Goal: Information Seeking & Learning: Learn about a topic

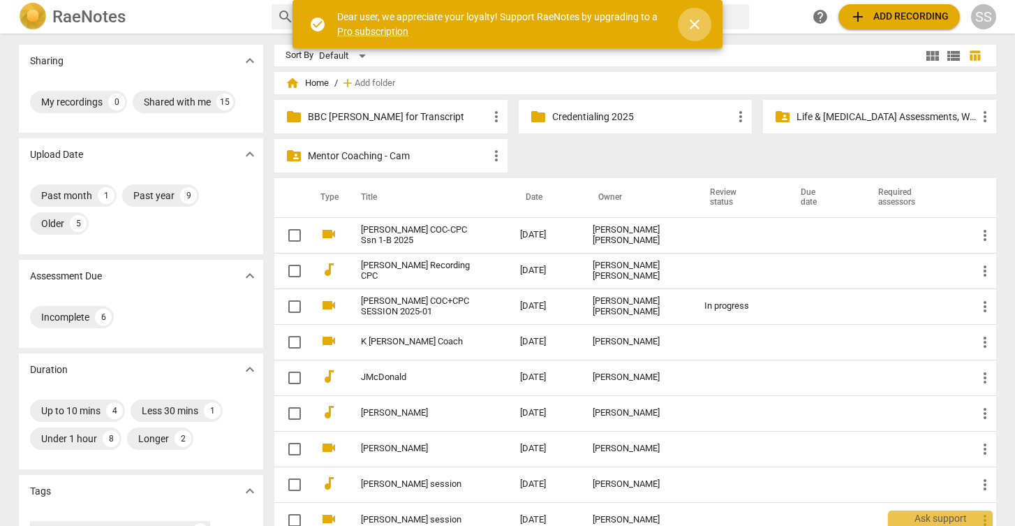
click at [695, 22] on span "close" at bounding box center [694, 24] width 17 height 17
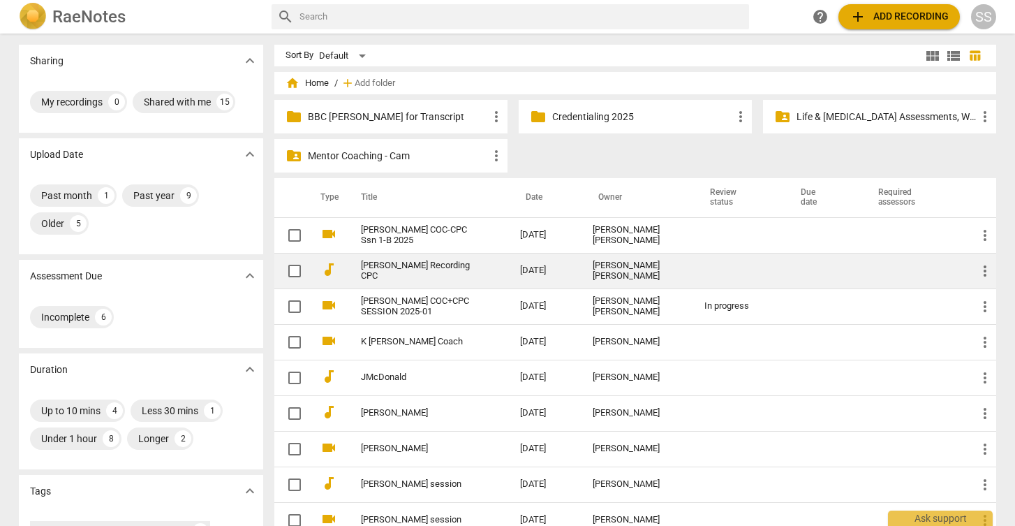
click at [384, 267] on link "[PERSON_NAME] Recording CPC" at bounding box center [415, 270] width 109 height 21
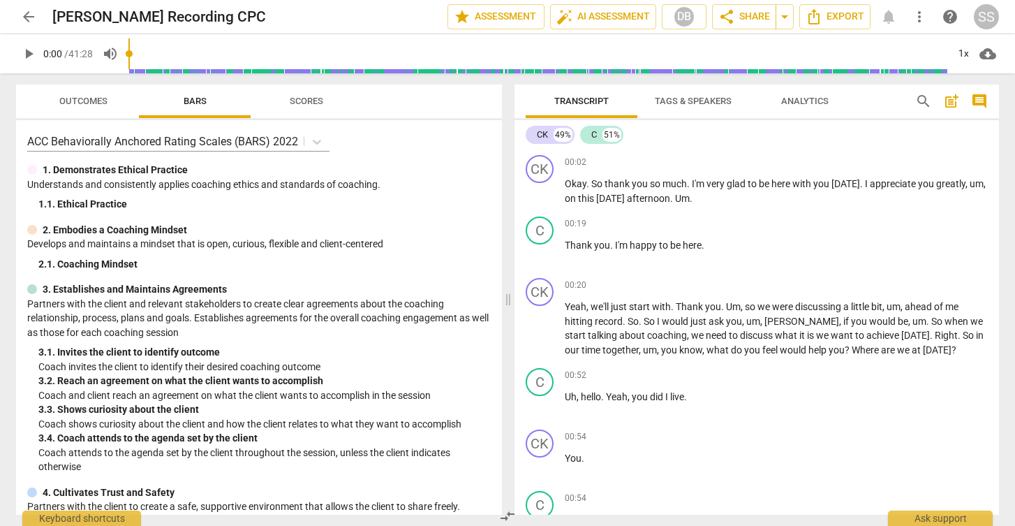
click at [31, 52] on span "play_arrow" at bounding box center [28, 53] width 17 height 17
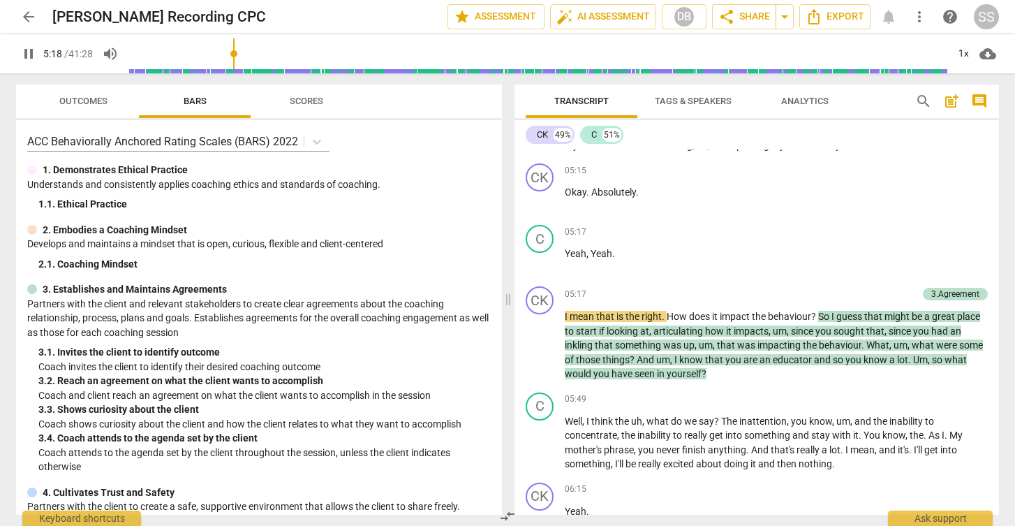
scroll to position [2199, 0]
click at [541, 341] on span "pause" at bounding box center [540, 345] width 17 height 17
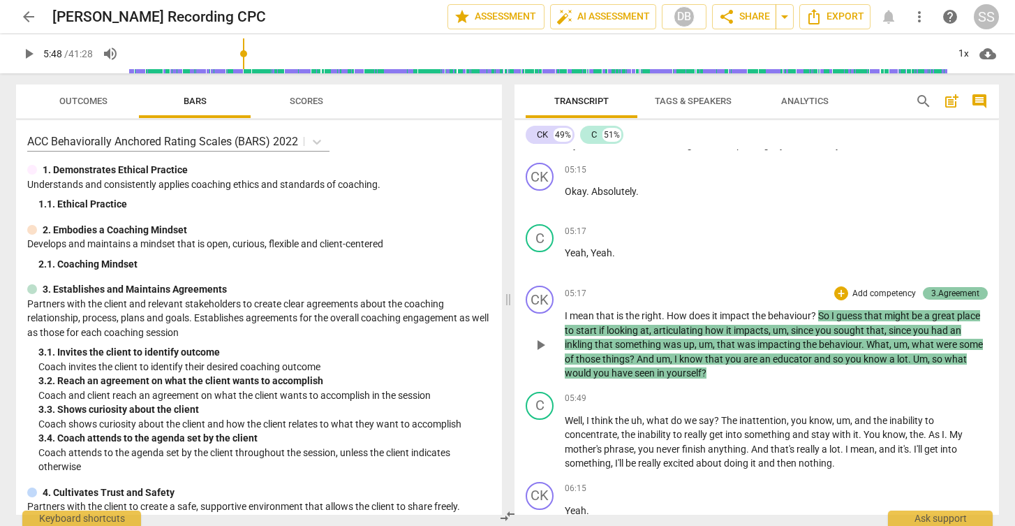
click at [950, 287] on div "3.Agreement" at bounding box center [955, 293] width 48 height 13
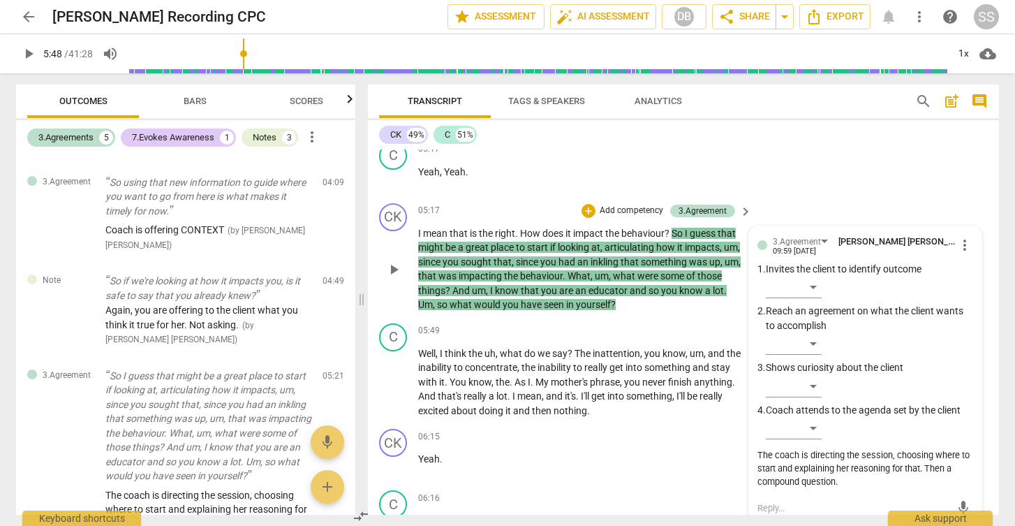
scroll to position [2435, 0]
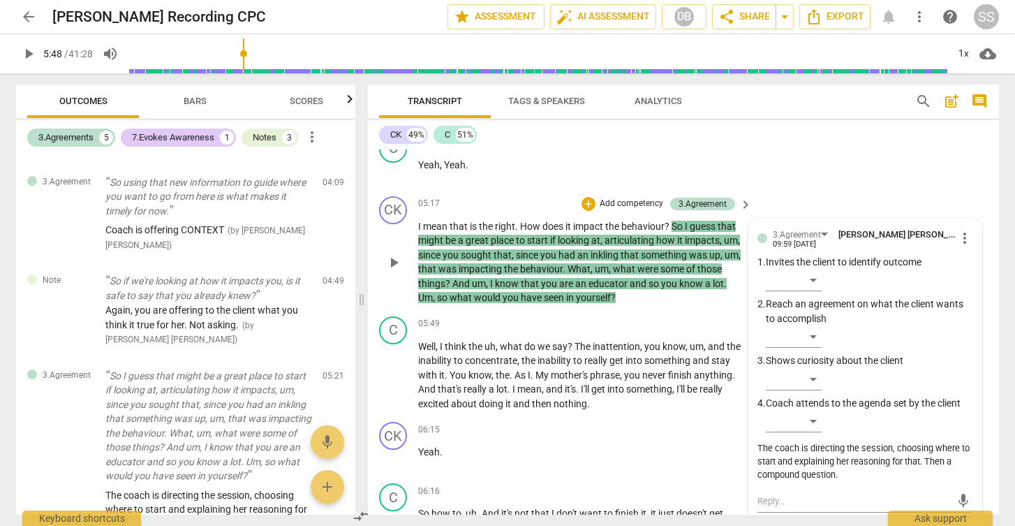
click at [866, 191] on div "CK play_arrow pause 05:17 + Add competency 3.Agreement keyboard_arrow_right I m…" at bounding box center [683, 251] width 631 height 120
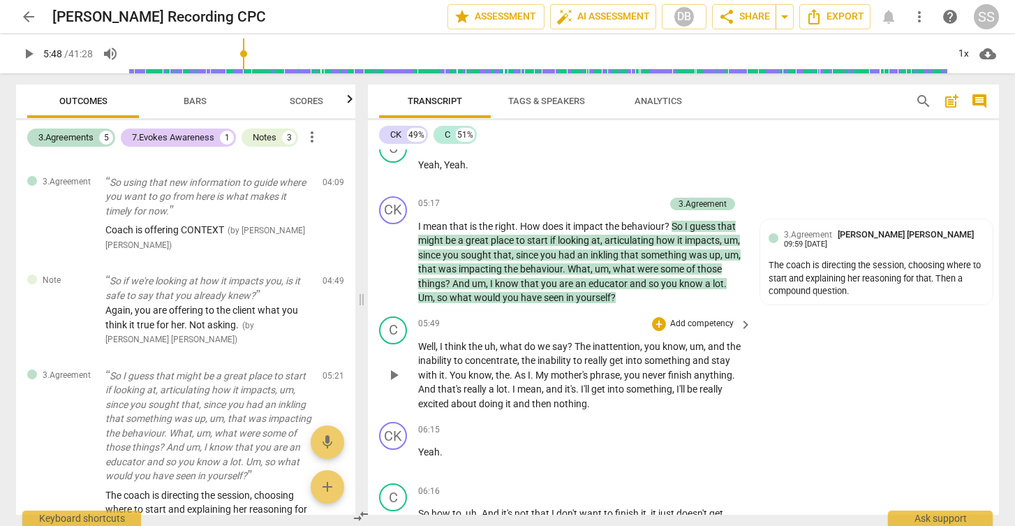
click at [396, 367] on span "play_arrow" at bounding box center [393, 375] width 17 height 17
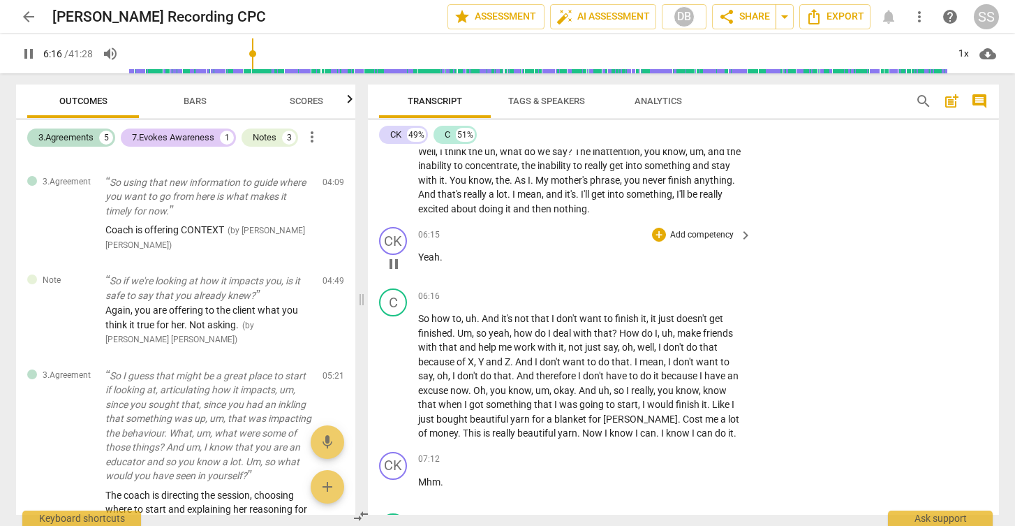
scroll to position [2631, 0]
click at [394, 367] on span "pause" at bounding box center [393, 375] width 17 height 17
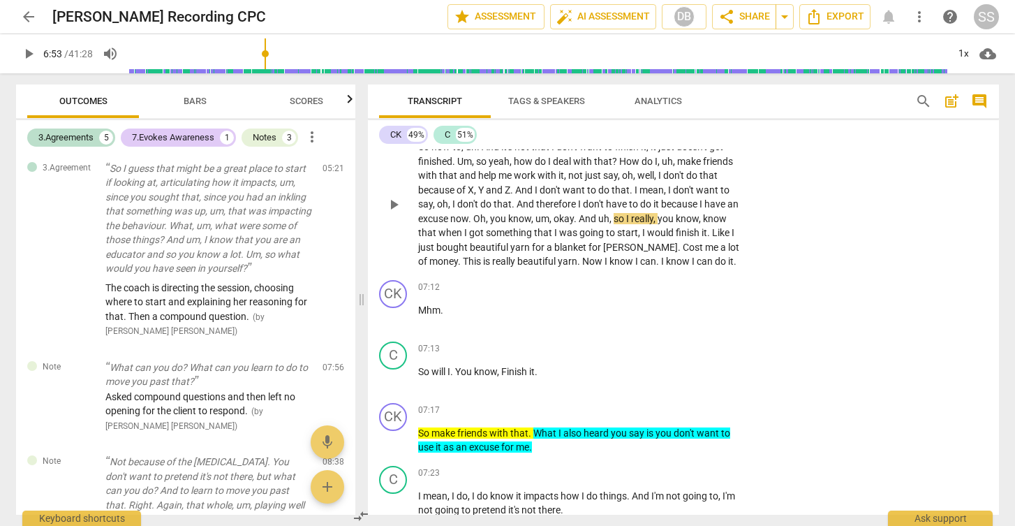
scroll to position [2808, 0]
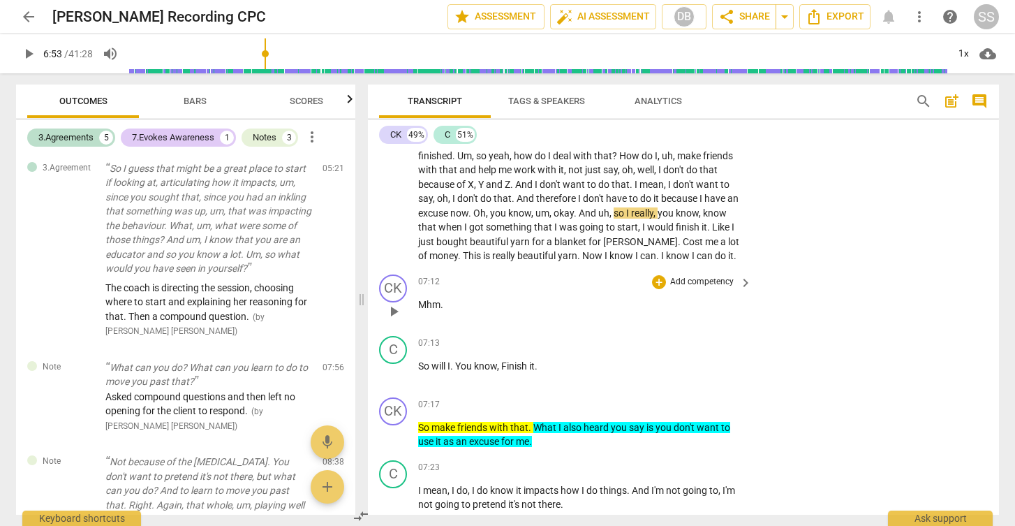
click at [392, 303] on span "play_arrow" at bounding box center [393, 311] width 17 height 17
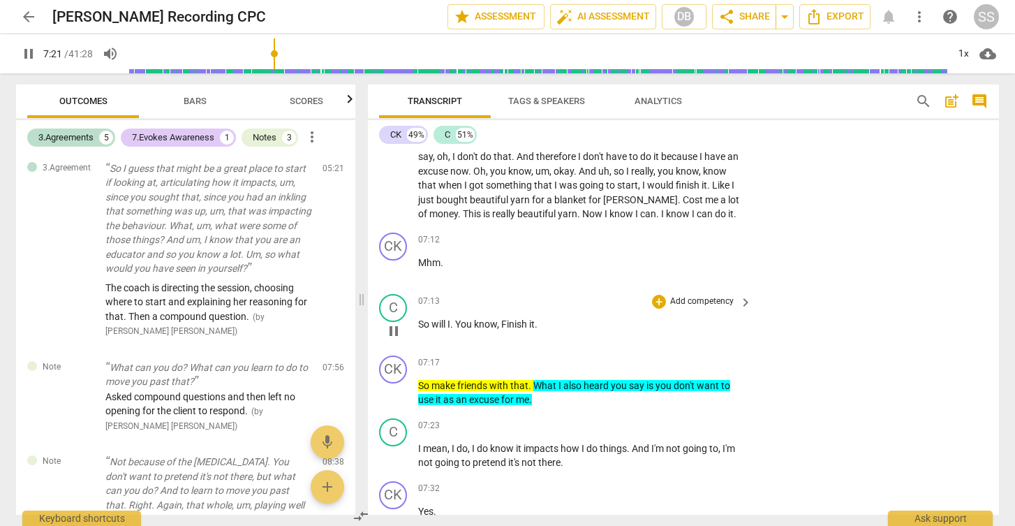
scroll to position [2851, 0]
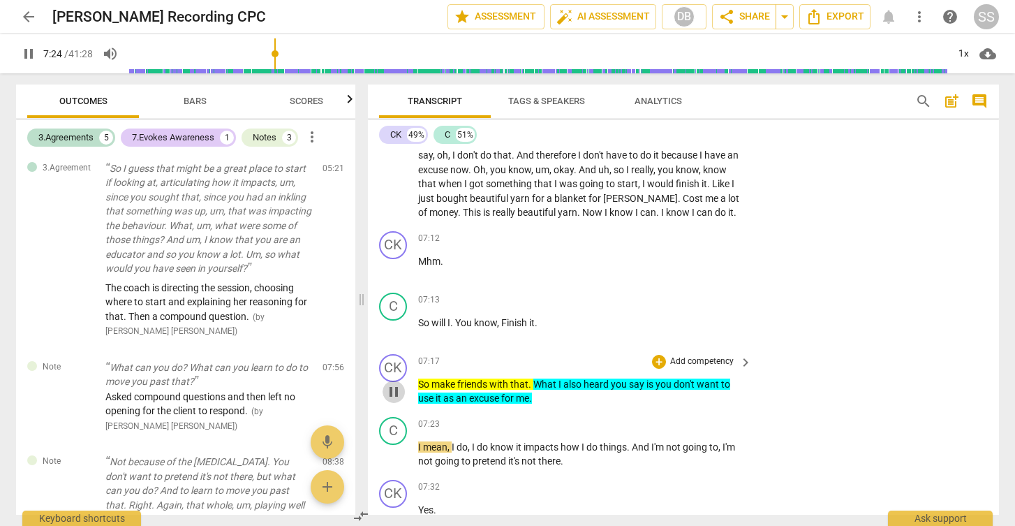
click at [396, 383] on span "pause" at bounding box center [393, 391] width 17 height 17
click at [456, 378] on span "make" at bounding box center [445, 383] width 26 height 11
click at [553, 378] on span "What" at bounding box center [545, 383] width 25 height 11
click at [394, 446] on span "play_arrow" at bounding box center [393, 454] width 17 height 17
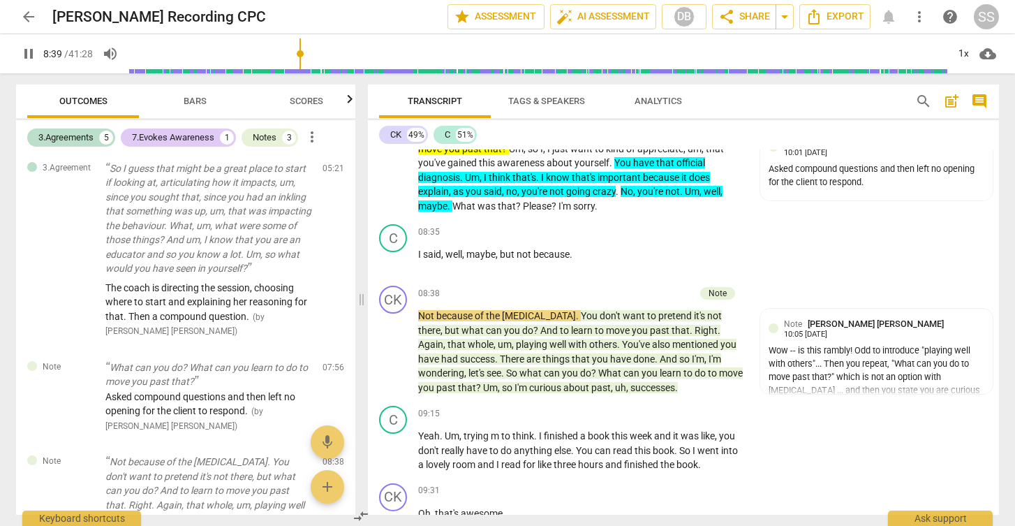
scroll to position [3369, 0]
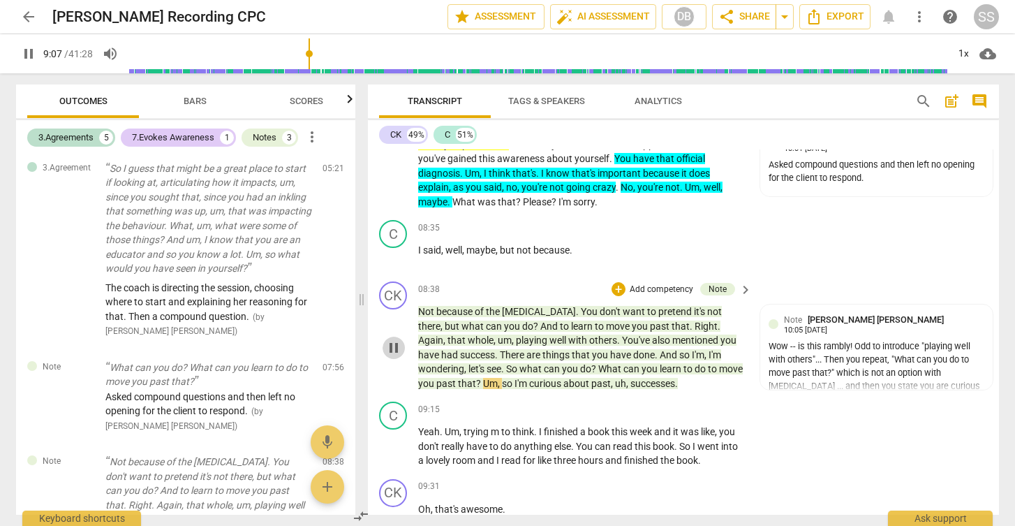
click at [394, 339] on span "pause" at bounding box center [393, 347] width 17 height 17
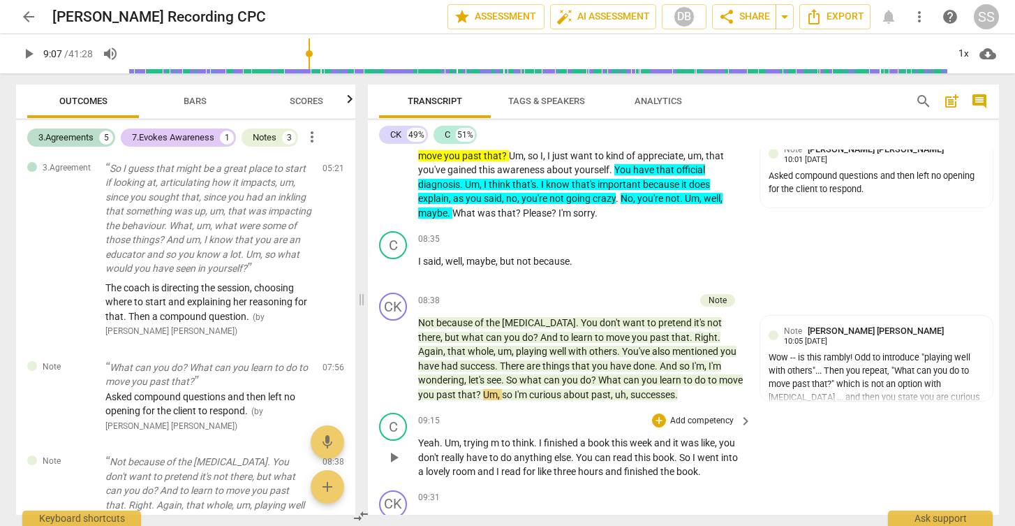
click at [395, 449] on span "play_arrow" at bounding box center [393, 457] width 17 height 17
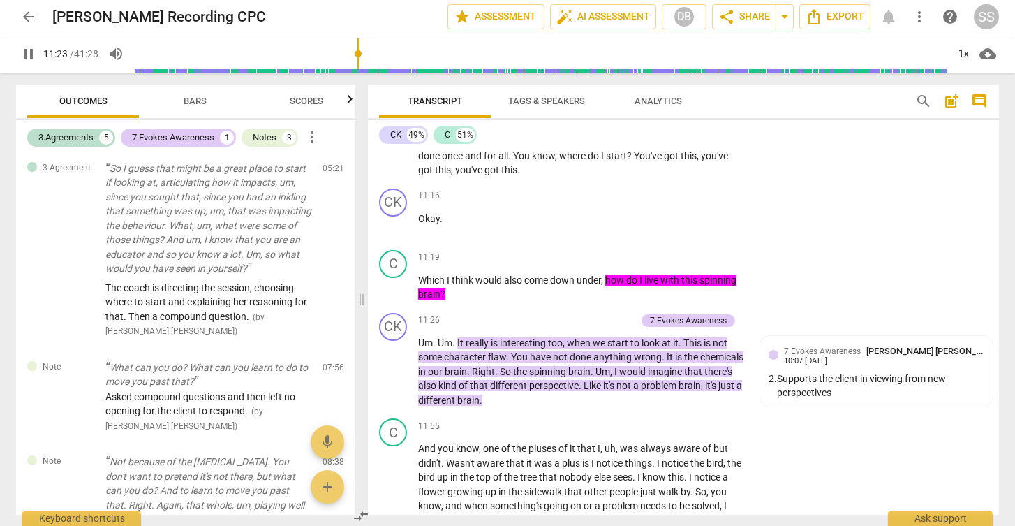
scroll to position [4773, 0]
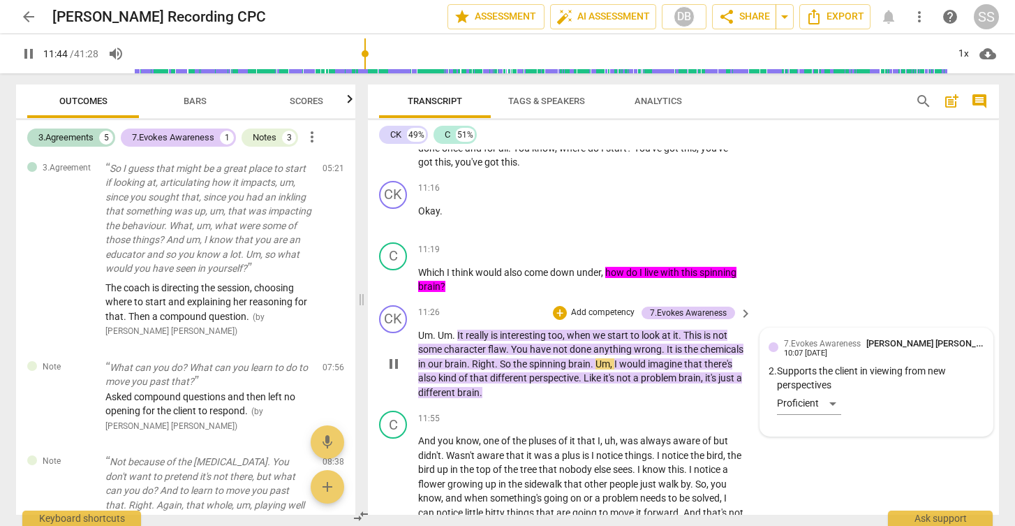
click at [798, 358] on div "7.Evokes Awareness [PERSON_NAME] [PERSON_NAME] 10:07 [DATE] 2. Supports the cli…" at bounding box center [877, 382] width 216 height 91
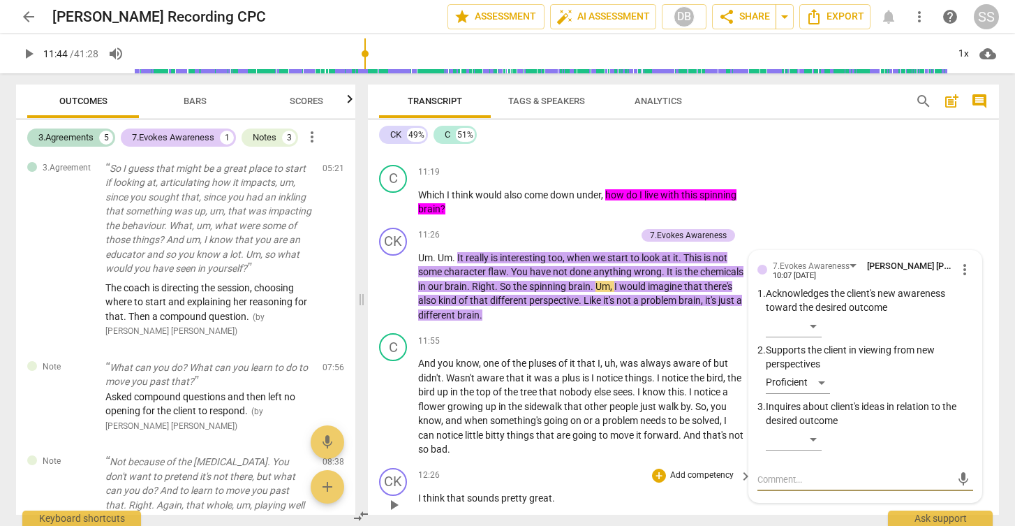
scroll to position [4809, 0]
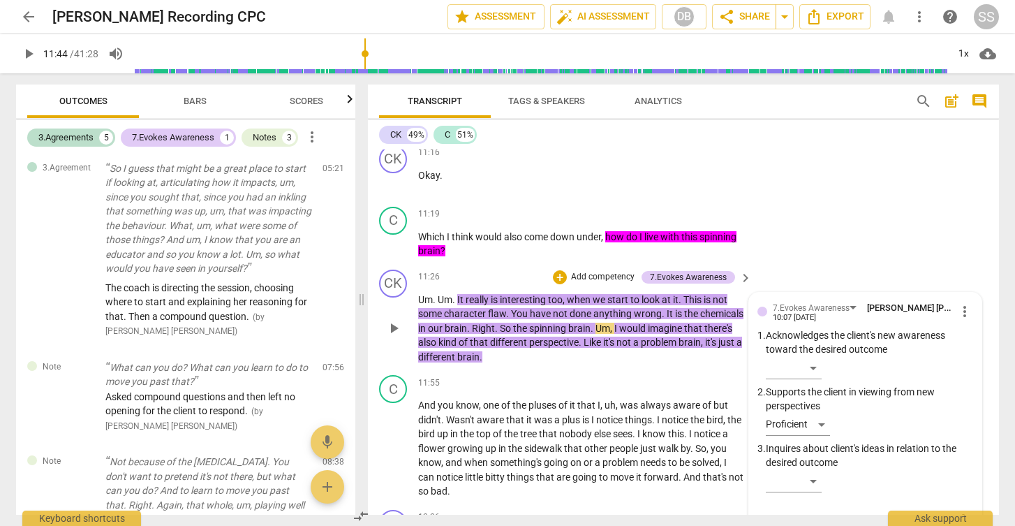
click at [806, 264] on div "CK play_arrow pause 11:26 + Add competency 7.Evokes Awareness keyboard_arrow_ri…" at bounding box center [683, 317] width 631 height 106
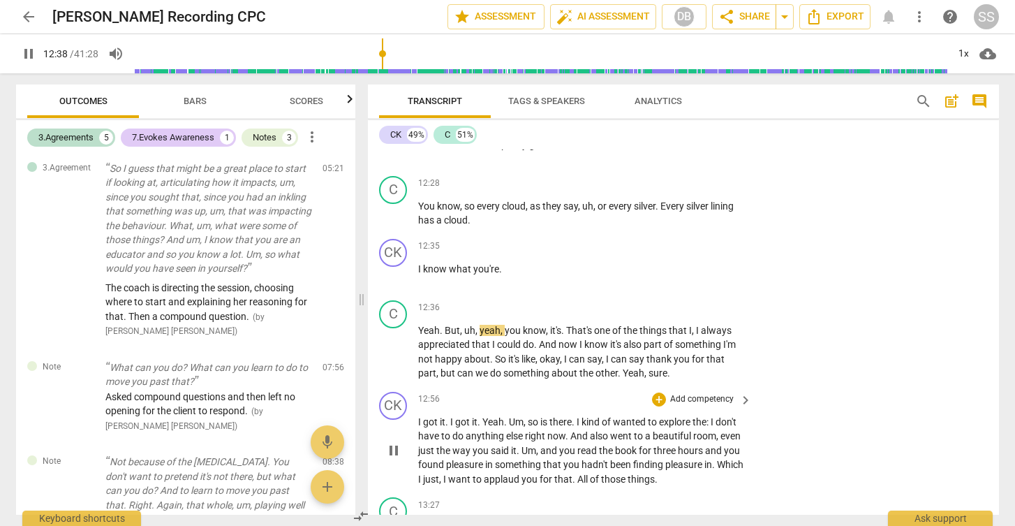
scroll to position [5207, 0]
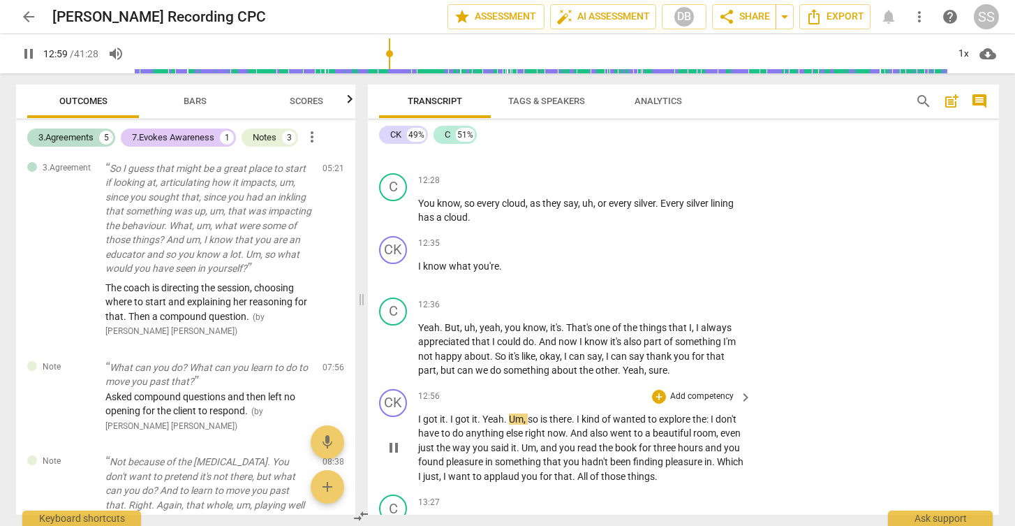
click at [393, 439] on span "pause" at bounding box center [393, 447] width 17 height 17
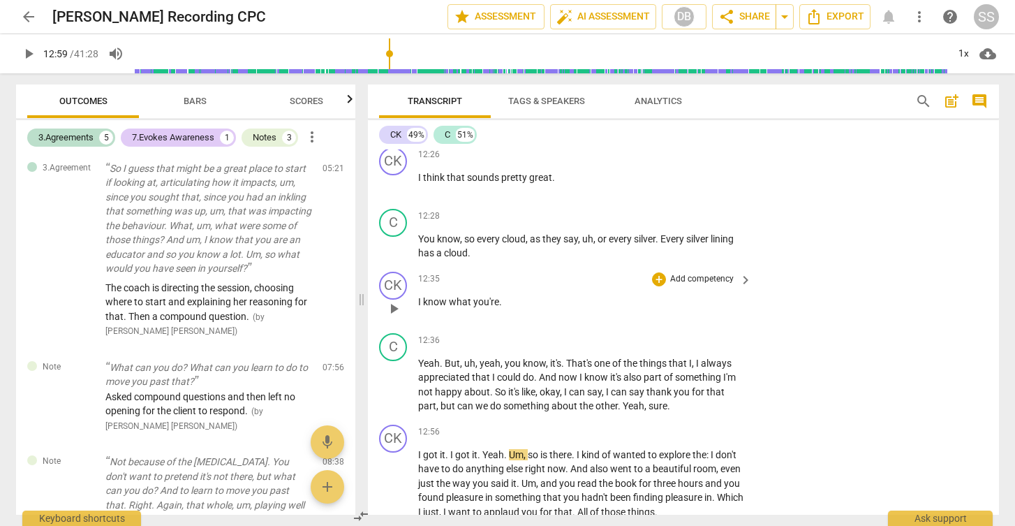
scroll to position [5146, 0]
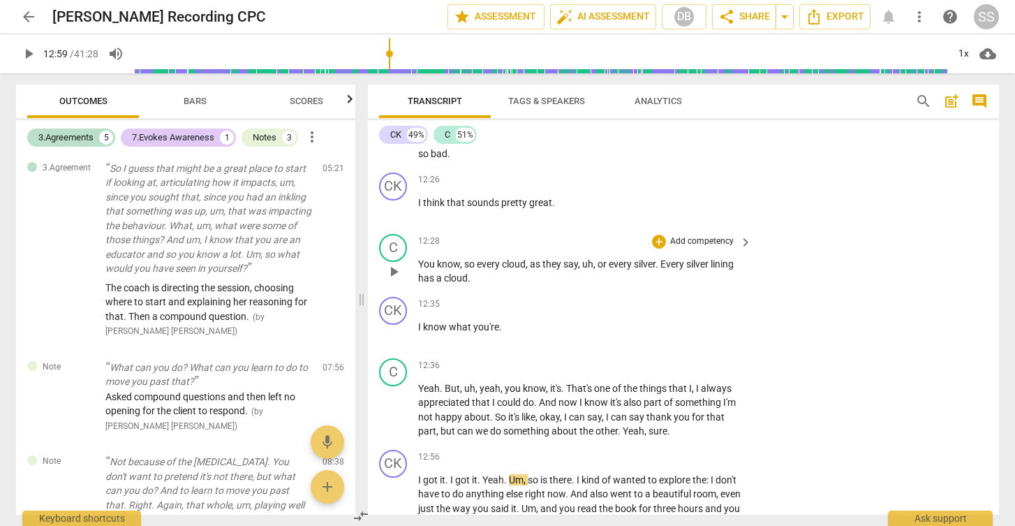
click at [396, 263] on span "play_arrow" at bounding box center [393, 271] width 17 height 17
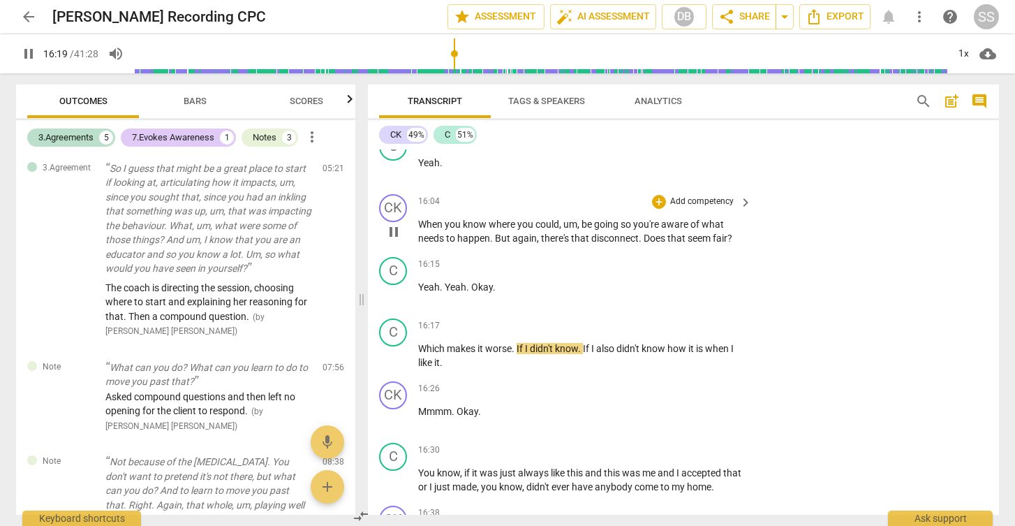
scroll to position [6559, 0]
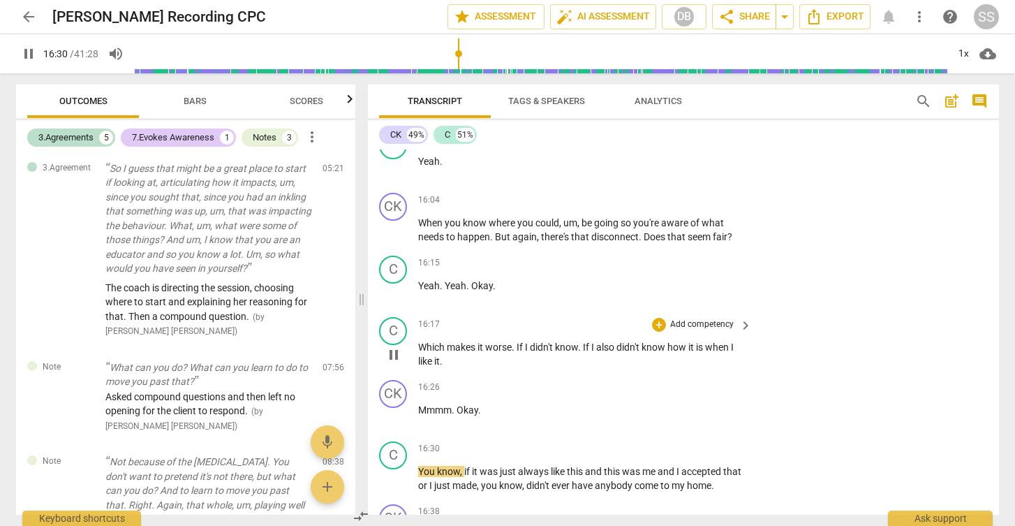
click at [397, 346] on span "pause" at bounding box center [393, 354] width 17 height 17
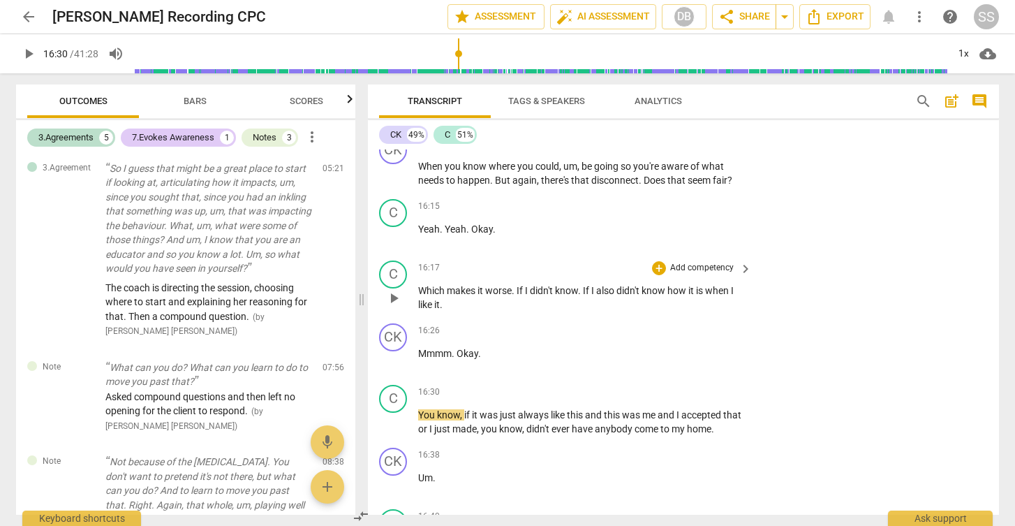
scroll to position [6628, 0]
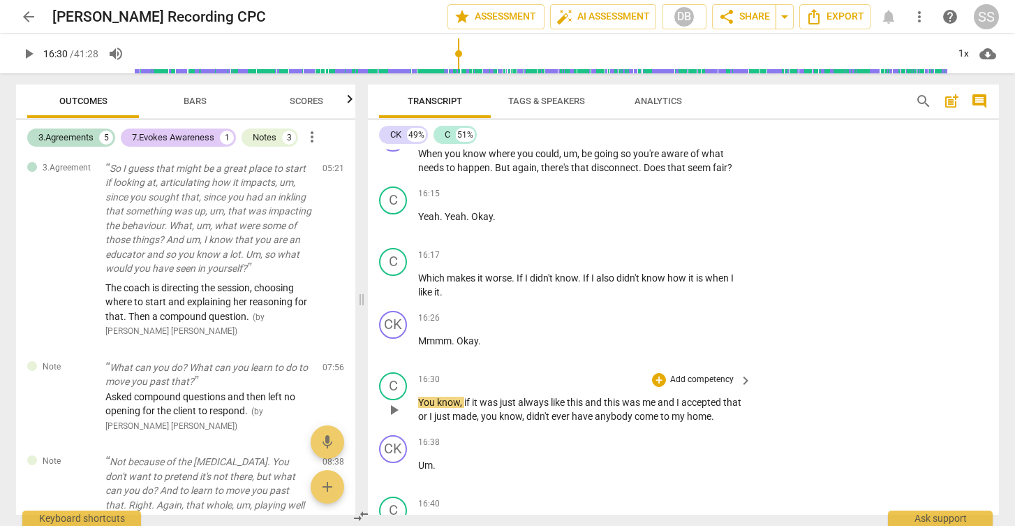
click at [396, 401] on span "play_arrow" at bounding box center [393, 409] width 17 height 17
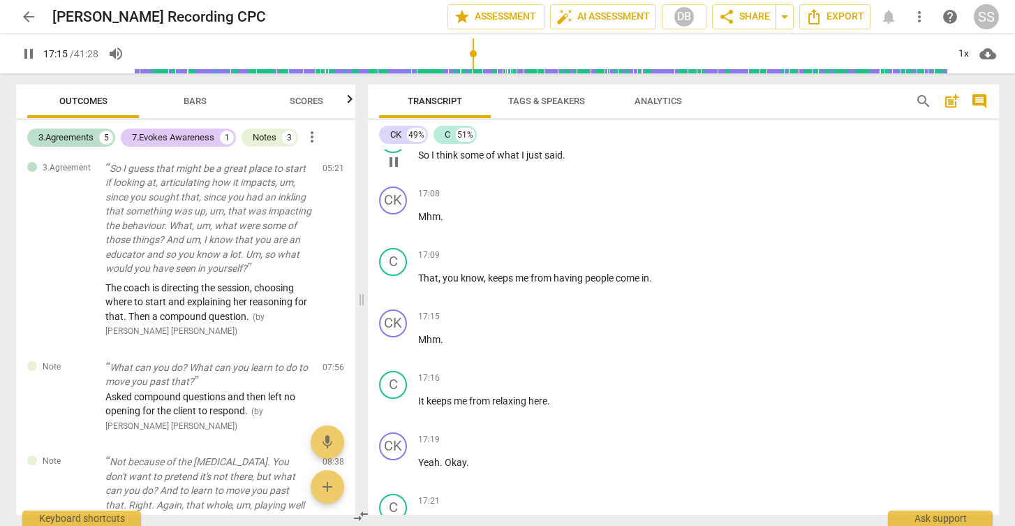
scroll to position [7153, 0]
click at [658, 309] on div "+ Add competency keyboard_arrow_right" at bounding box center [701, 316] width 104 height 15
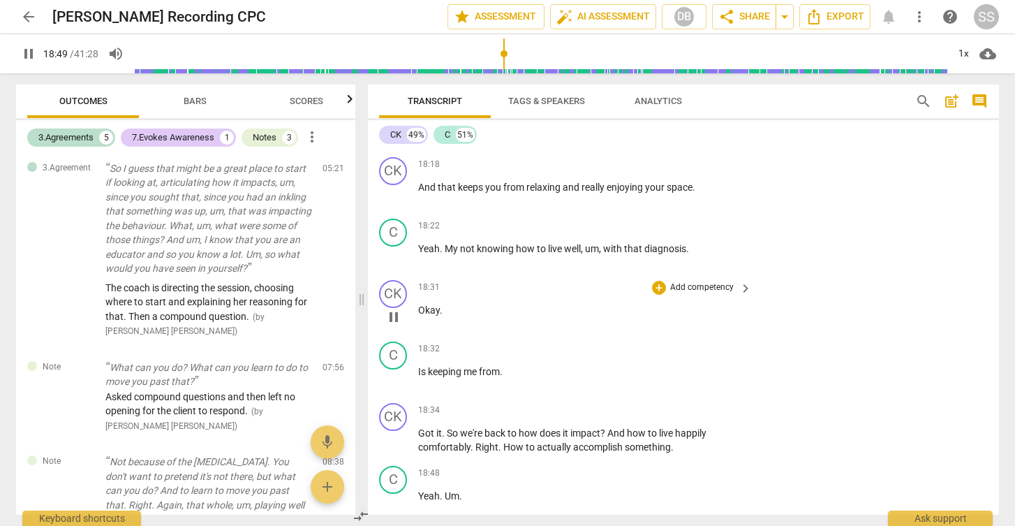
scroll to position [8245, 0]
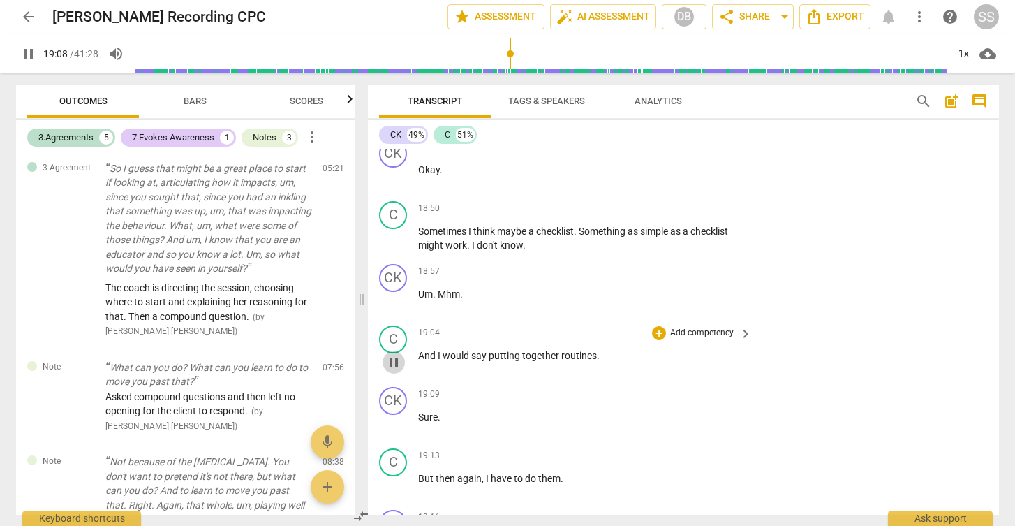
click at [393, 354] on span "pause" at bounding box center [393, 362] width 17 height 17
type input "1149"
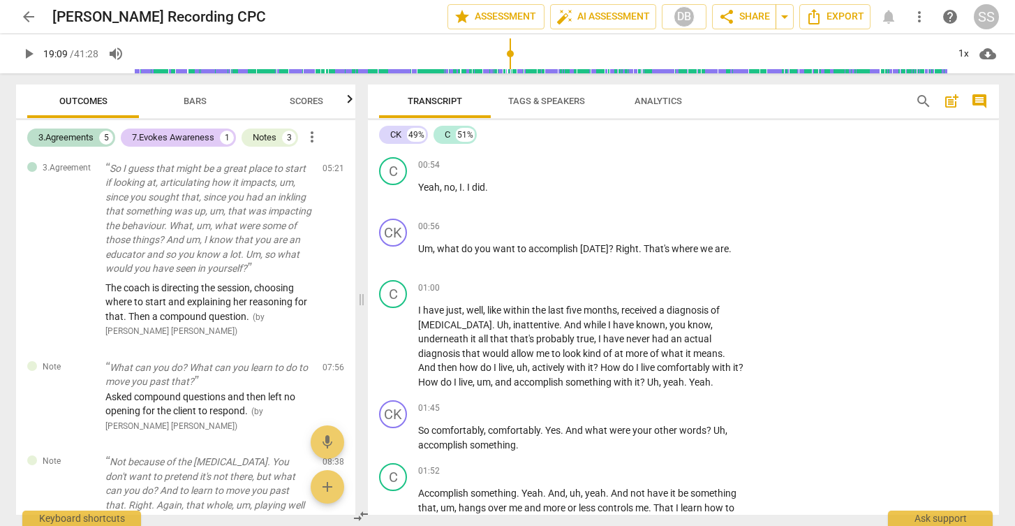
scroll to position [369, 0]
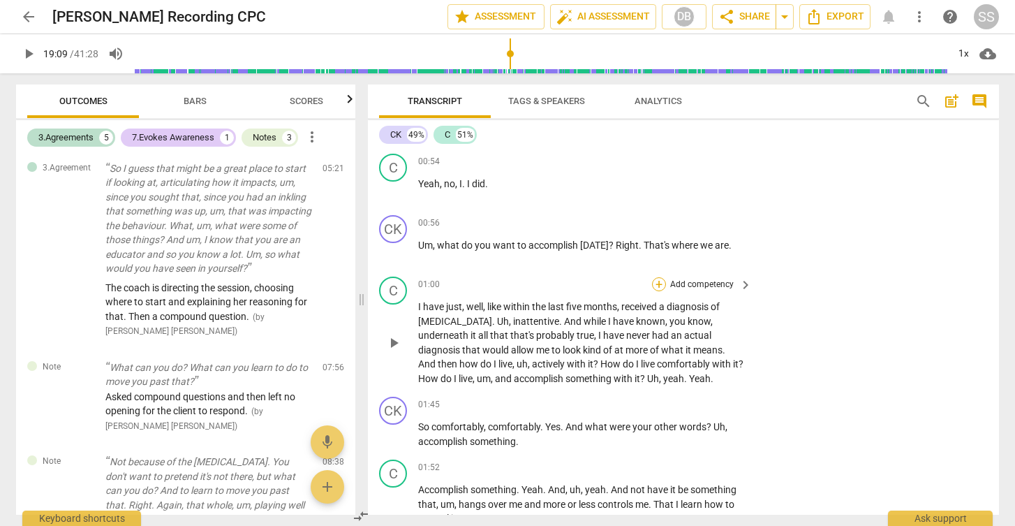
click at [658, 277] on div "+" at bounding box center [659, 284] width 14 height 14
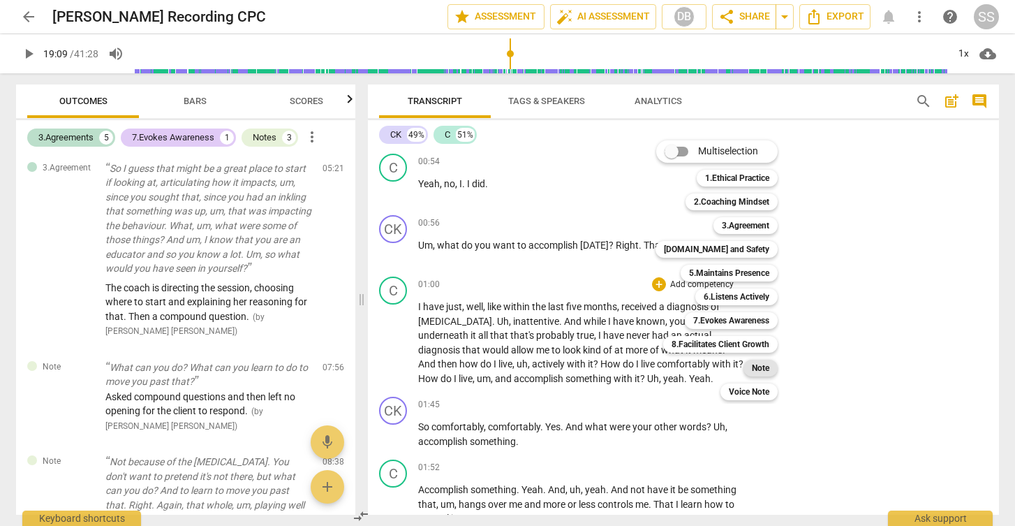
click at [756, 366] on b "Note" at bounding box center [760, 368] width 17 height 17
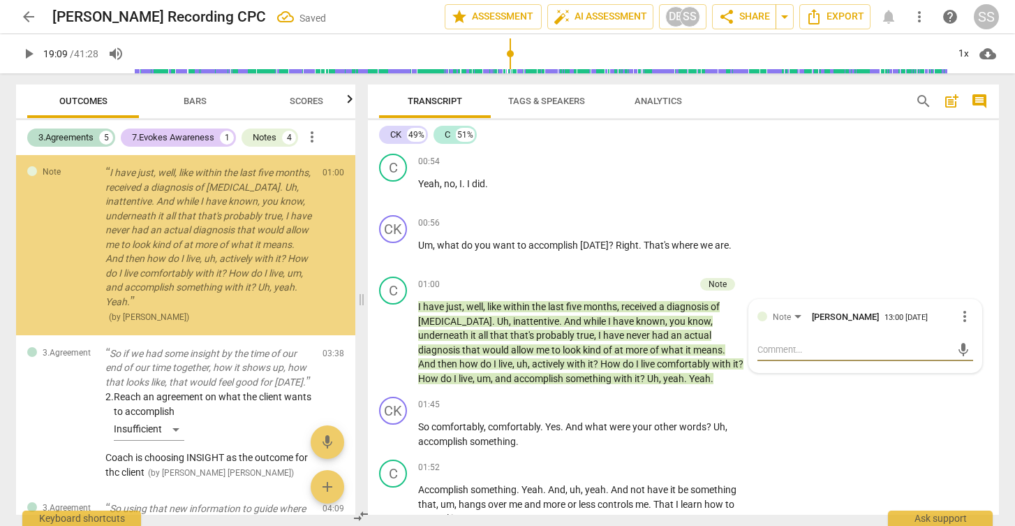
scroll to position [0, 0]
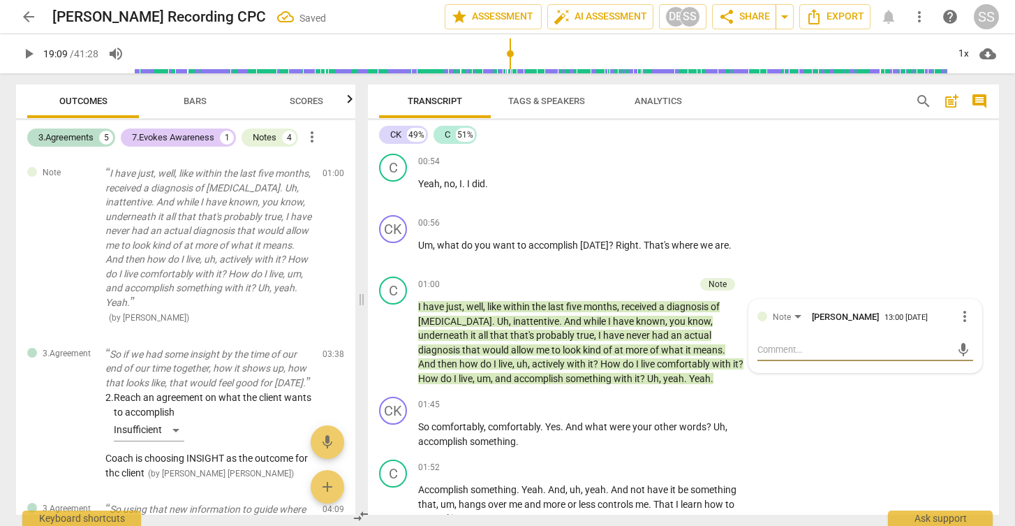
type textarea "T"
type textarea "Th"
type textarea "Thi"
type textarea "This"
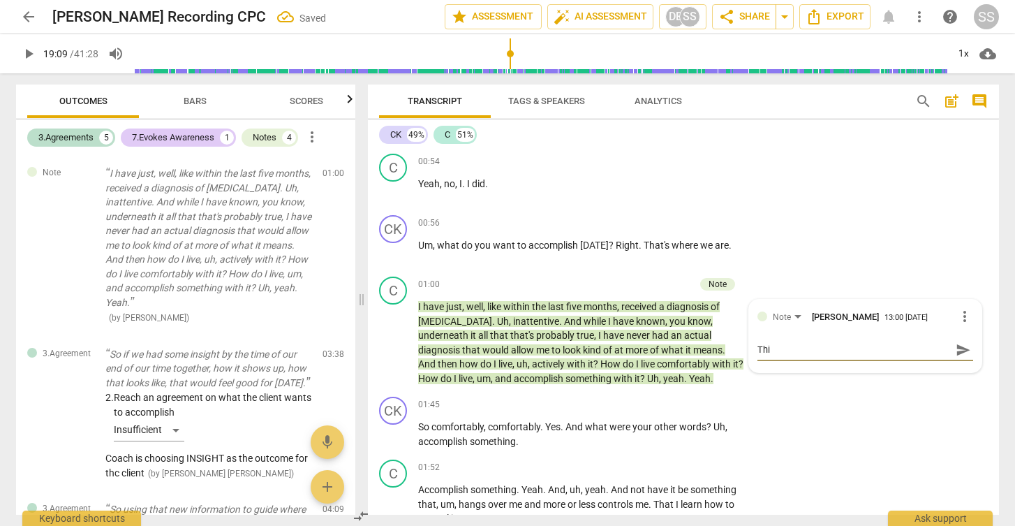
type textarea "This"
type textarea "This f"
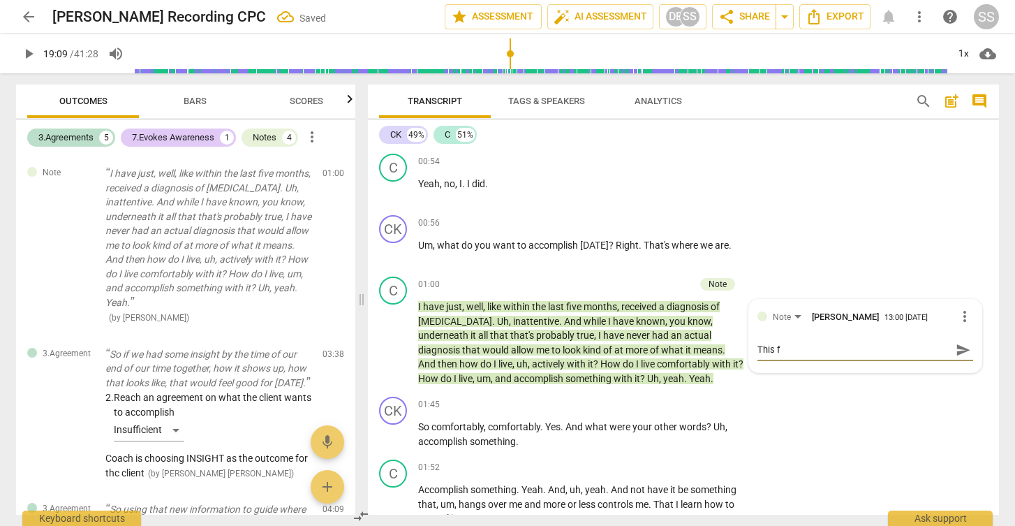
type textarea "This fe"
type textarea "This fee"
type textarea "This feel"
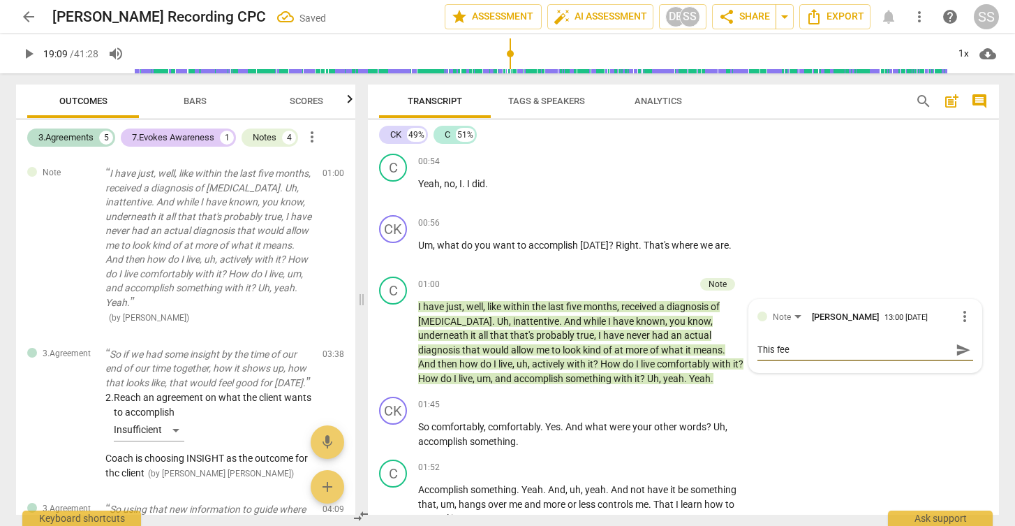
type textarea "This feel"
type textarea "This feels"
type textarea "This feels l"
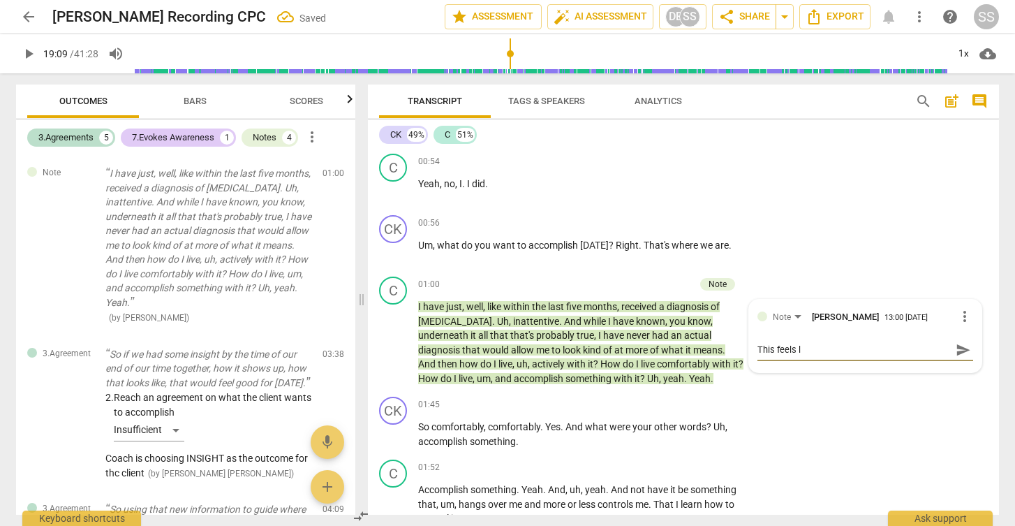
type textarea "This feels li"
type textarea "This feels lik"
type textarea "This feels like"
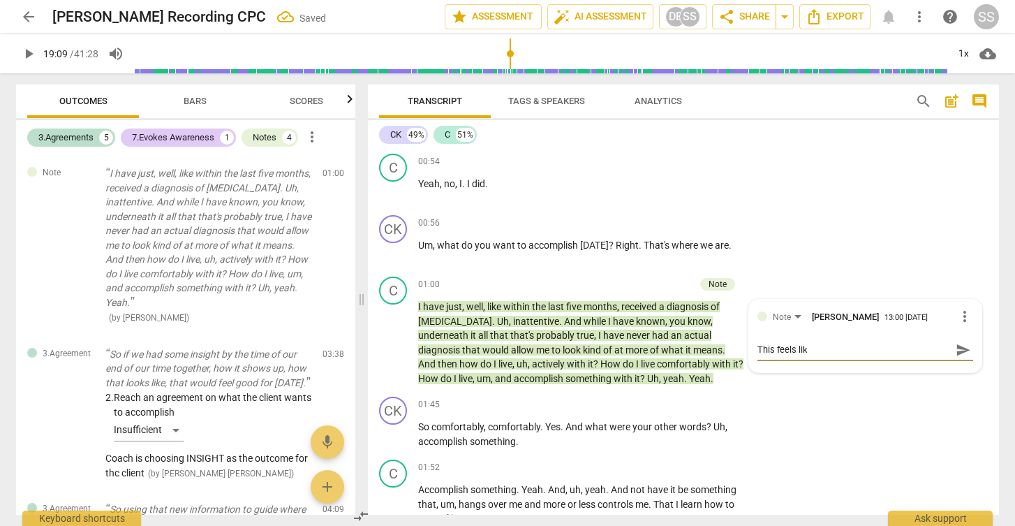
type textarea "This feels like"
type textarea "This feels like i"
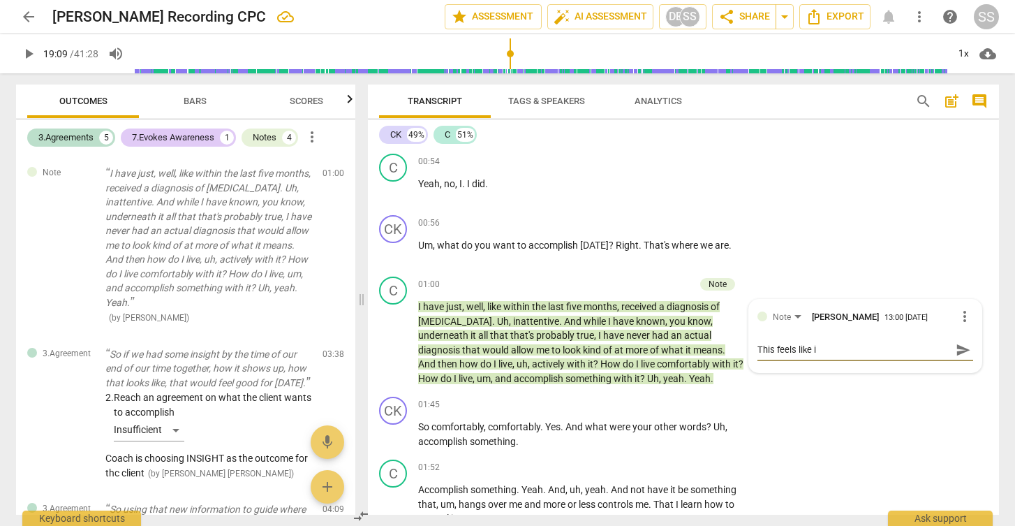
type textarea "This feels like it"
type textarea "This feels like it w"
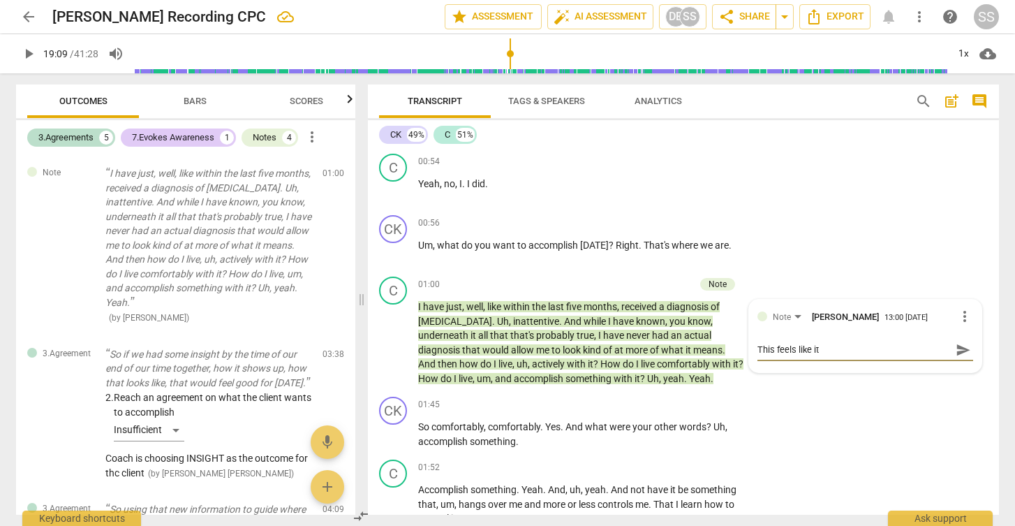
type textarea "This feels like it w"
type textarea "This feels like it wo"
type textarea "This feels like it wou"
type textarea "This feels like it woul"
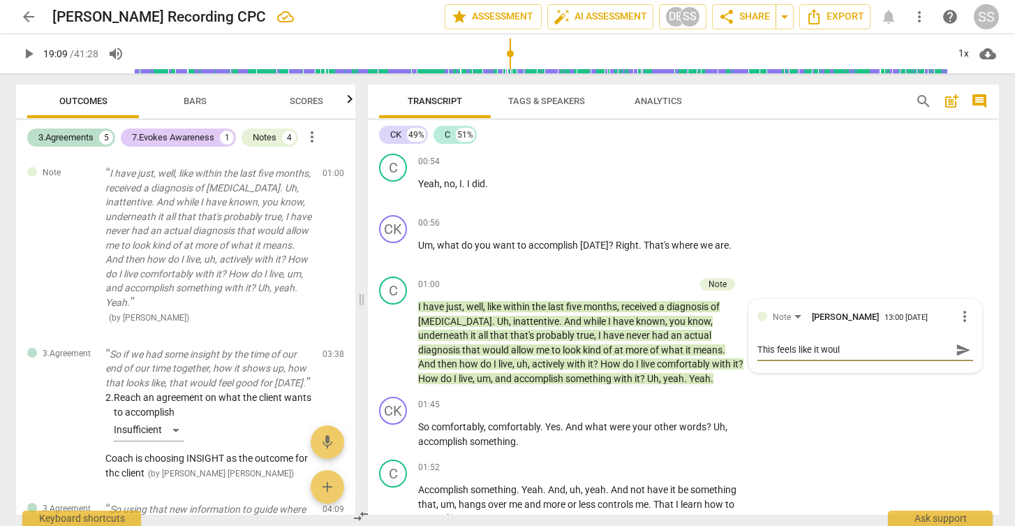
type textarea "This feels like it would"
type textarea "This feels like it would b"
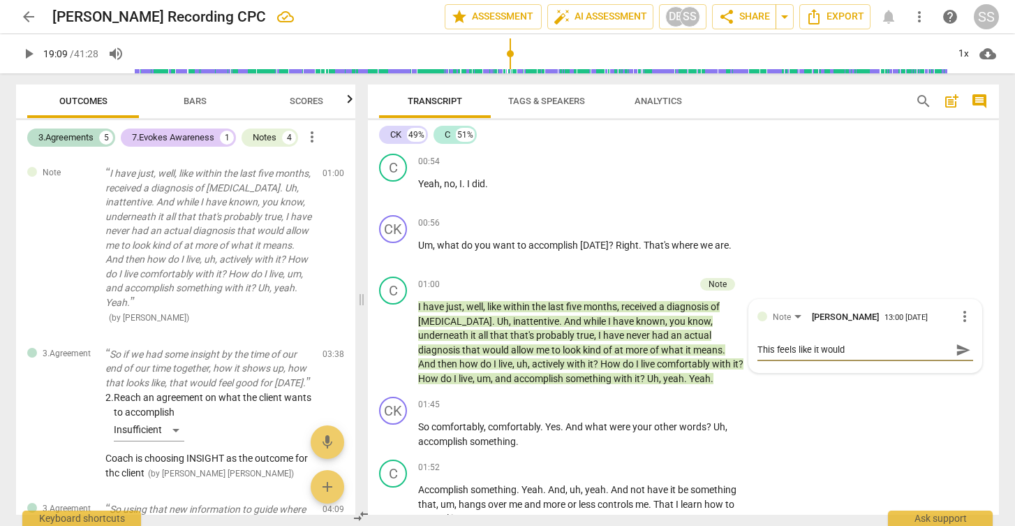
type textarea "This feels like it would b"
type textarea "This feels like it would be"
type textarea "This feels like it would be a"
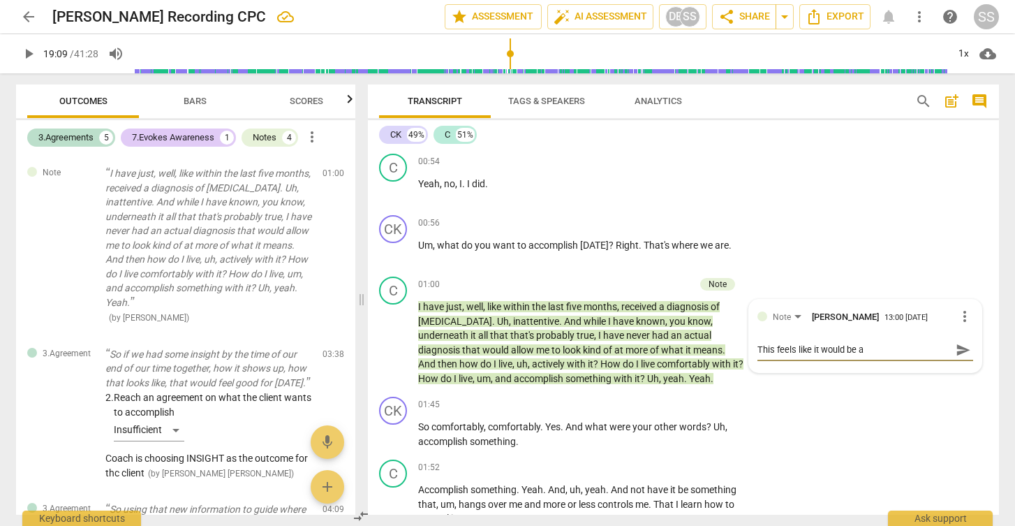
type textarea "This feels like it would be an"
type textarea "This feels like it would be an o"
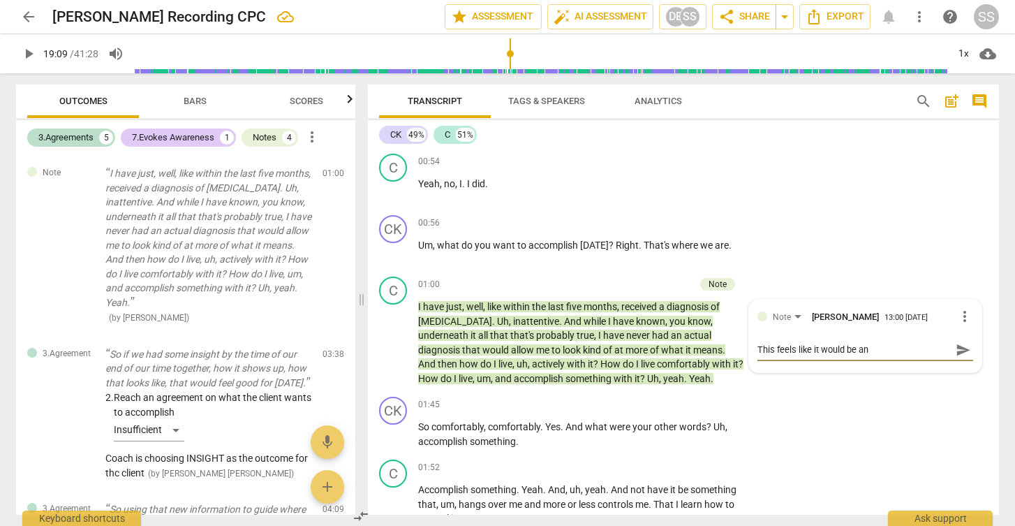
type textarea "This feels like it would be an o"
type textarea "This feels like it would be an ov"
type textarea "This feels like it would be an ove"
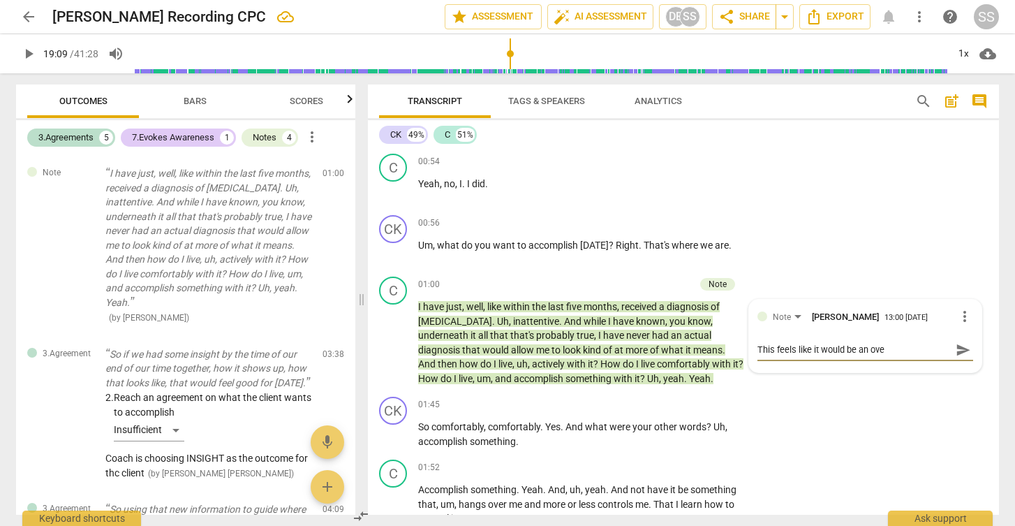
type textarea "This feels like it would be an over"
type textarea "This feels like it would be an overa"
type textarea "This feels like it would be an overal"
type textarea "This feels like it would be an overall"
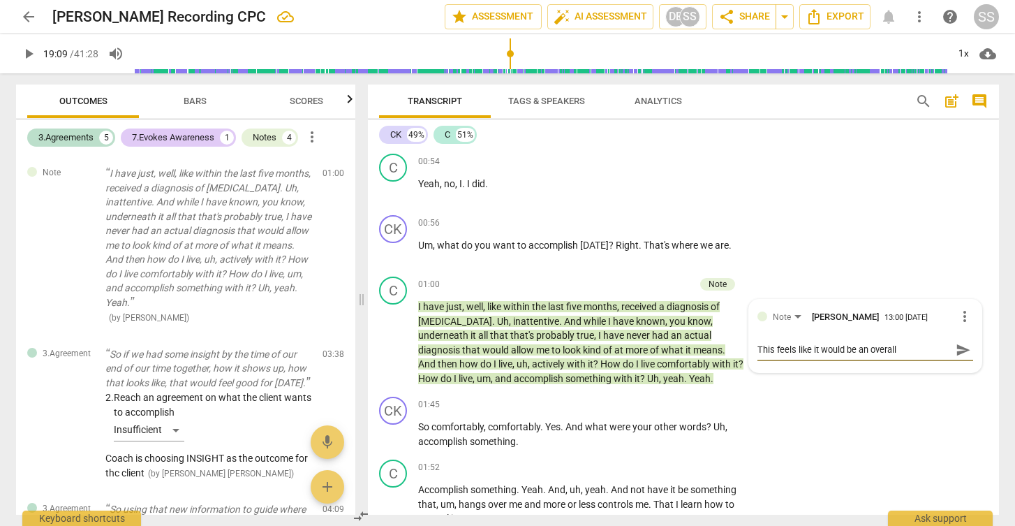
type textarea "This feels like it would be an overall"
type textarea "This feels like it would be an overall c"
type textarea "This feels like it would be an overall co"
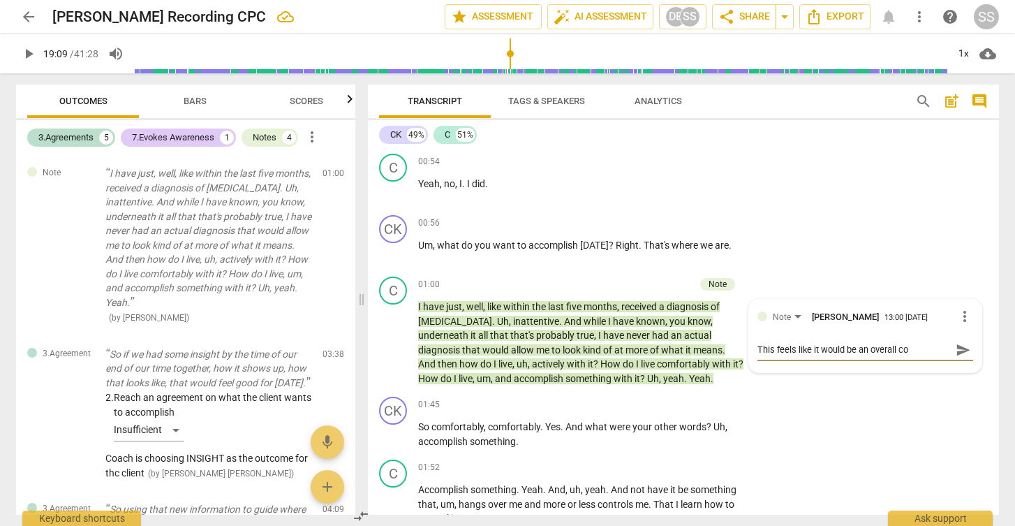
type textarea "This feels like it would be an overall coa"
type textarea "This feels like it would be an overall coac"
type textarea "This feels like it would be an overall coach"
type textarea "This feels like it would be an overall coachi"
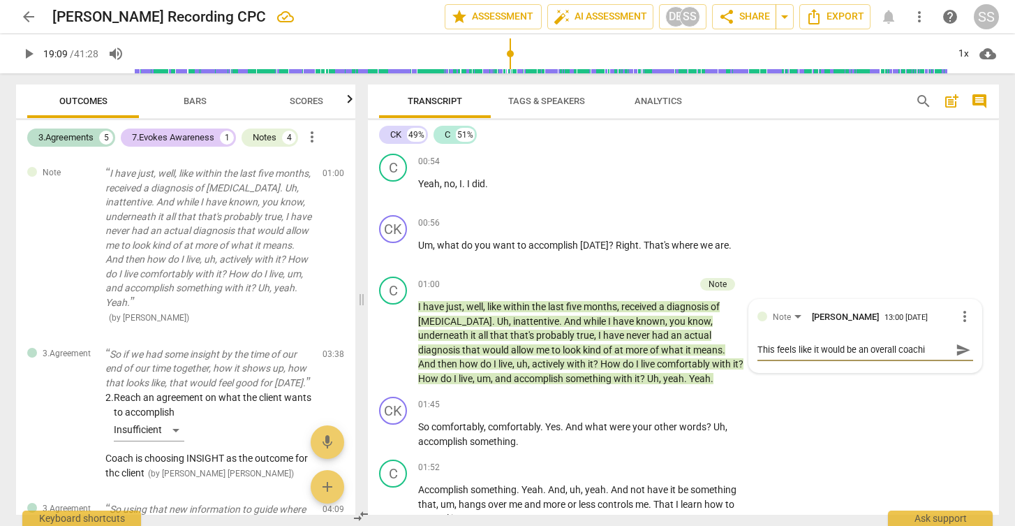
type textarea "This feels like it would be an overall coachin"
type textarea "This feels like it would be an overall coaching"
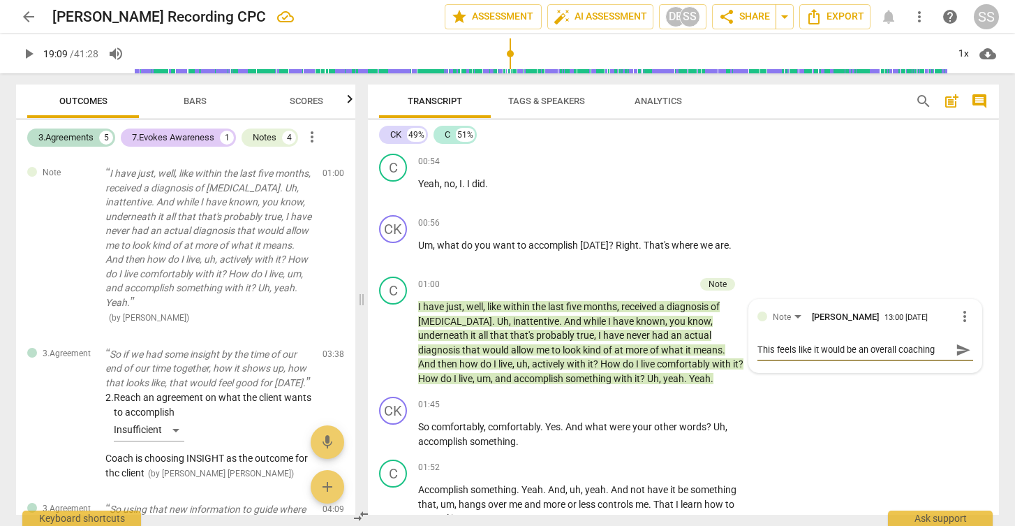
type textarea "This feels like it would be an overall coaching g"
type textarea "This feels like it would be an overall coaching go"
type textarea "This feels like it would be an overall coaching goa"
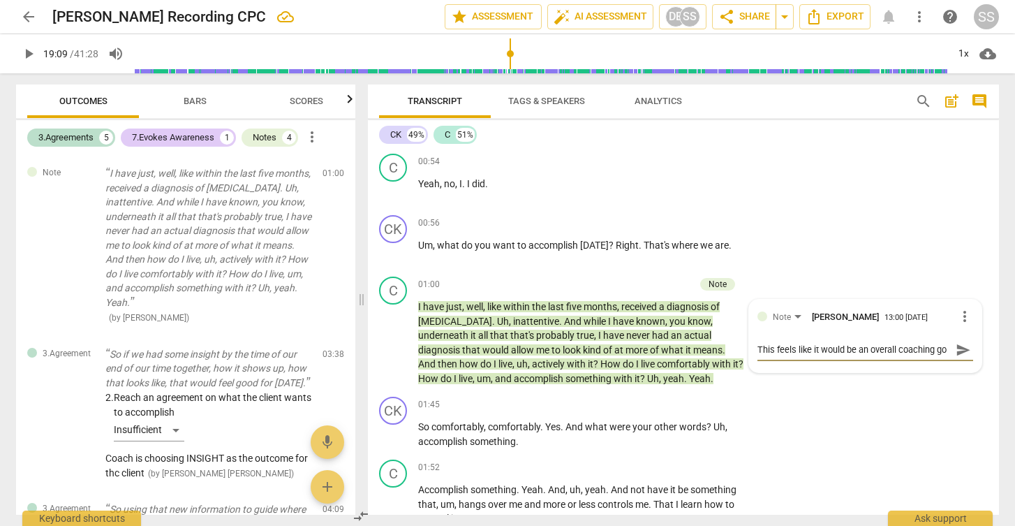
type textarea "This feels like it would be an overall coaching goa"
type textarea "This feels like it would be an overall coaching goal"
type textarea "This feels like it would be an overall coaching goal."
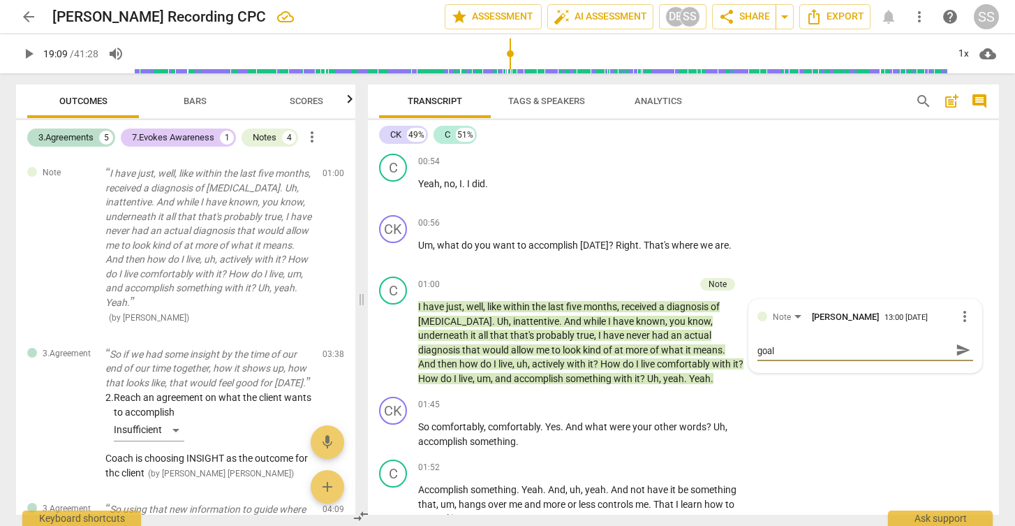
type textarea "This feels like it would be an overall coaching goal."
type textarea "This feels like it would be an overall coaching goal. H"
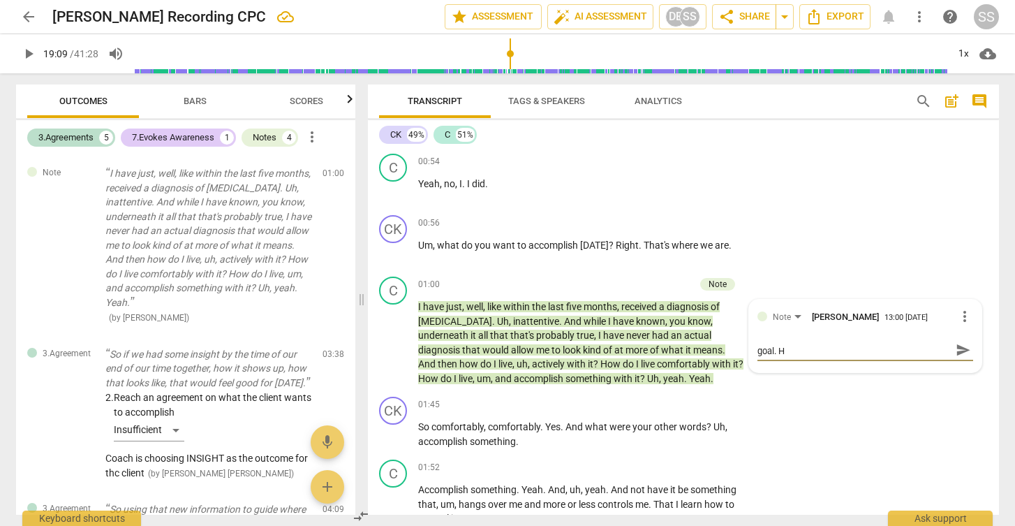
type textarea "This feels like it would be an overall coaching goal. Ho"
type textarea "This feels like it would be an overall coaching goal. How"
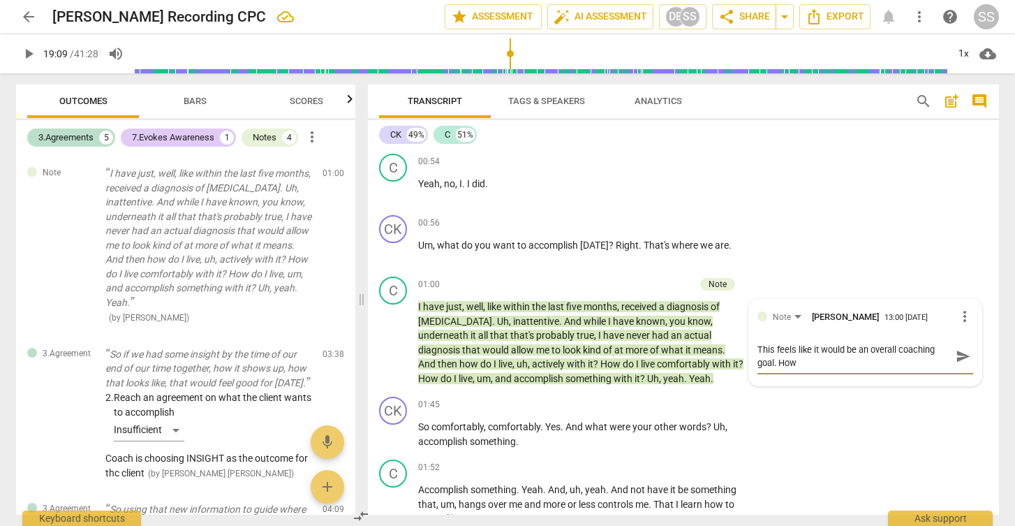
type textarea "This feels like it would be an overall coaching goal. How"
type textarea "This feels like it would be an overall coaching goal. How t"
type textarea "This feels like it would be an overall coaching goal. How to"
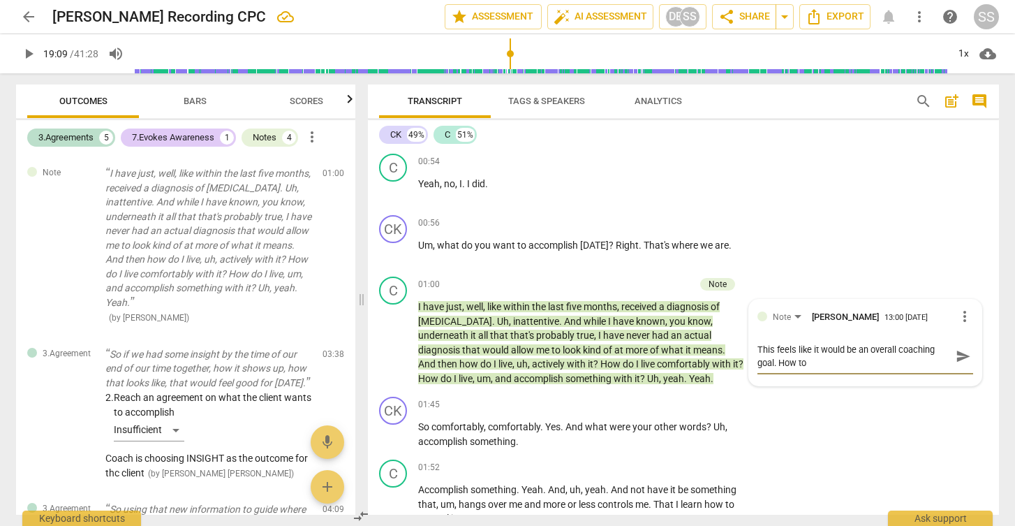
type textarea "This feels like it would be an overall coaching goal. How to"
type textarea "This feels like it would be an overall coaching goal. How to l"
type textarea "This feels like it would be an overall coaching goal. How to li"
type textarea "This feels like it would be an overall coaching goal. How to liv"
type textarea "This feels like it would be an overall coaching goal. How to live"
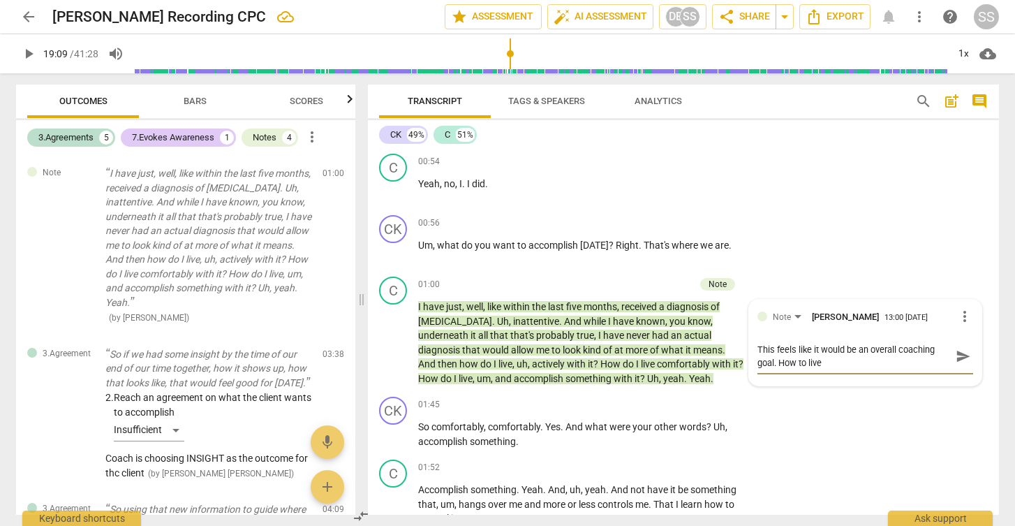
type textarea "This feels like it would be an overall coaching goal. How to live"
type textarea "This feels like it would be an overall coaching goal. How to live c"
type textarea "This feels like it would be an overall coaching goal. How to live co"
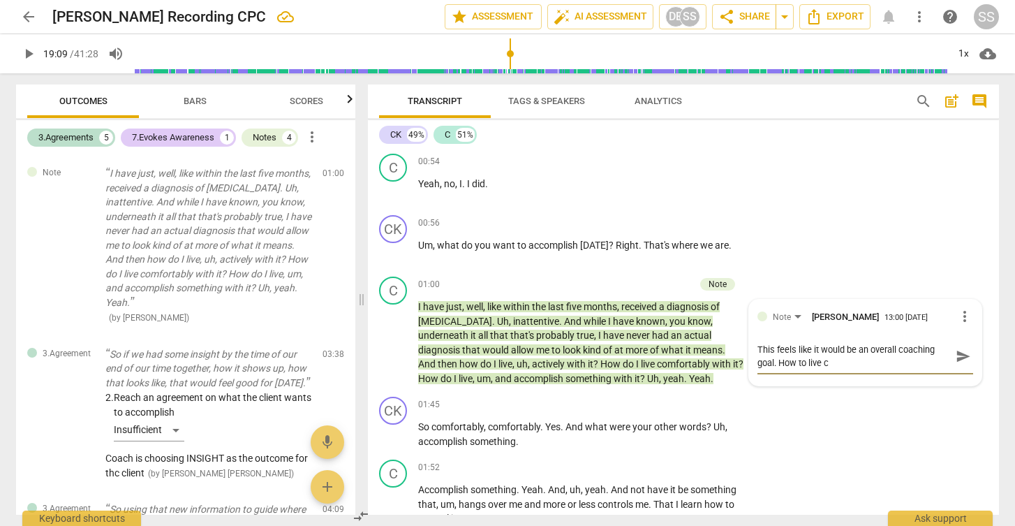
type textarea "This feels like it would be an overall coaching goal. How to live co"
type textarea "This feels like it would be an overall coaching goal. How to live com"
type textarea "This feels like it would be an overall coaching goal. How to live comf"
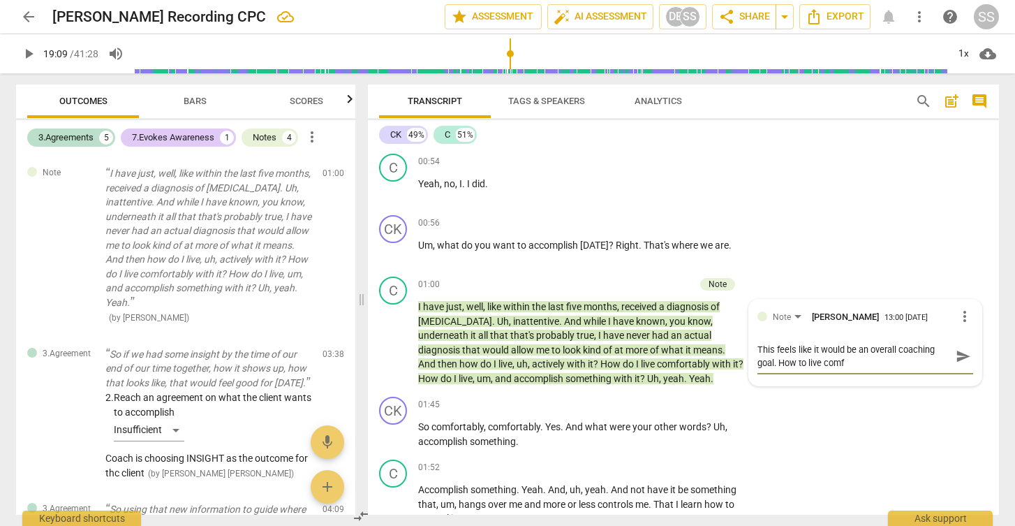
type textarea "This feels like it would be an overall coaching goal. How to live comfo"
type textarea "This feels like it would be an overall coaching goal. How to live comfor"
type textarea "This feels like it would be an overall coaching goal. How to live comfort"
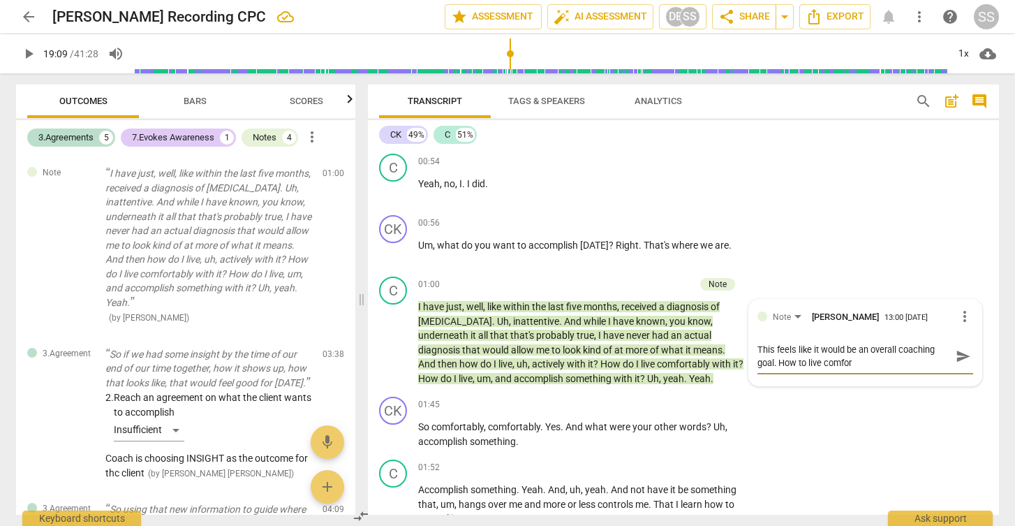
type textarea "This feels like it would be an overall coaching goal. How to live comfort"
type textarea "This feels like it would be an overall coaching goal. How to live comforta"
type textarea "This feels like it would be an overall coaching goal. How to live comfortab"
type textarea "This feels like it would be an overall coaching goal. How to live comfortabl"
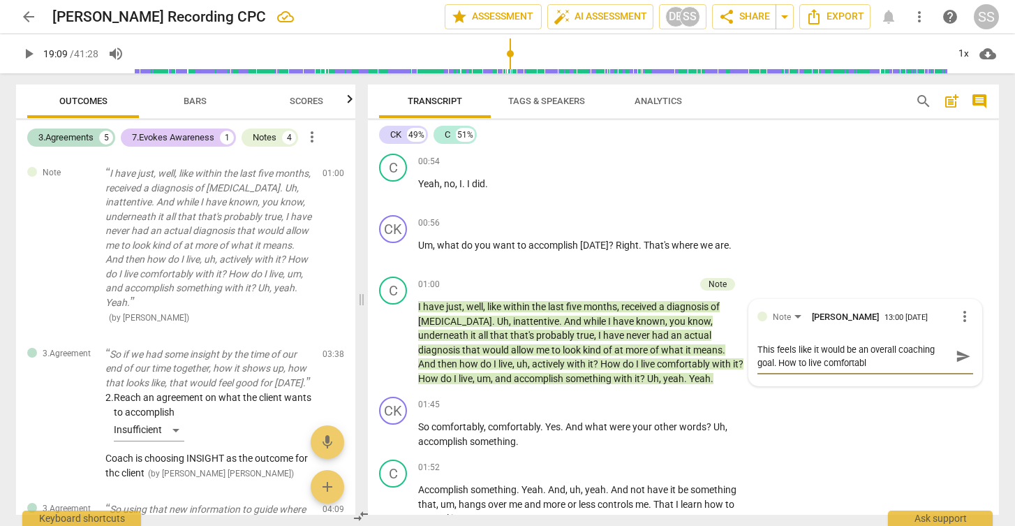
type textarea "This feels like it would be an overall coaching goal. How to live comfortably"
type textarea "This feels like it would be an overall coaching goal. How to live comfortably w"
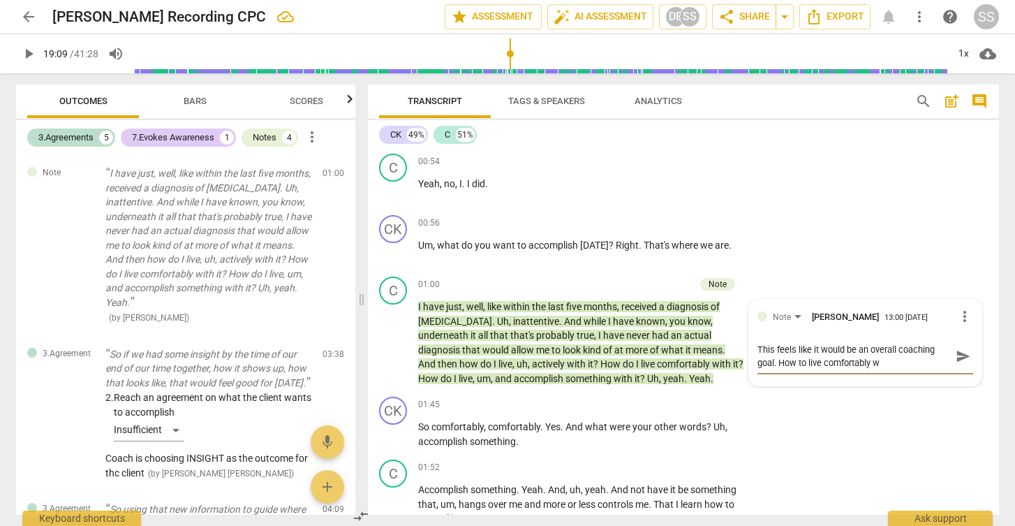
type textarea "This feels like it would be an overall coaching goal. How to live comfortably wi"
type textarea "This feels like it would be an overall coaching goal. How to live comfortably w…"
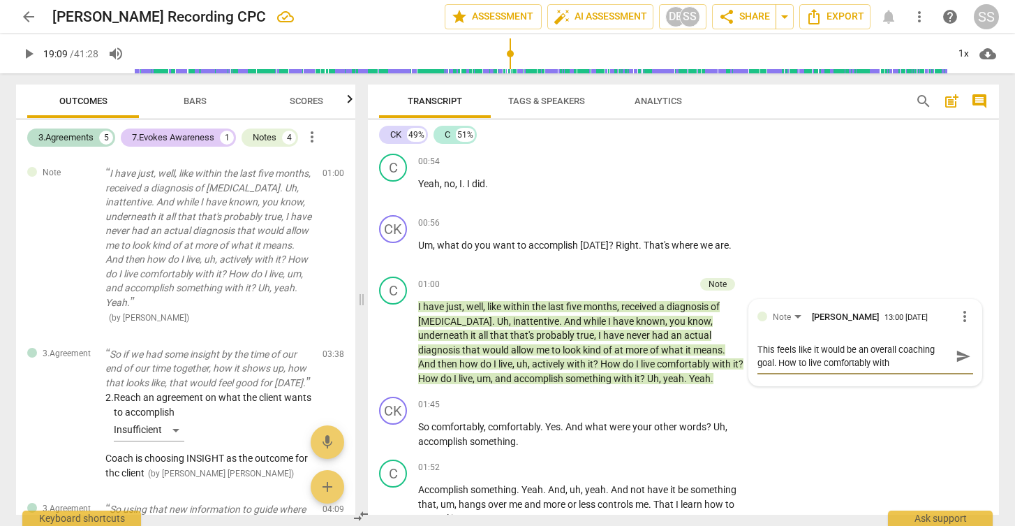
type textarea "This feels like it would be an overall coaching goal. How to live comfortably w…"
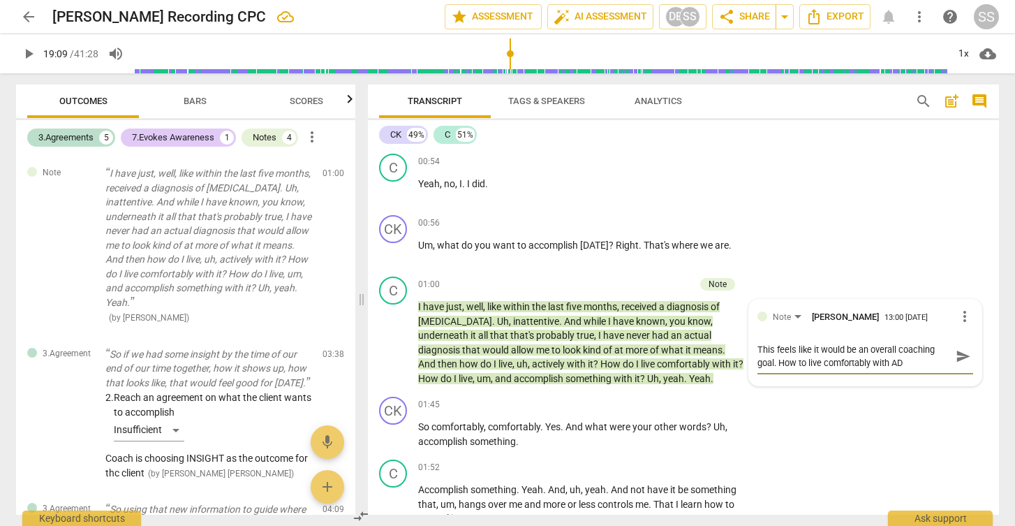
type textarea "This feels like it would be an overall coaching goal. How to live comfortably w…"
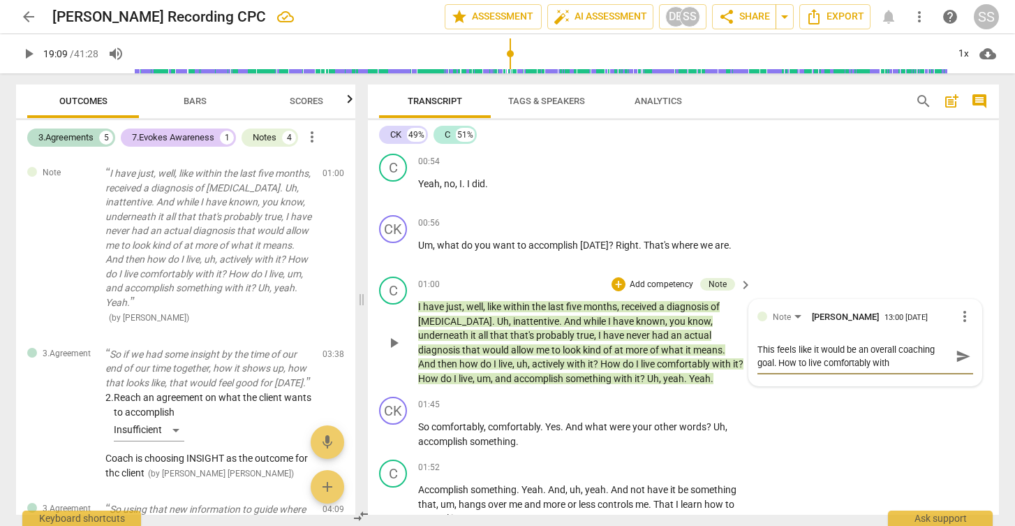
drag, startPoint x: 917, startPoint y: 350, endPoint x: 776, endPoint y: 351, distance: 141.0
click at [776, 351] on textarea "This feels like it would be an overall coaching goal. How to live comfortably w…" at bounding box center [854, 356] width 193 height 27
type textarea "This feels like it would be an overall coaching goal."
drag, startPoint x: 773, startPoint y: 335, endPoint x: 754, endPoint y: 335, distance: 18.9
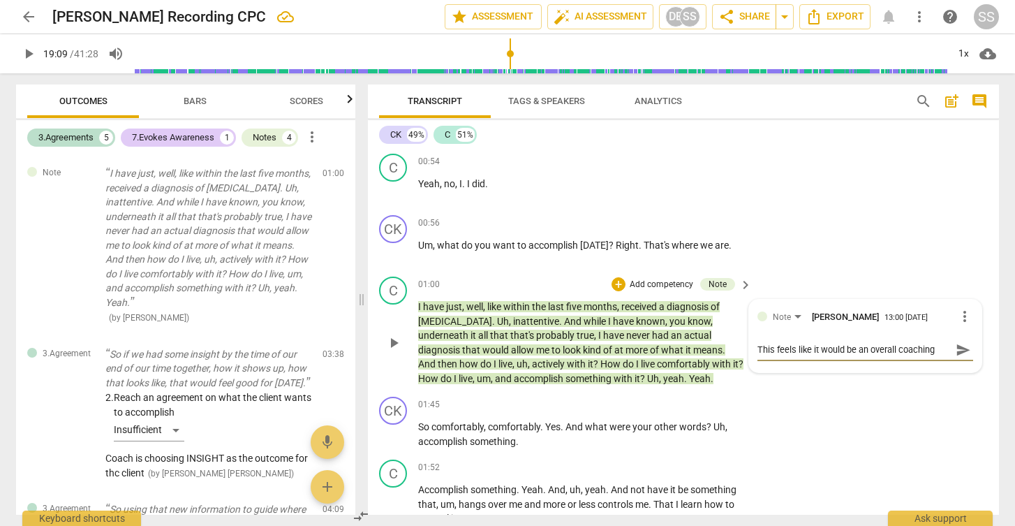
click at [754, 335] on div "Note [PERSON_NAME] 13:00 [DATE] more_vert This feels like it would be an overal…" at bounding box center [865, 336] width 233 height 73
type textarea "How to live comfortably with [MEDICAL_DATA] feels like it would be an overall c…"
drag, startPoint x: 779, startPoint y: 348, endPoint x: 758, endPoint y: 348, distance: 21.6
click at [758, 348] on textarea "How to live comfortably with [MEDICAL_DATA] feels like it would be an overall c…" at bounding box center [854, 356] width 193 height 27
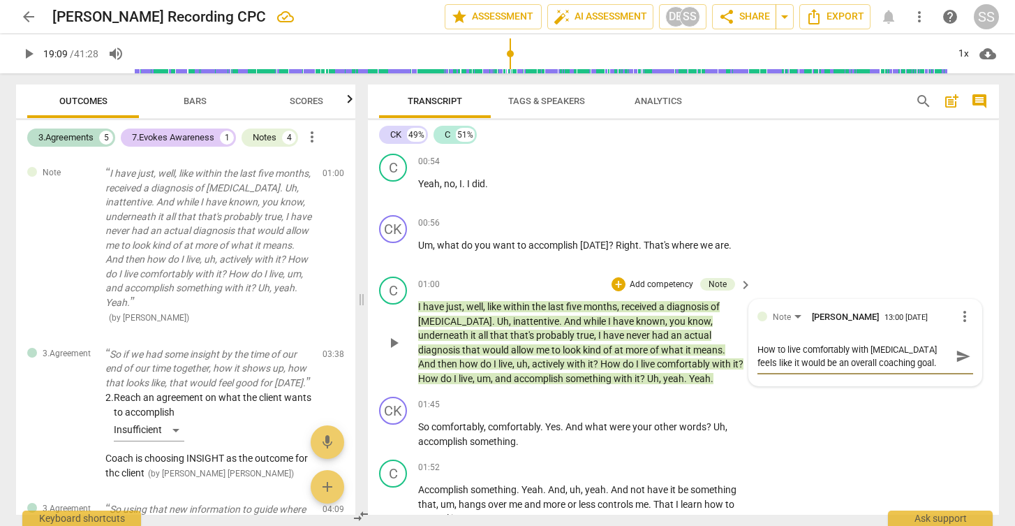
type textarea "How to live comfortably with [MEDICAL_DATA] feels like it s be an overall coach…"
type textarea "How to live comfortably with [MEDICAL_DATA] feels like it sh be an overall coac…"
type textarea "How to live comfortably with [MEDICAL_DATA] feels like it sho be an overall coa…"
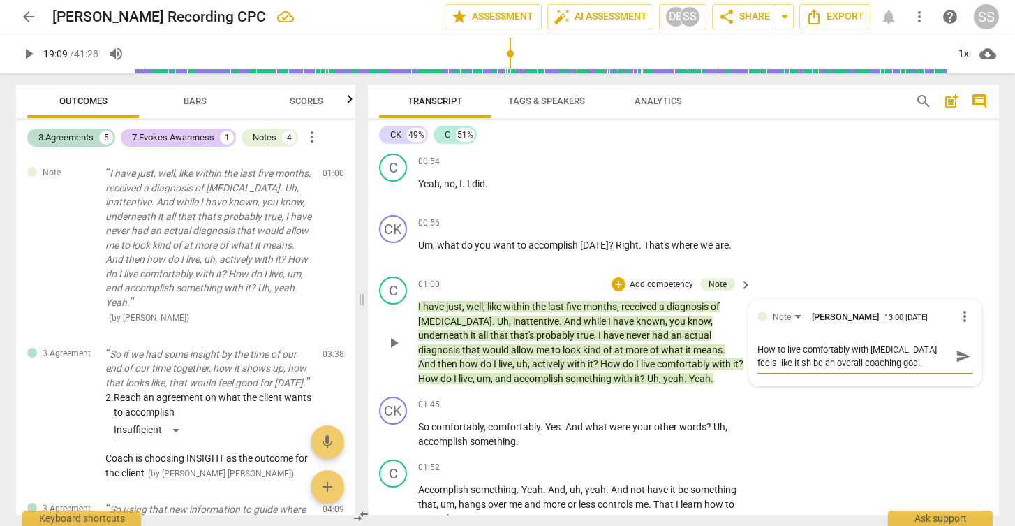
type textarea "How to live comfortably with [MEDICAL_DATA] feels like it sho be an overall coa…"
type textarea "How to live comfortably with [MEDICAL_DATA] feels like it shou be an overall co…"
type textarea "How to live comfortably with [MEDICAL_DATA] feels like it shoul be an overall c…"
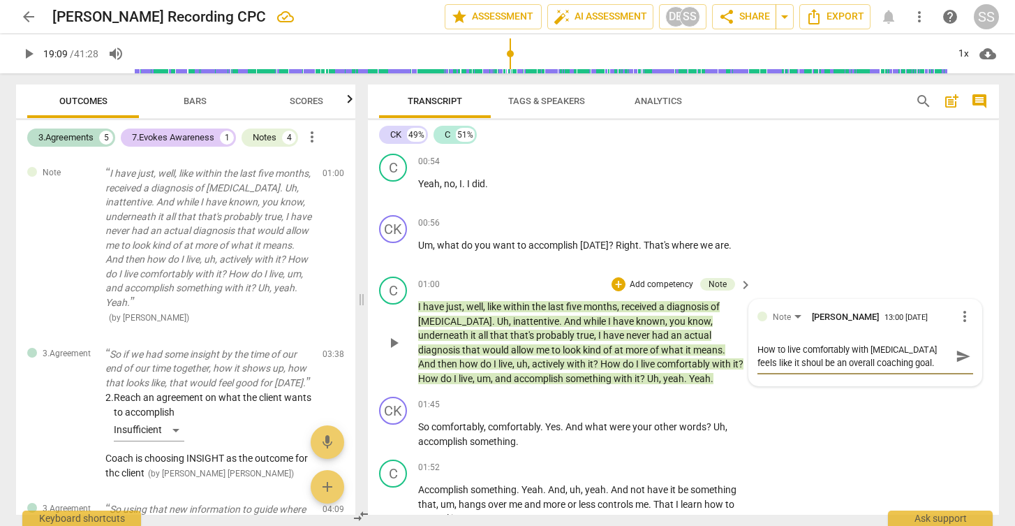
type textarea "How to live comfortably with [MEDICAL_DATA] feels like it should be an overall …"
click at [912, 343] on textarea "How to live comfortably with [MEDICAL_DATA] feels like it should be an overall …" at bounding box center [854, 356] width 193 height 27
type textarea "How to live comfortably with [MEDICAL_DATA] feels like it should be an overall …"
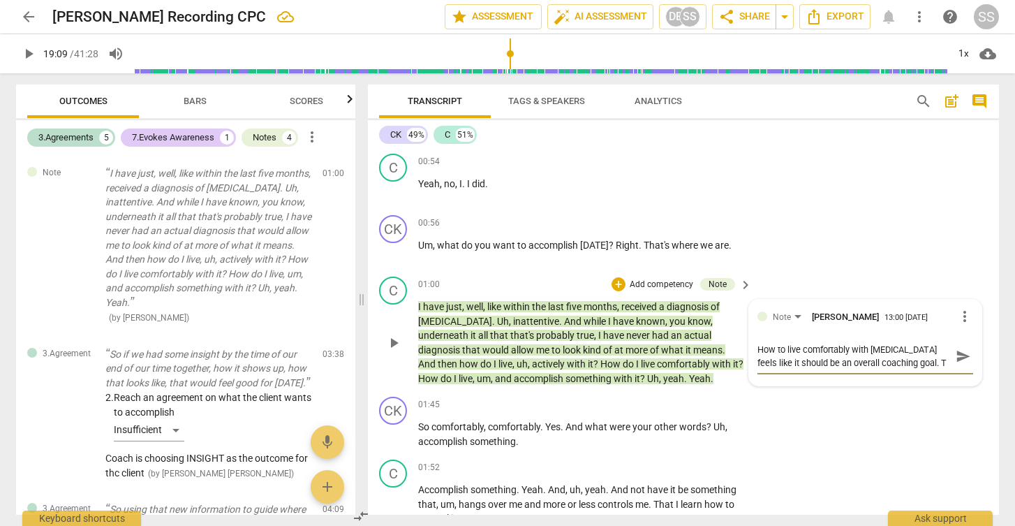
type textarea "How to live comfortably with [MEDICAL_DATA] feels like it should be an overall …"
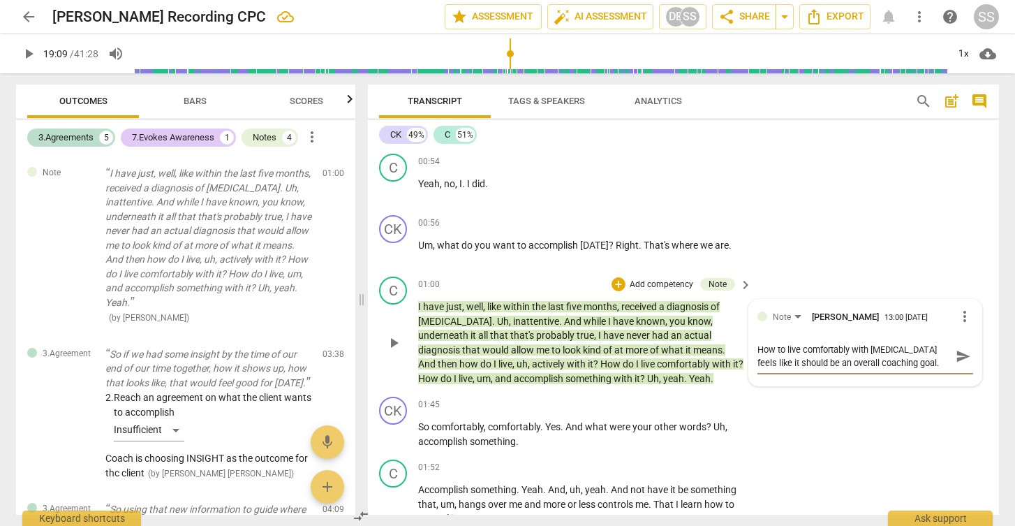
type textarea "How to live comfortably with [MEDICAL_DATA] feels like it should be an overall …"
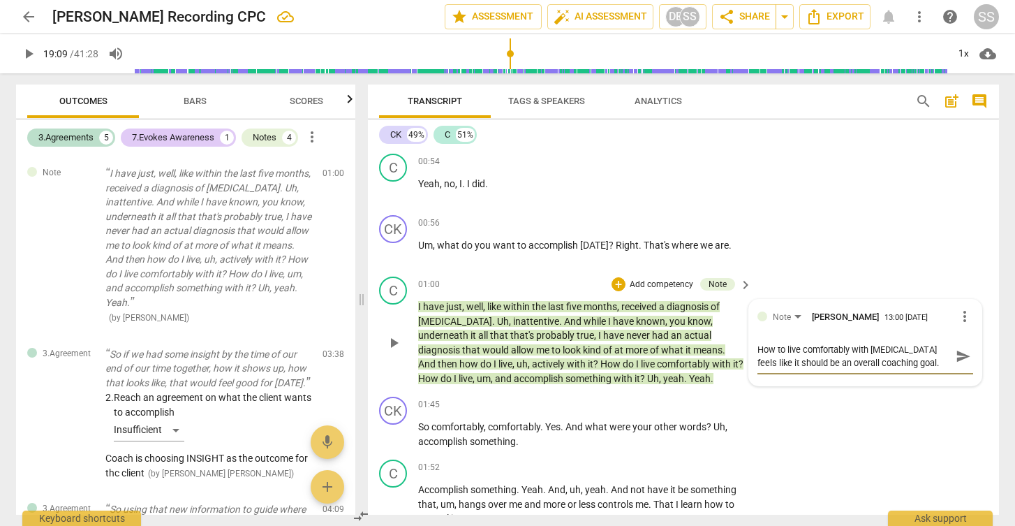
type textarea "How to live comfortably with [MEDICAL_DATA] feels like it should be an overall …"
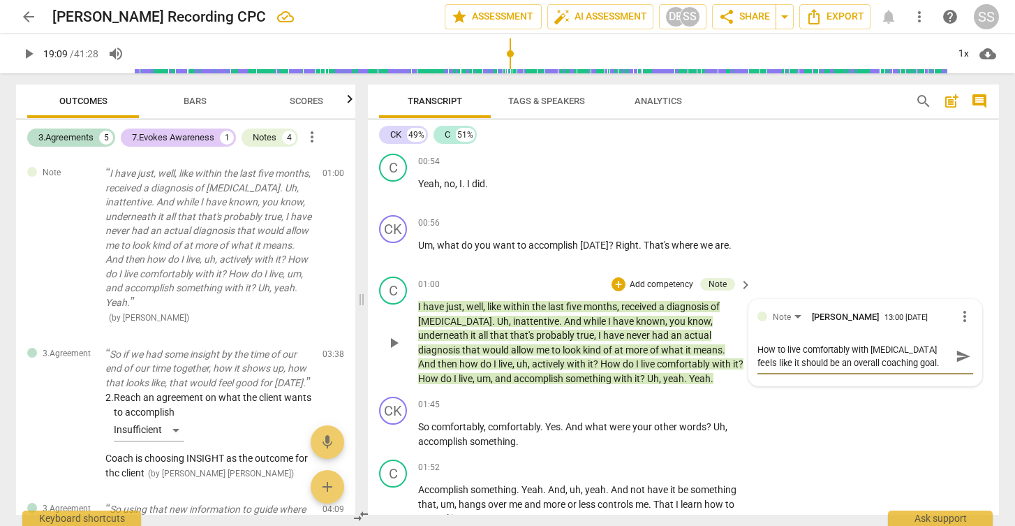
type textarea "How to live comfortably with [MEDICAL_DATA] feels like it should be an overall …"
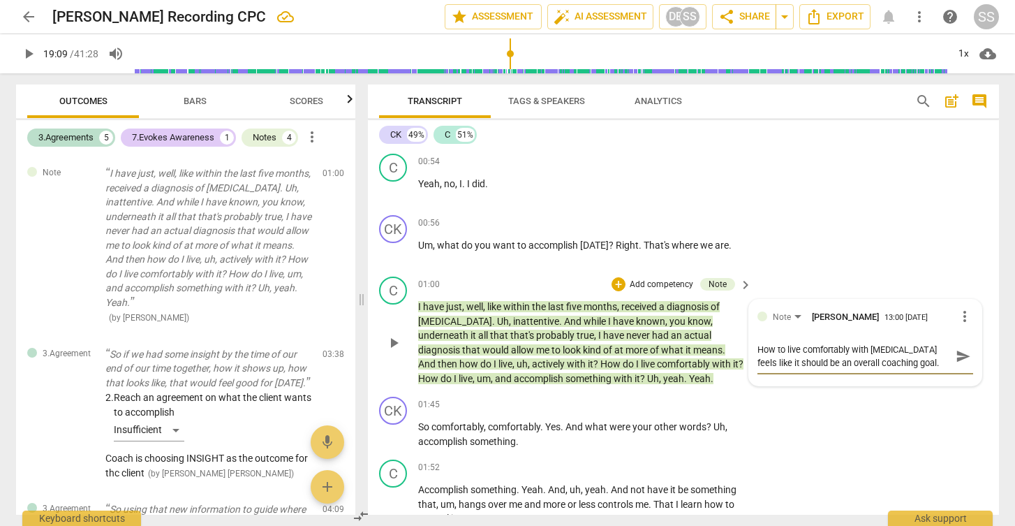
type textarea "How to live comfortably with [MEDICAL_DATA] feels like it should be an overall …"
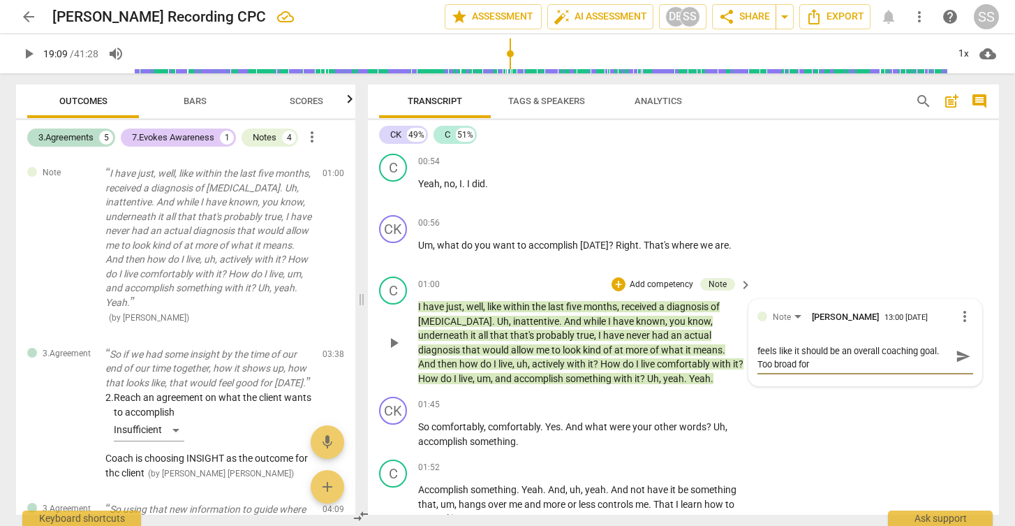
type textarea "How to live comfortably with [MEDICAL_DATA] feels like it should be an overall …"
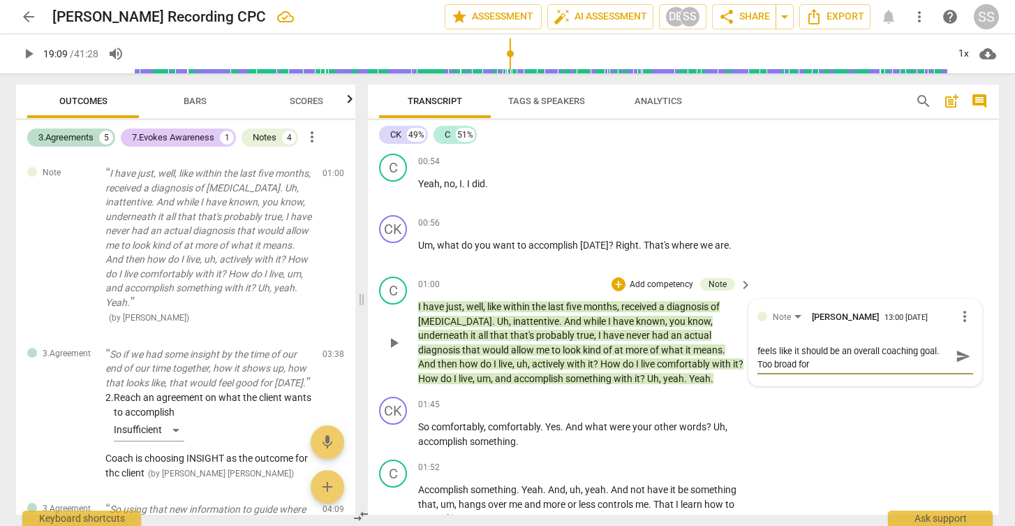
type textarea "How to live comfortably with [MEDICAL_DATA] feels like it should be an overall …"
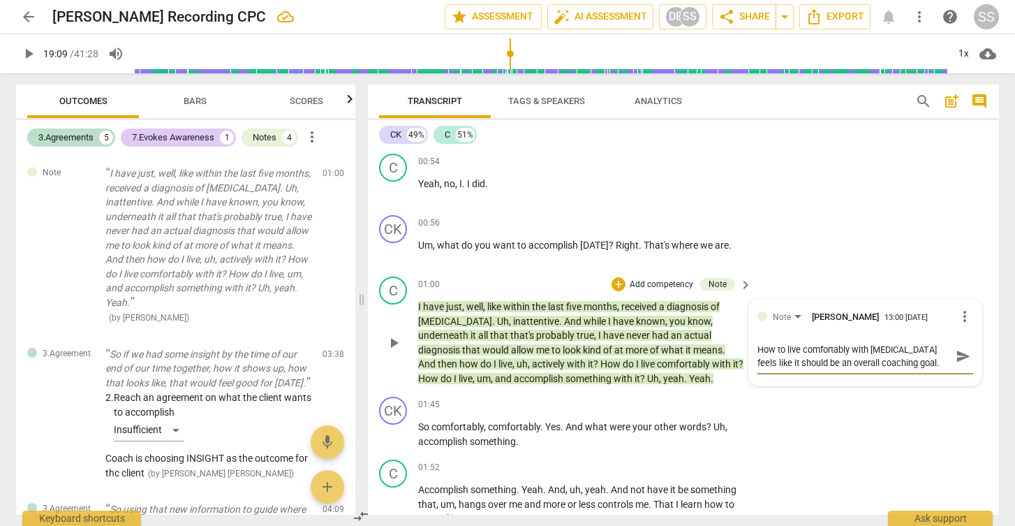
drag, startPoint x: 915, startPoint y: 351, endPoint x: 899, endPoint y: 350, distance: 16.8
click at [899, 350] on textarea "How to live comfortably with [MEDICAL_DATA] feels like it should be an overall …" at bounding box center [854, 356] width 193 height 27
click at [847, 378] on textarea "How to live comfortably with [MEDICAL_DATA] feels like it should be an overall …" at bounding box center [854, 376] width 193 height 66
drag, startPoint x: 836, startPoint y: 390, endPoint x: 816, endPoint y: 390, distance: 20.9
click at [816, 390] on textarea "How to live comfortably with [MEDICAL_DATA] feels like it should be an overall …" at bounding box center [854, 376] width 193 height 66
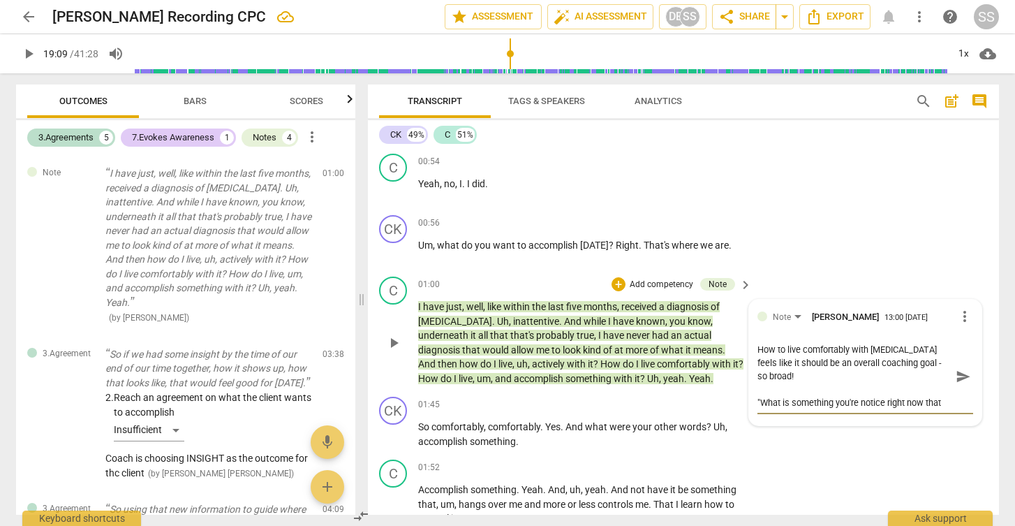
drag, startPoint x: 836, startPoint y: 374, endPoint x: 841, endPoint y: 388, distance: 14.1
click at [841, 388] on textarea "How to live comfortably with [MEDICAL_DATA] feels like it should be an overall …" at bounding box center [854, 376] width 193 height 66
click at [795, 403] on textarea "How to live comfortably with [MEDICAL_DATA] feels like it should be an overall …" at bounding box center [854, 383] width 193 height 80
click at [958, 375] on span "send" at bounding box center [963, 382] width 15 height 15
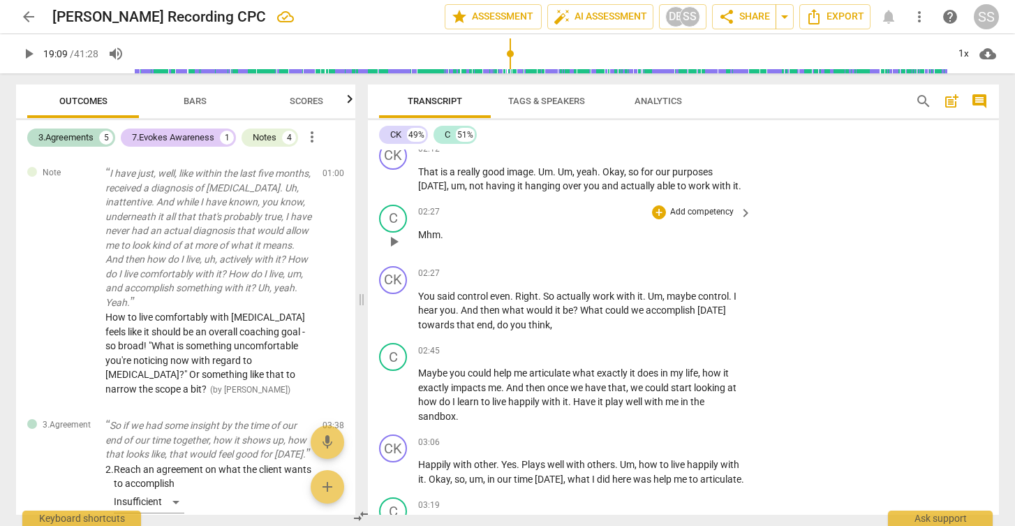
scroll to position [919, 0]
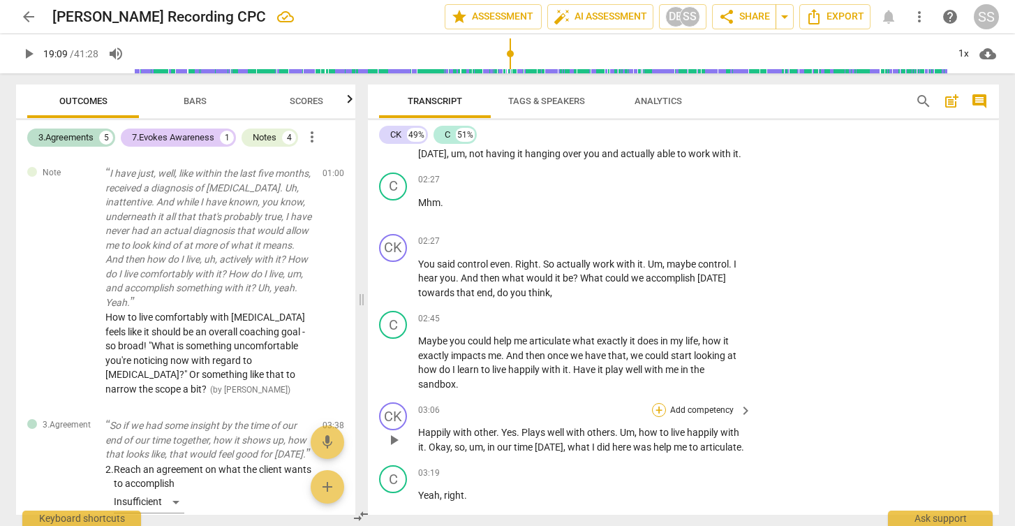
click at [656, 403] on div "+" at bounding box center [659, 410] width 14 height 14
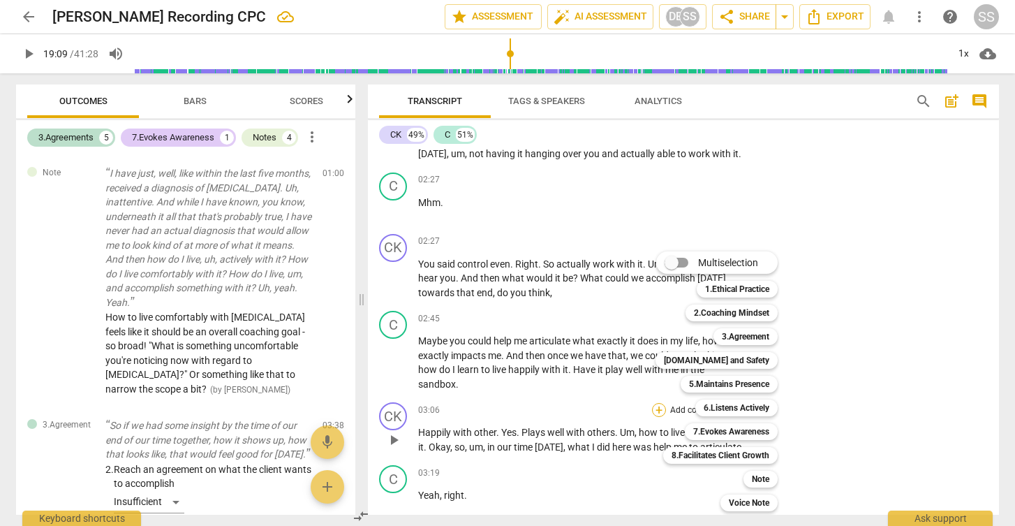
click at [656, 395] on div "Multiselection m 1.Ethical Practice 1 2.Coaching Mindset 2 3.Agreement 3 [DOMAI…" at bounding box center [727, 381] width 154 height 267
click at [610, 407] on div at bounding box center [507, 263] width 1015 height 526
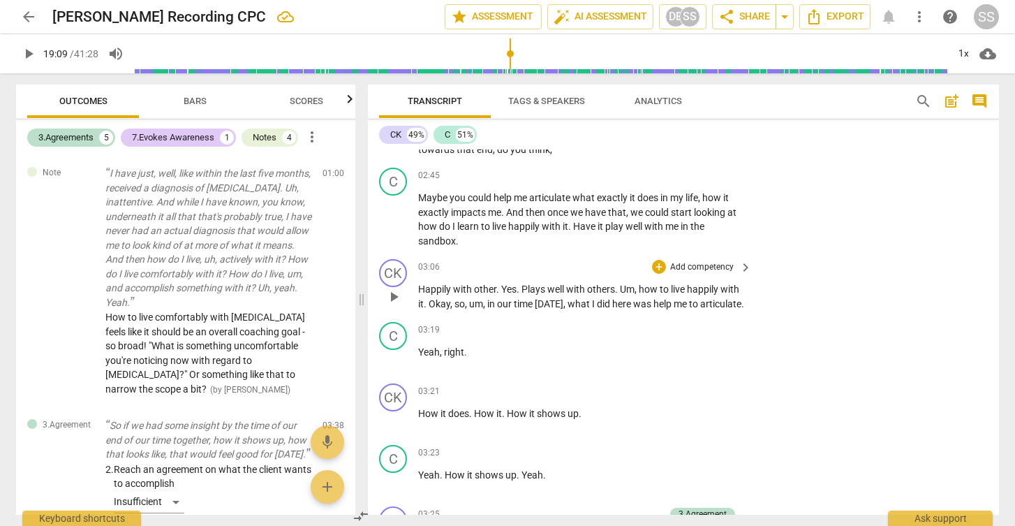
scroll to position [1064, 0]
click at [742, 296] on span "." at bounding box center [743, 301] width 3 height 11
click at [659, 258] on div "+" at bounding box center [659, 265] width 14 height 14
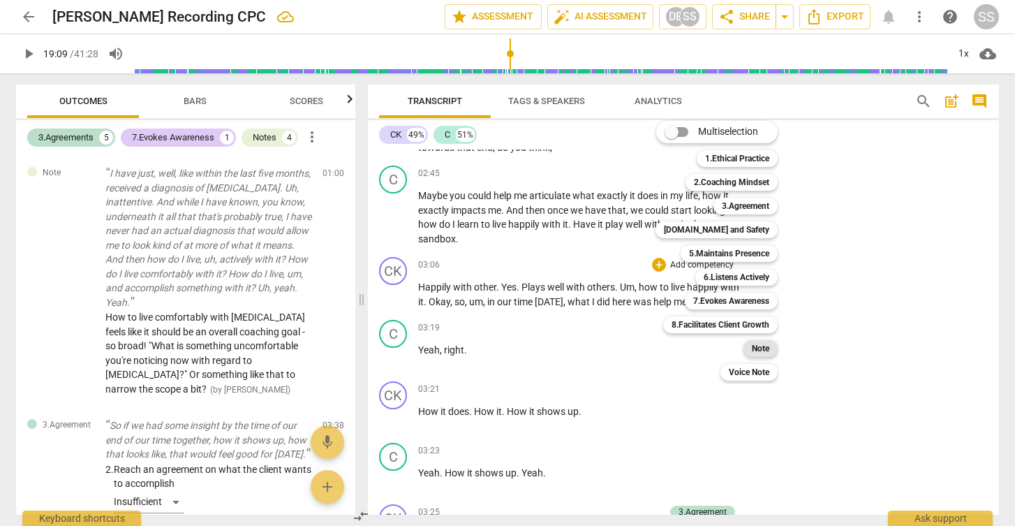
click at [758, 344] on b "Note" at bounding box center [760, 348] width 17 height 17
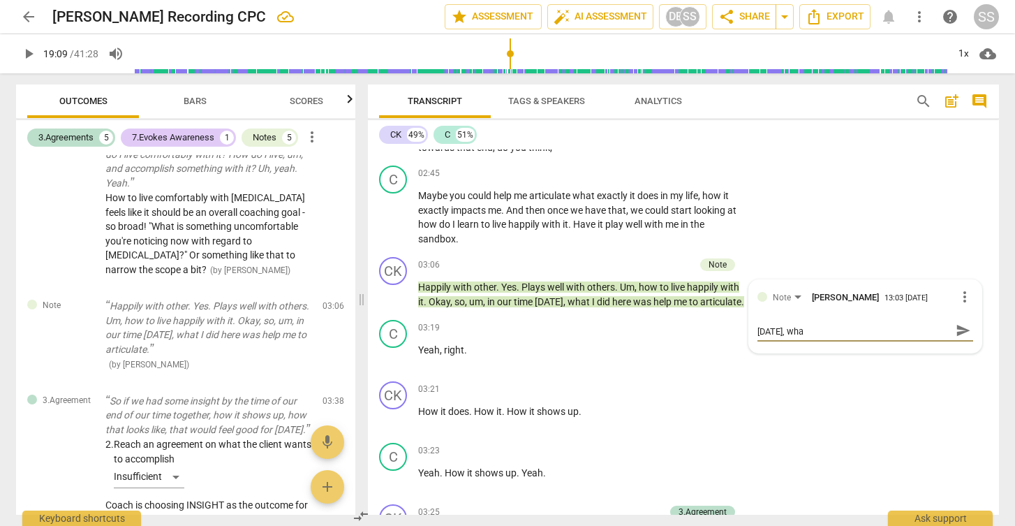
scroll to position [0, 0]
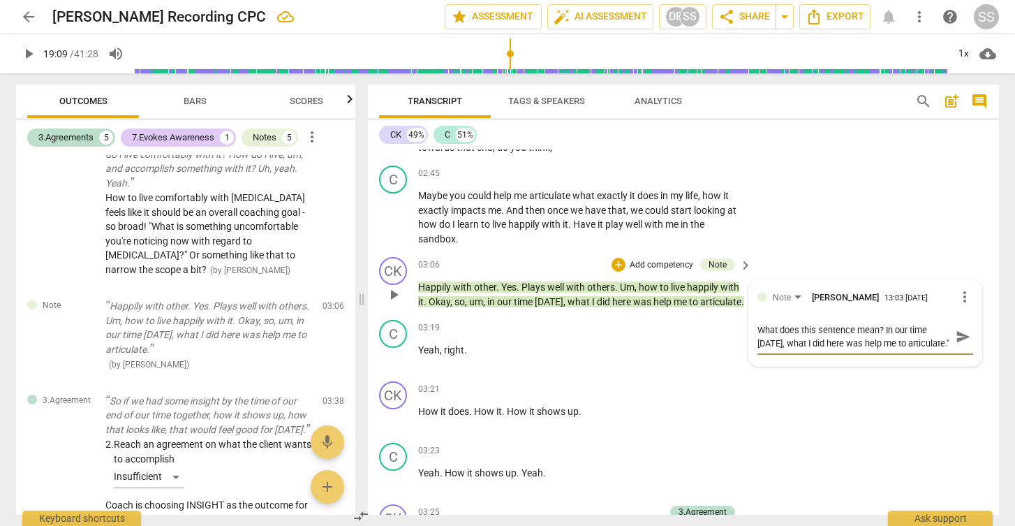
click at [881, 323] on textarea "What does this sentence mean? In our time [DATE], what I did here was help me t…" at bounding box center [854, 336] width 193 height 27
click at [894, 323] on textarea "What does this sentence mean?: In our time [DATE], what I did here was help me …" at bounding box center [854, 336] width 193 height 27
click at [957, 329] on span "send" at bounding box center [963, 336] width 15 height 15
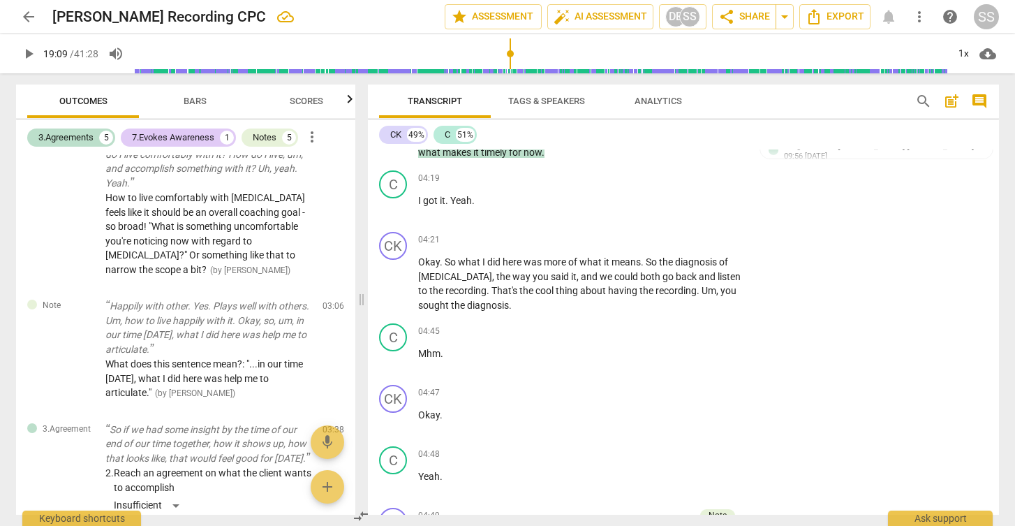
scroll to position [1751, 0]
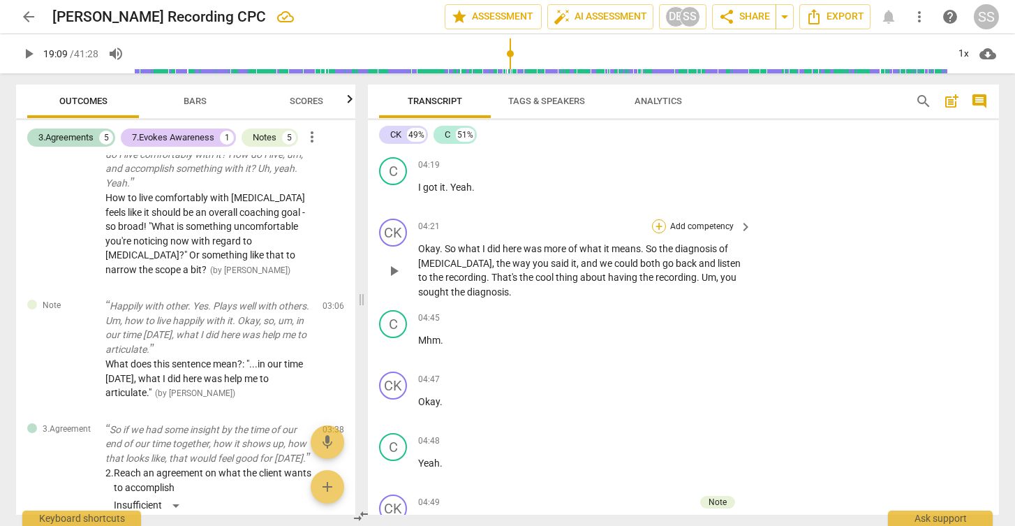
click at [658, 219] on div "+" at bounding box center [659, 226] width 14 height 14
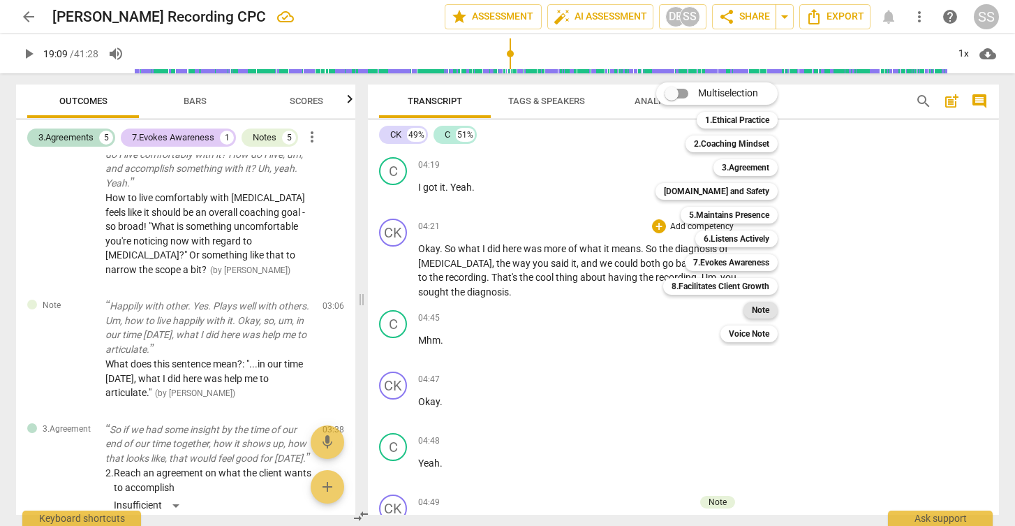
click at [761, 305] on b "Note" at bounding box center [760, 310] width 17 height 17
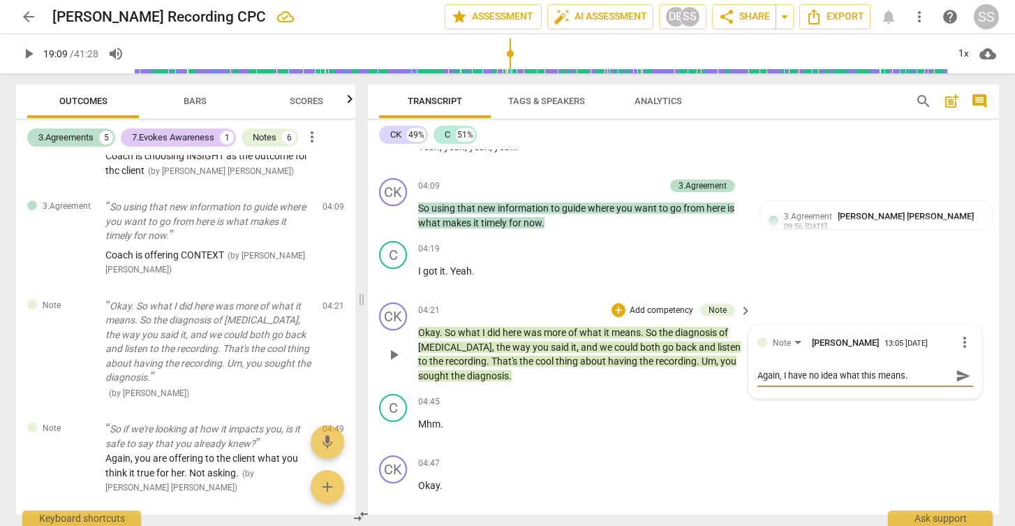
scroll to position [1643, 0]
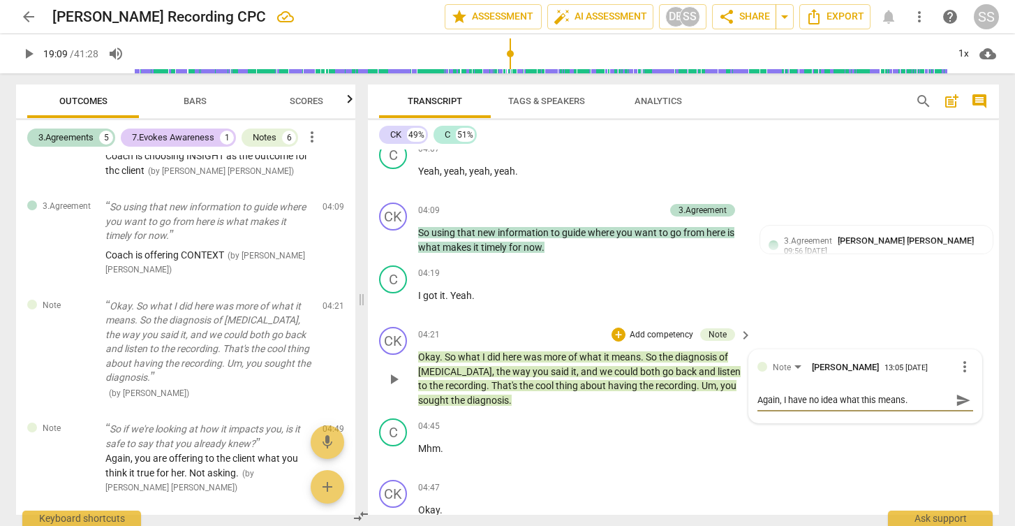
click at [956, 392] on span "send" at bounding box center [963, 399] width 15 height 15
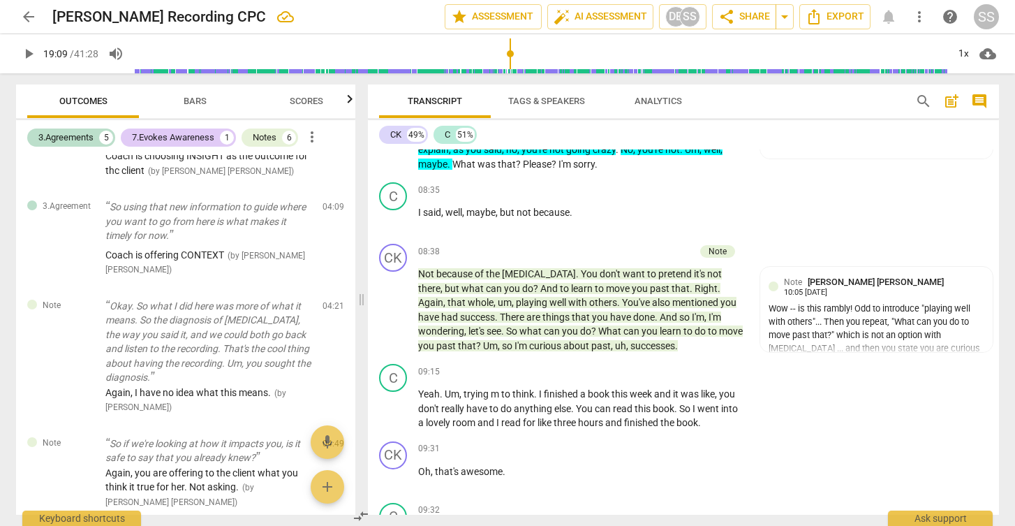
scroll to position [3418, 0]
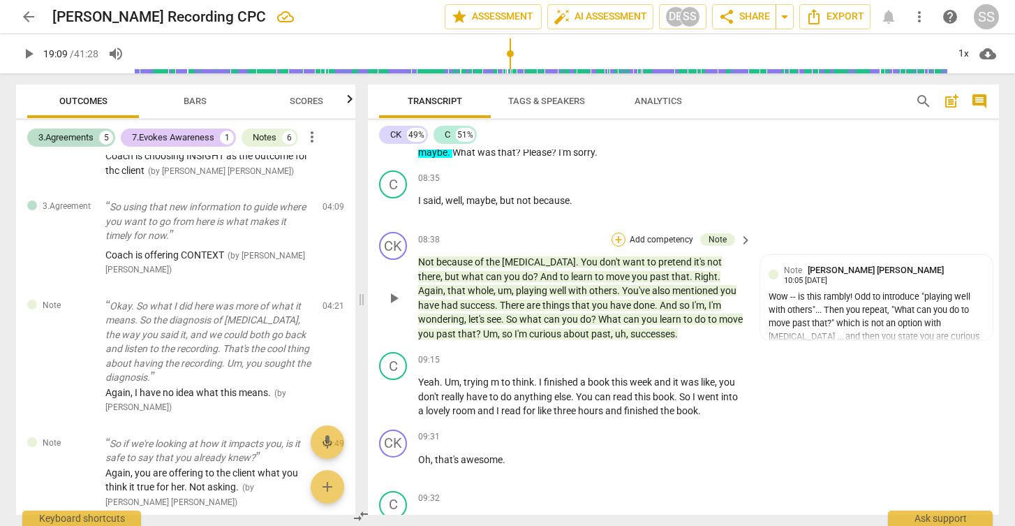
click at [619, 233] on div "+" at bounding box center [619, 240] width 14 height 14
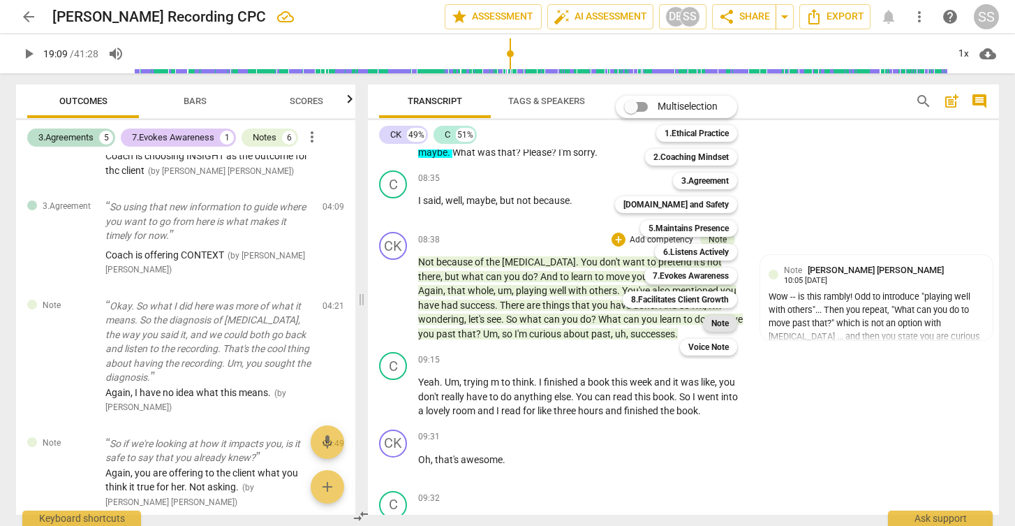
click at [722, 320] on b "Note" at bounding box center [719, 323] width 17 height 17
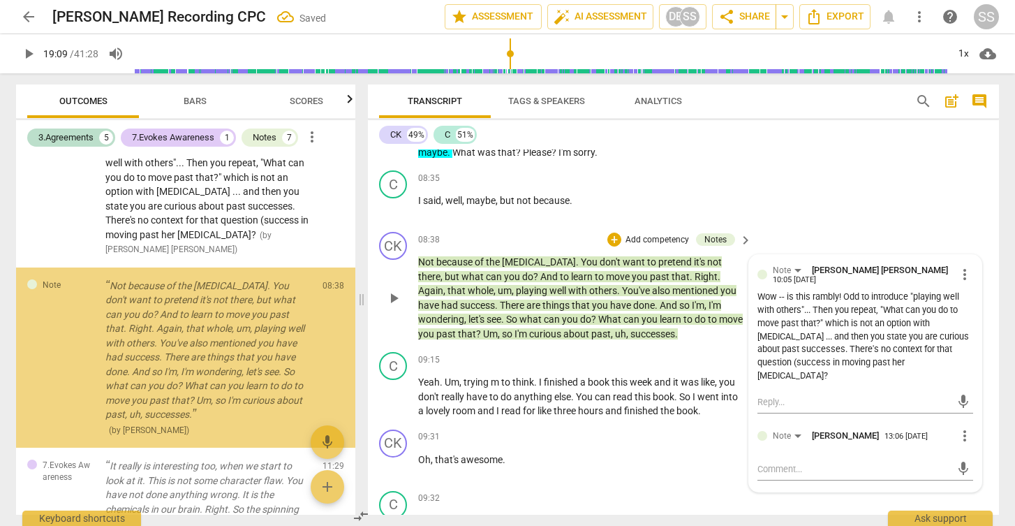
scroll to position [1332, 0]
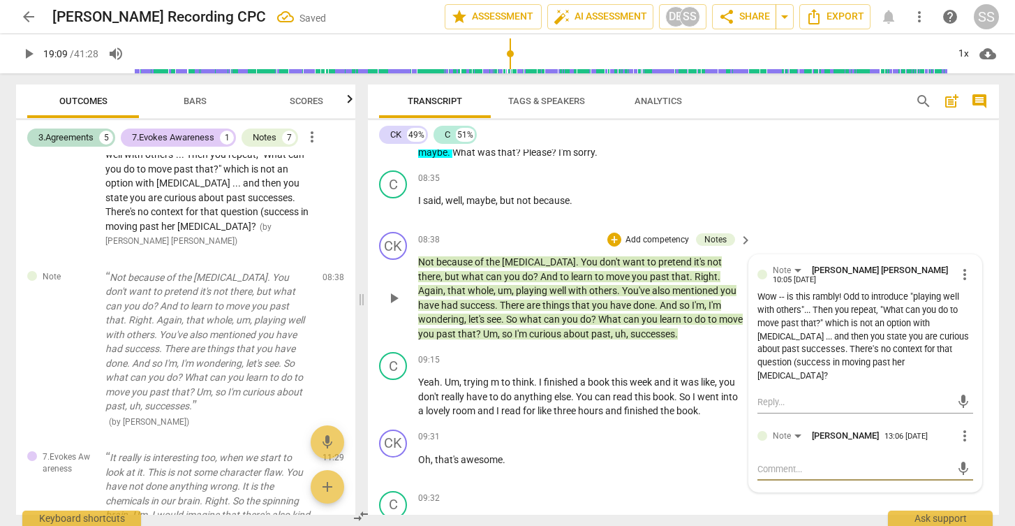
click at [785, 462] on textarea at bounding box center [854, 468] width 193 height 13
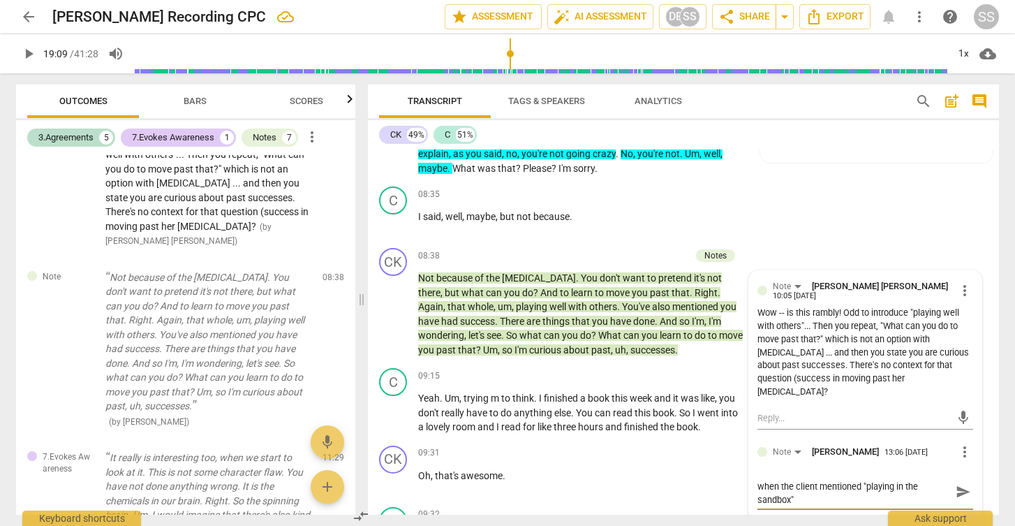
scroll to position [3437, 0]
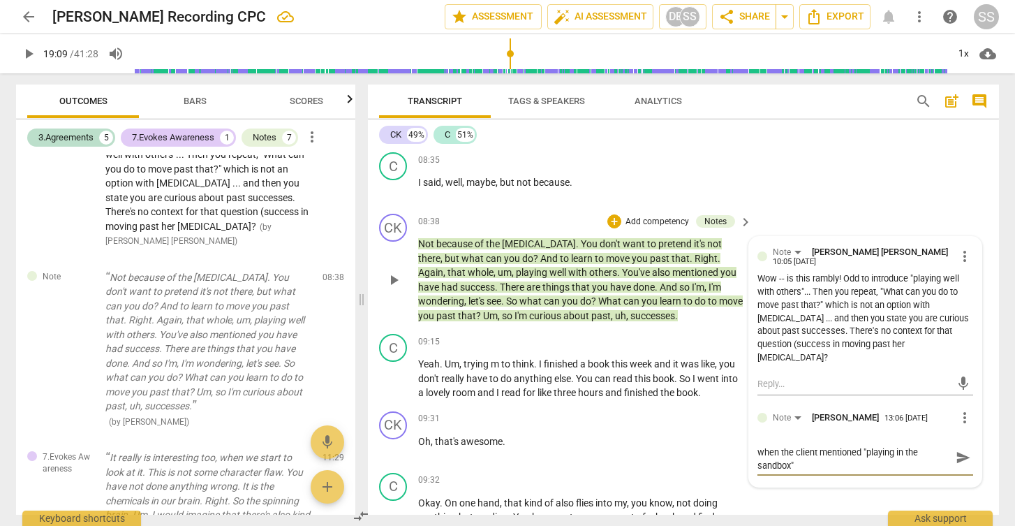
click at [904, 444] on textarea "I think the "playing well with others" ties back to when the client mentioned "…" at bounding box center [854, 457] width 193 height 27
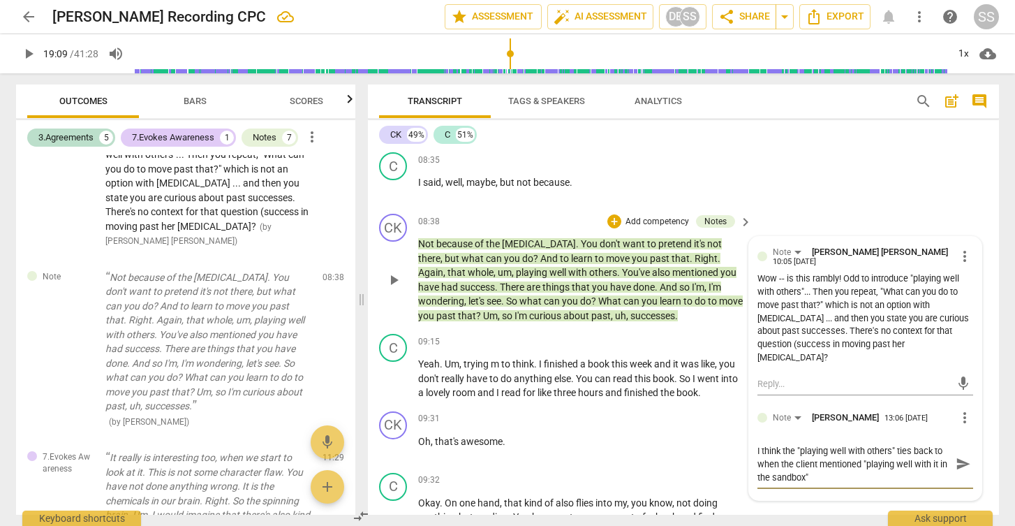
click at [839, 448] on textarea "I think the "playing well with others" ties back to when the client mentioned "…" at bounding box center [854, 464] width 193 height 40
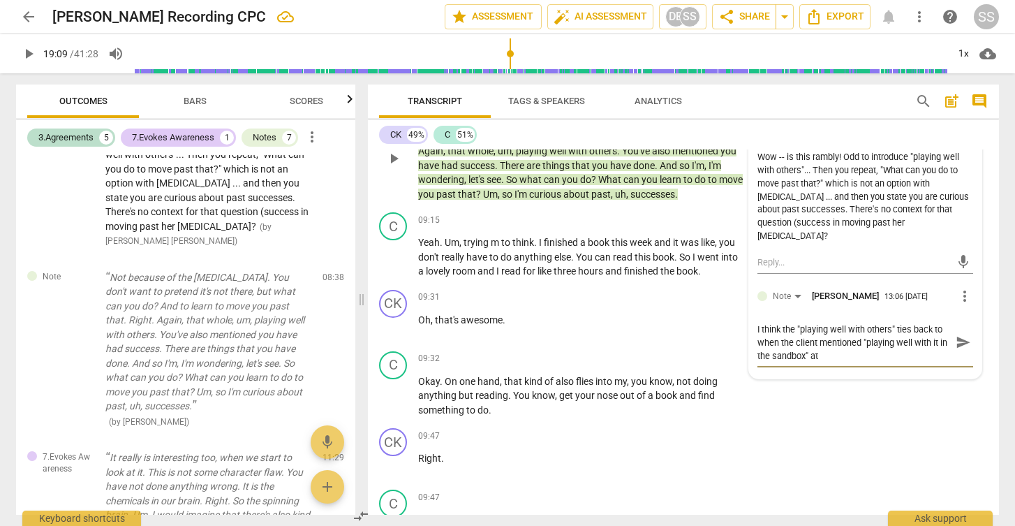
scroll to position [3505, 0]
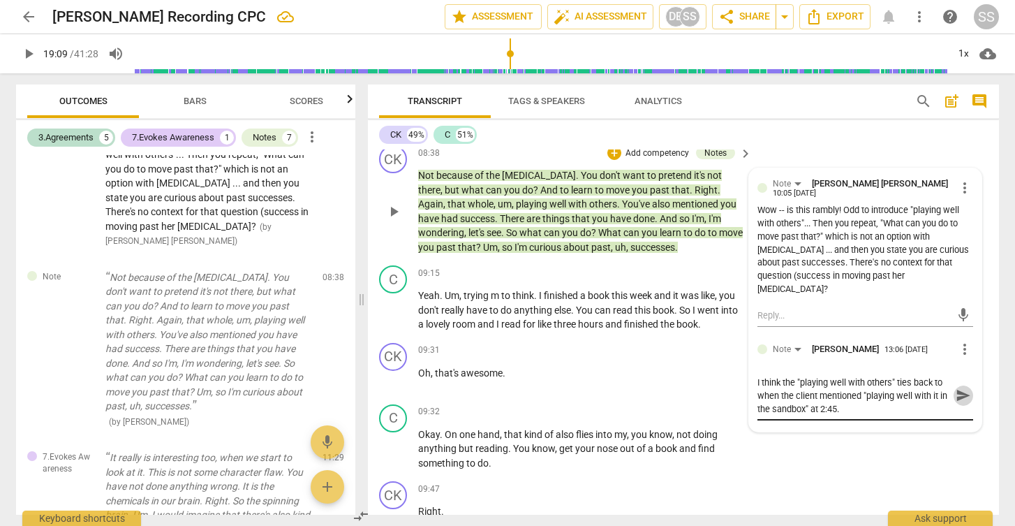
click at [962, 388] on span "send" at bounding box center [963, 395] width 15 height 15
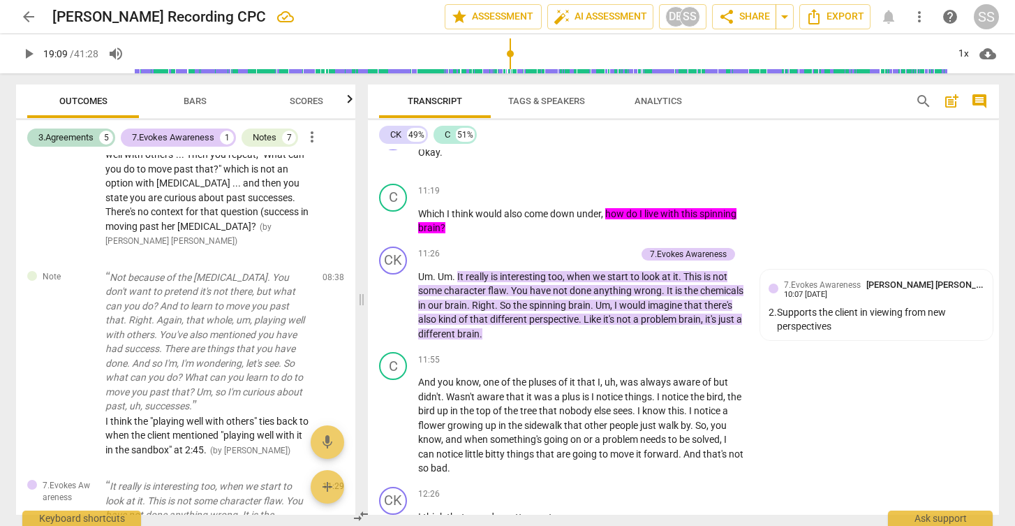
scroll to position [4876, 0]
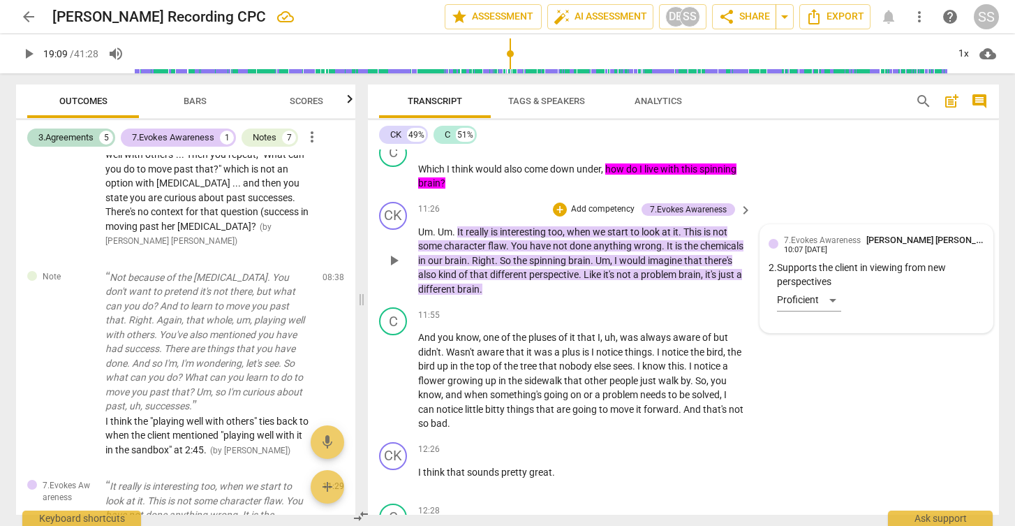
click at [822, 250] on div "7.Evokes Awareness [PERSON_NAME] [PERSON_NAME] 10:07 [DATE] 2. Supports the cli…" at bounding box center [877, 278] width 216 height 91
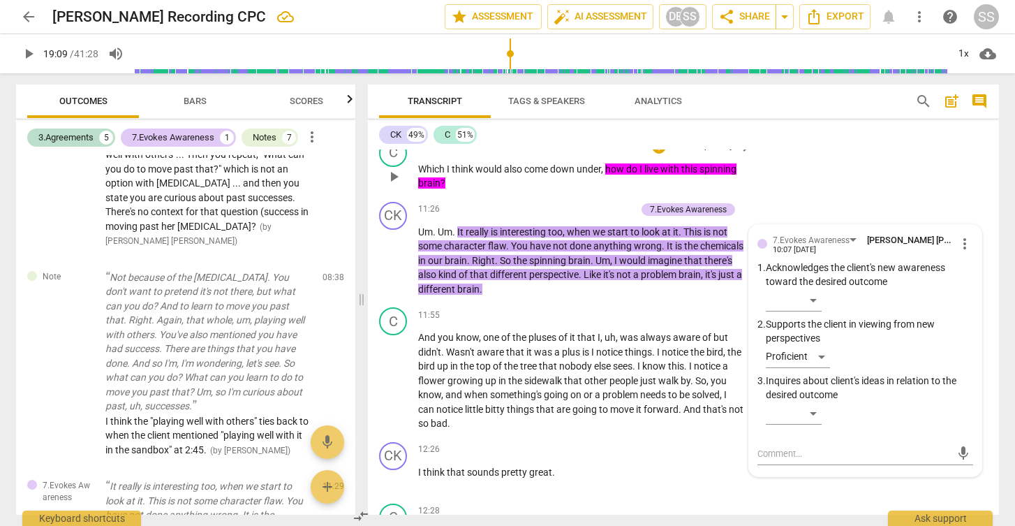
click at [818, 163] on div "C play_arrow pause 11:19 + Add competency keyboard_arrow_right Which I think wo…" at bounding box center [683, 164] width 631 height 63
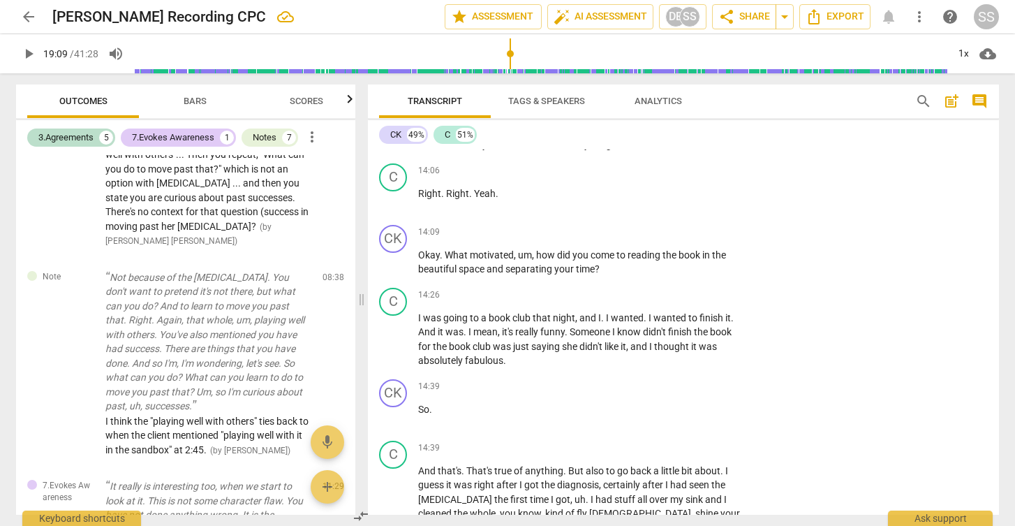
scroll to position [5734, 0]
click at [656, 225] on div "+" at bounding box center [659, 232] width 14 height 14
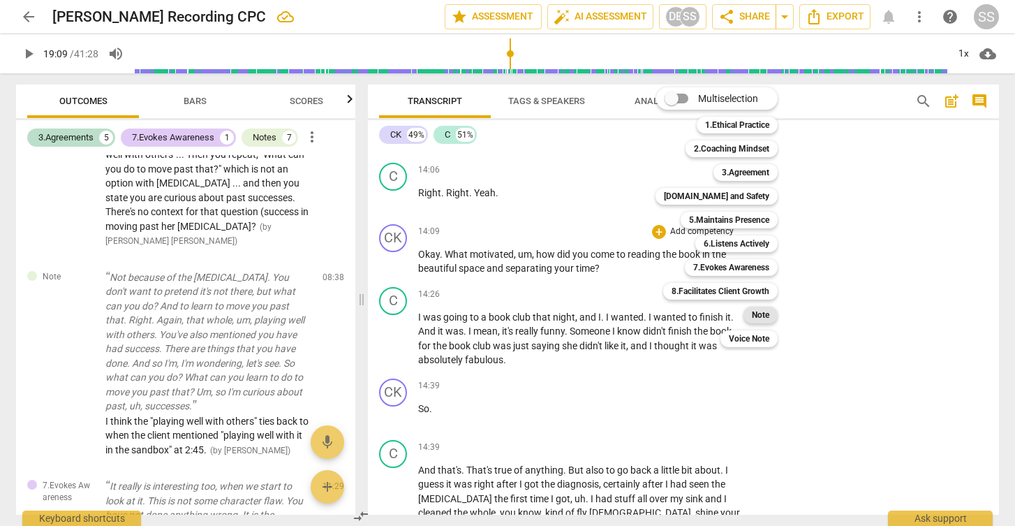
click at [767, 312] on b "Note" at bounding box center [760, 315] width 17 height 17
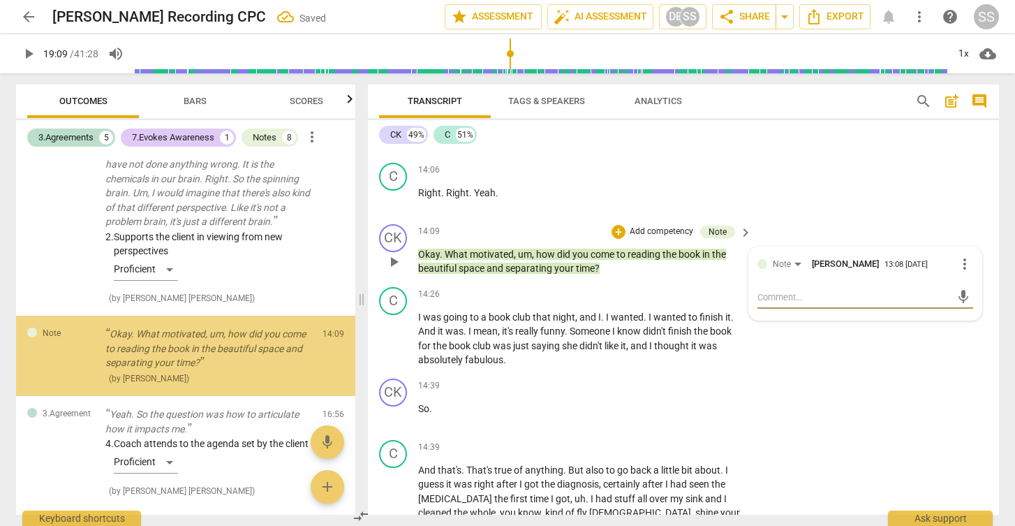
scroll to position [1689, 0]
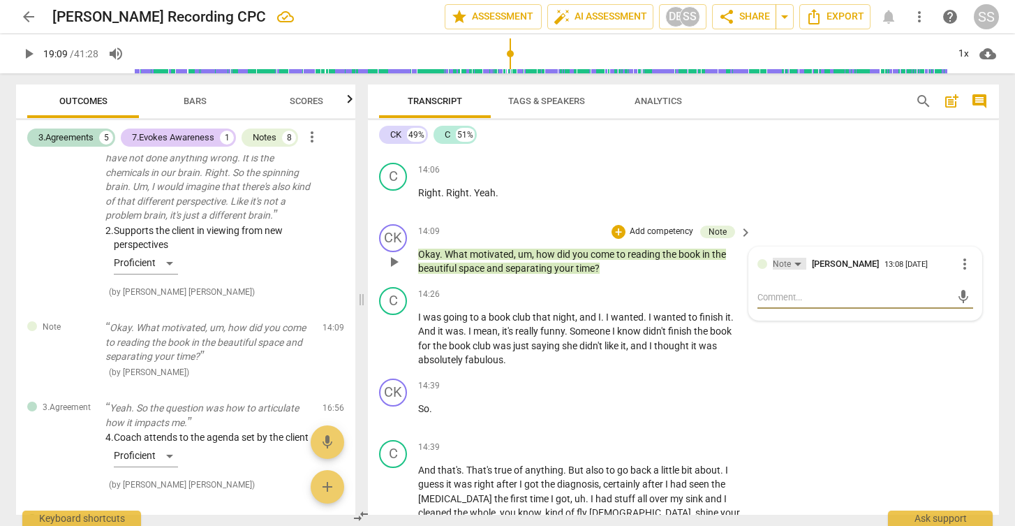
click at [797, 258] on div "Note" at bounding box center [790, 264] width 34 height 12
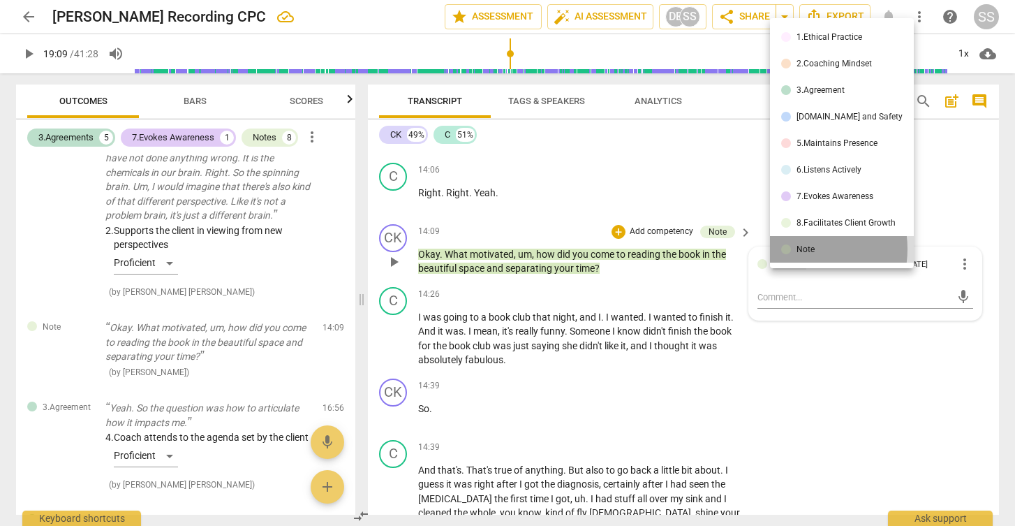
click at [797, 249] on div "Note" at bounding box center [806, 249] width 18 height 8
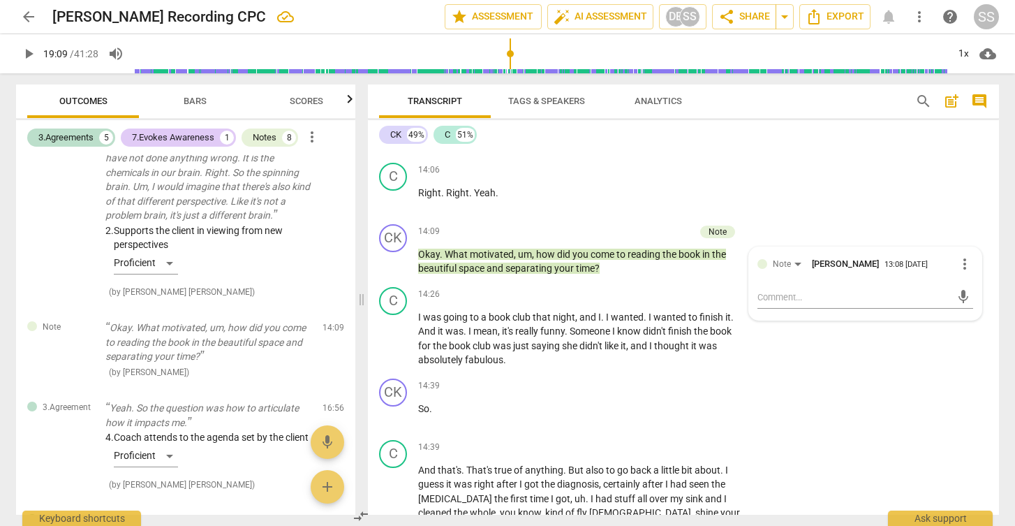
click at [202, 97] on span "Bars" at bounding box center [195, 101] width 23 height 10
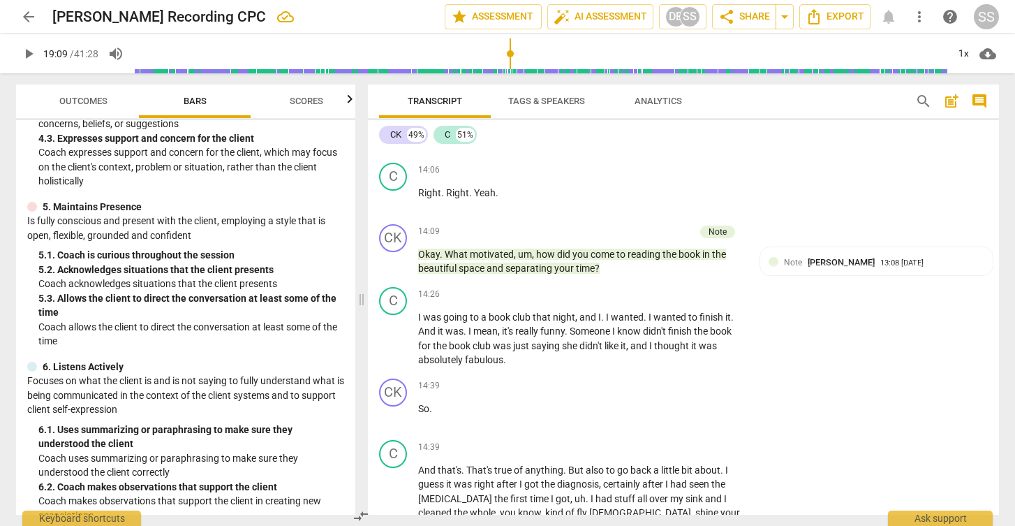
scroll to position [550, 0]
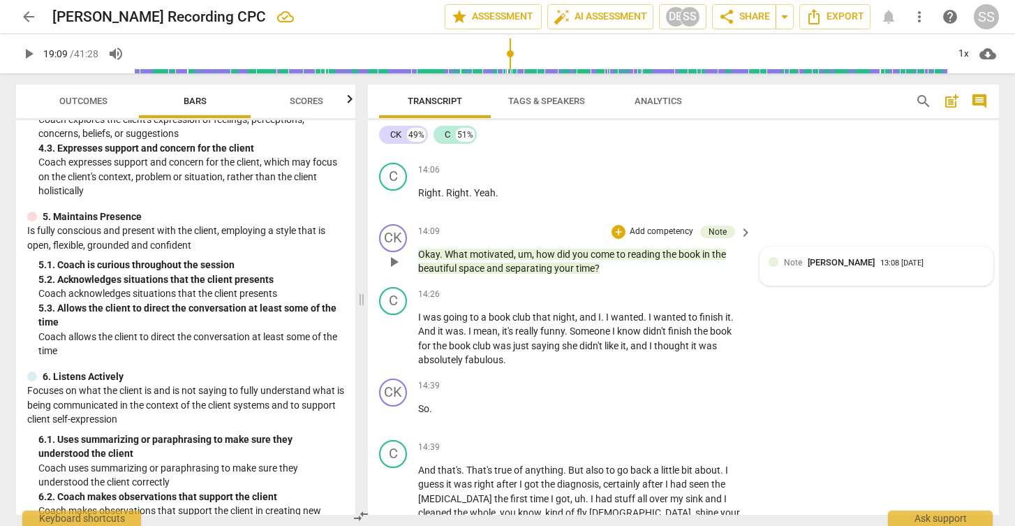
click at [784, 258] on span "Note" at bounding box center [793, 263] width 18 height 10
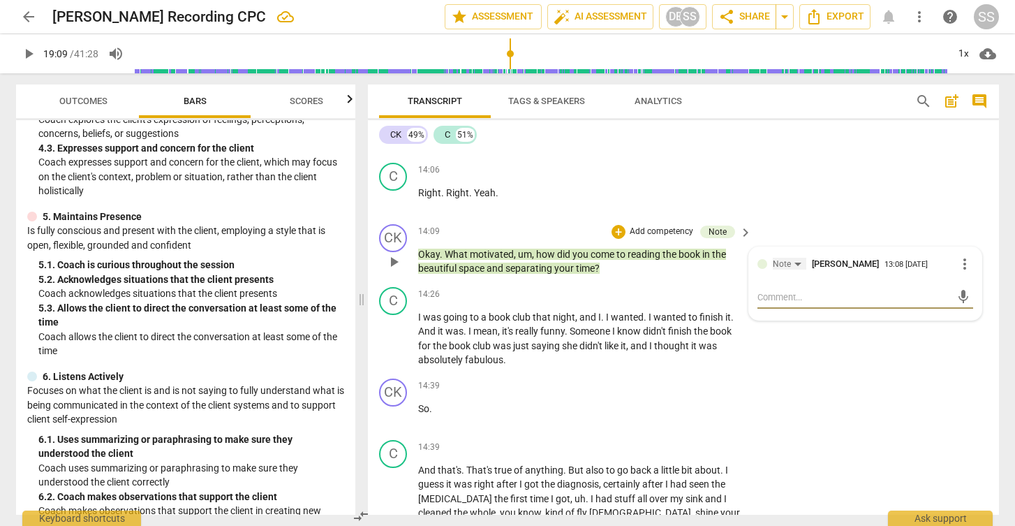
click at [784, 258] on div "Note" at bounding box center [782, 264] width 18 height 13
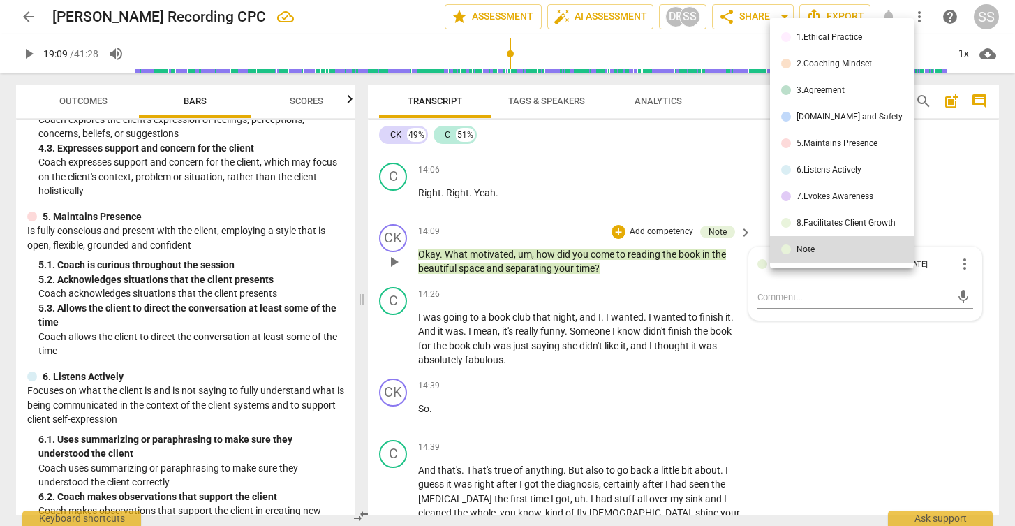
click at [818, 142] on div "5.Maintains Presence" at bounding box center [837, 143] width 81 height 8
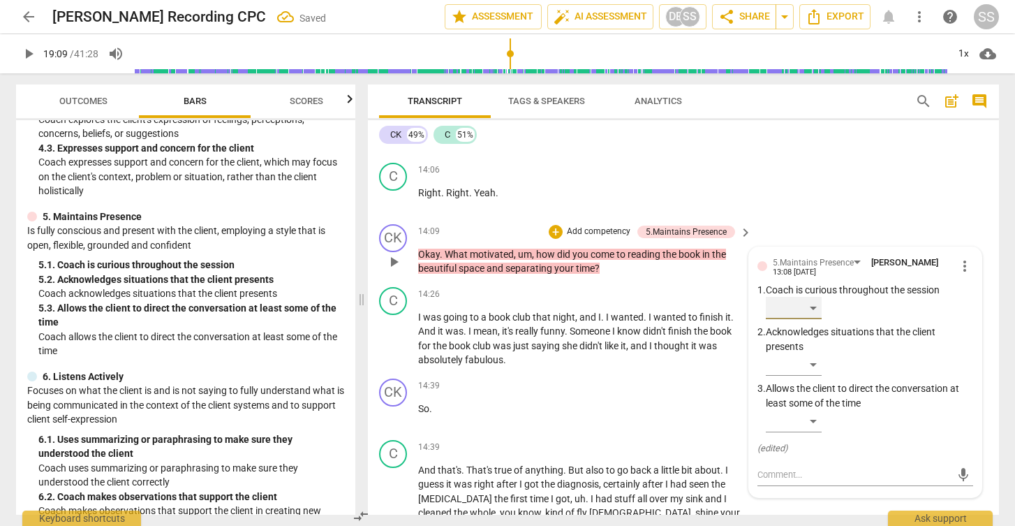
click at [814, 297] on div "​" at bounding box center [794, 308] width 56 height 22
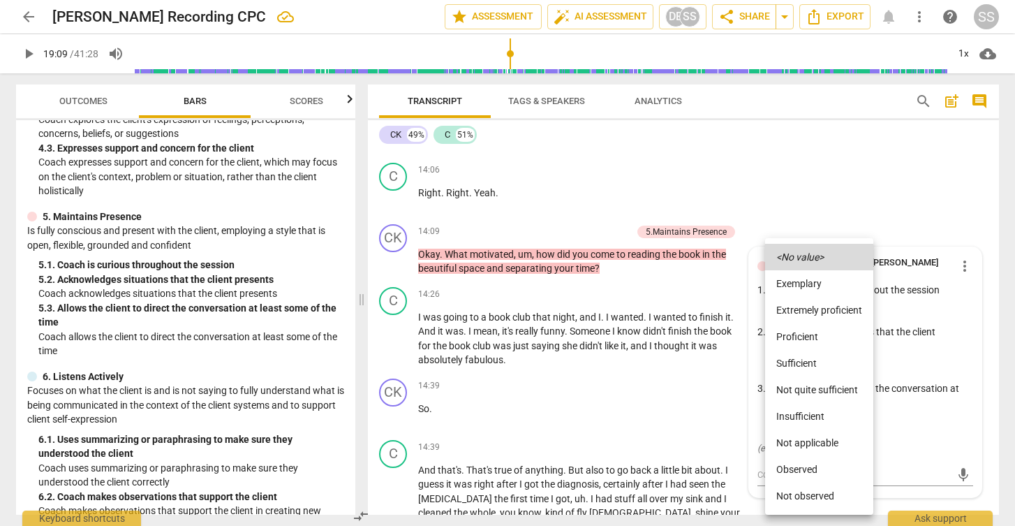
click at [815, 198] on div at bounding box center [507, 263] width 1015 height 526
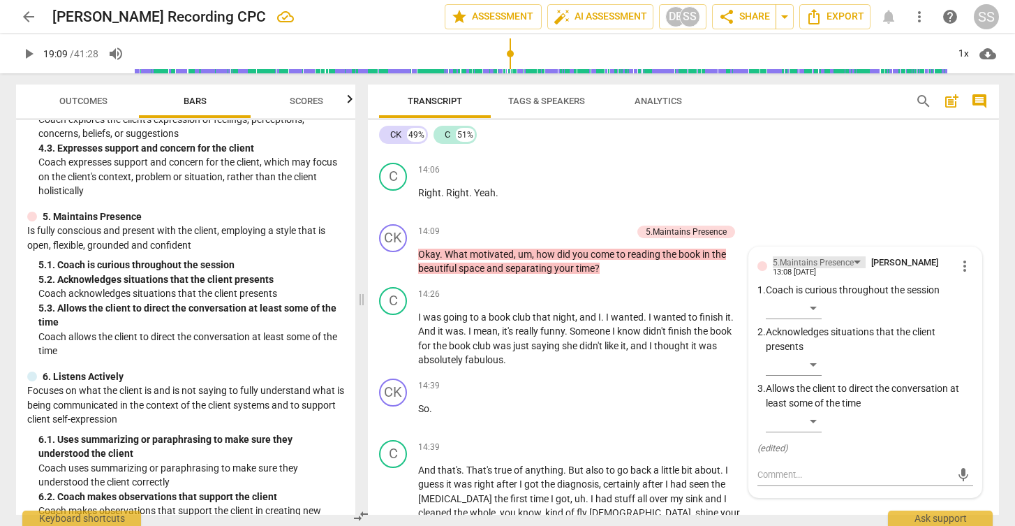
click at [855, 256] on div "5.Maintains Presence" at bounding box center [819, 262] width 93 height 12
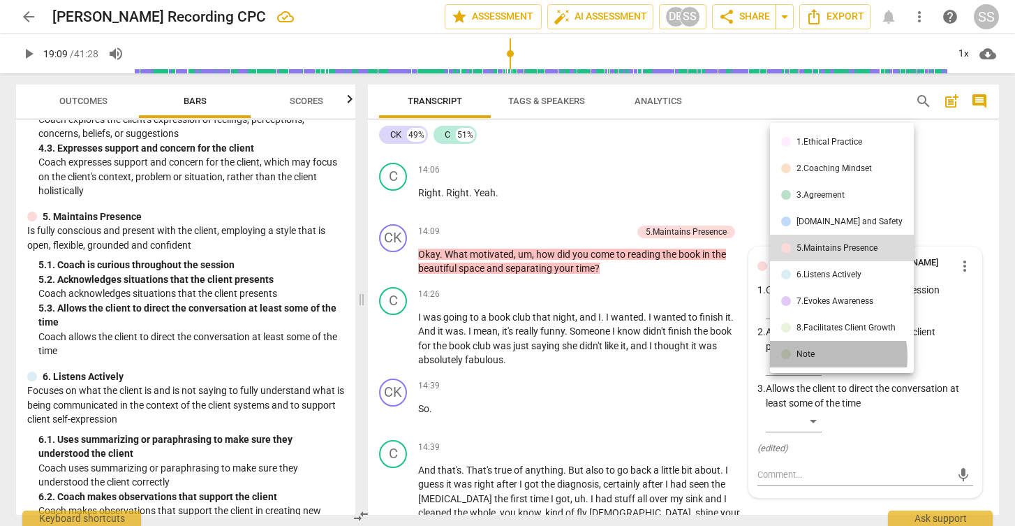
click at [812, 356] on div "Note" at bounding box center [806, 354] width 18 height 8
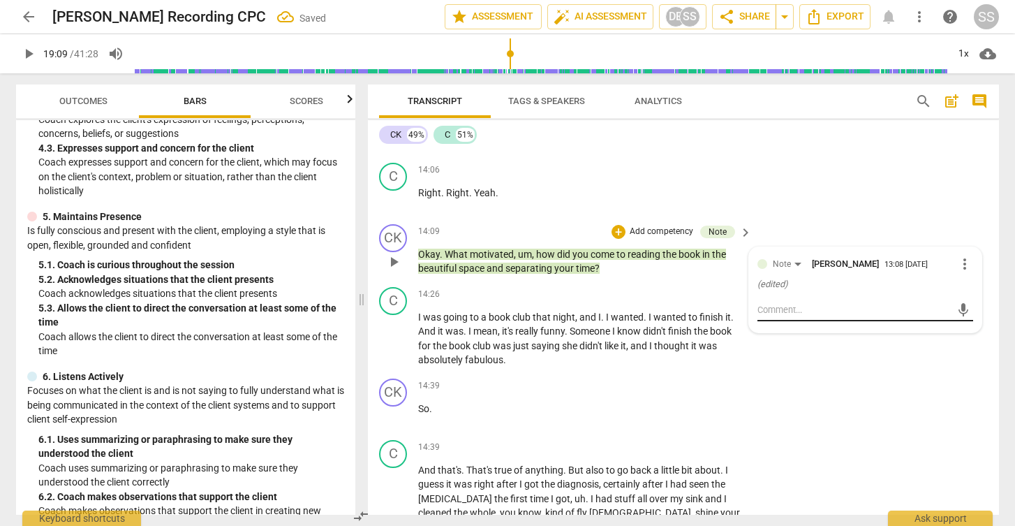
click at [805, 299] on div "mic" at bounding box center [866, 310] width 216 height 22
click at [798, 303] on textarea at bounding box center [854, 309] width 193 height 13
click at [956, 302] on span "send" at bounding box center [963, 309] width 15 height 15
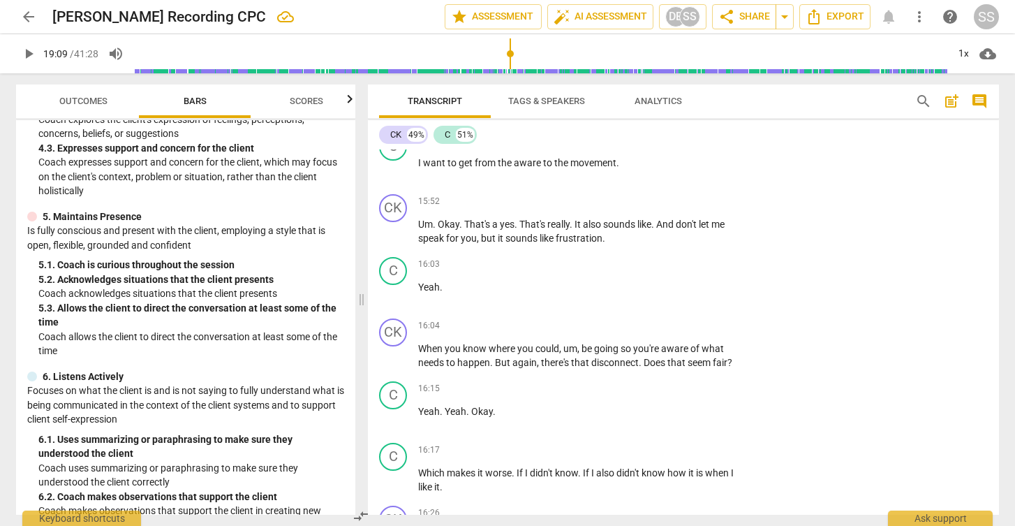
scroll to position [6445, 0]
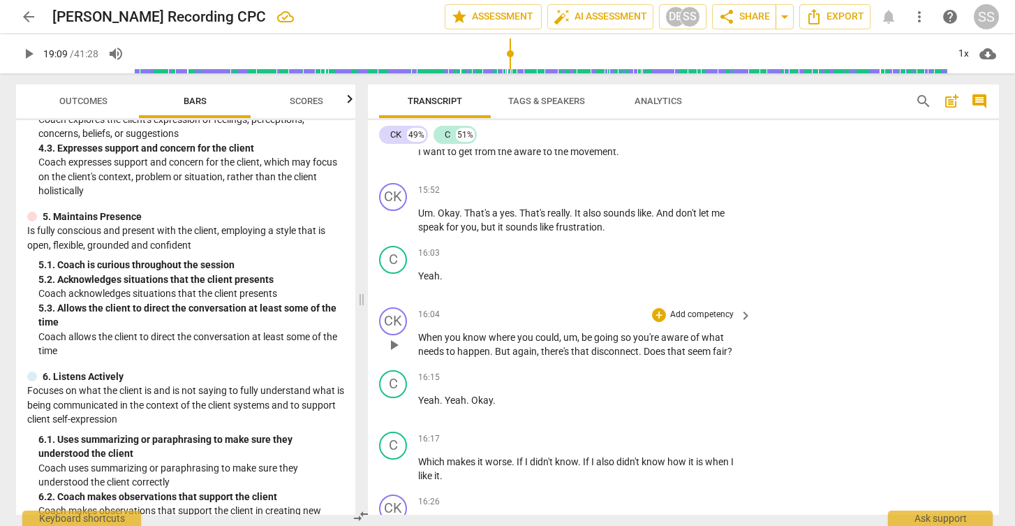
click at [397, 337] on span "play_arrow" at bounding box center [393, 345] width 17 height 17
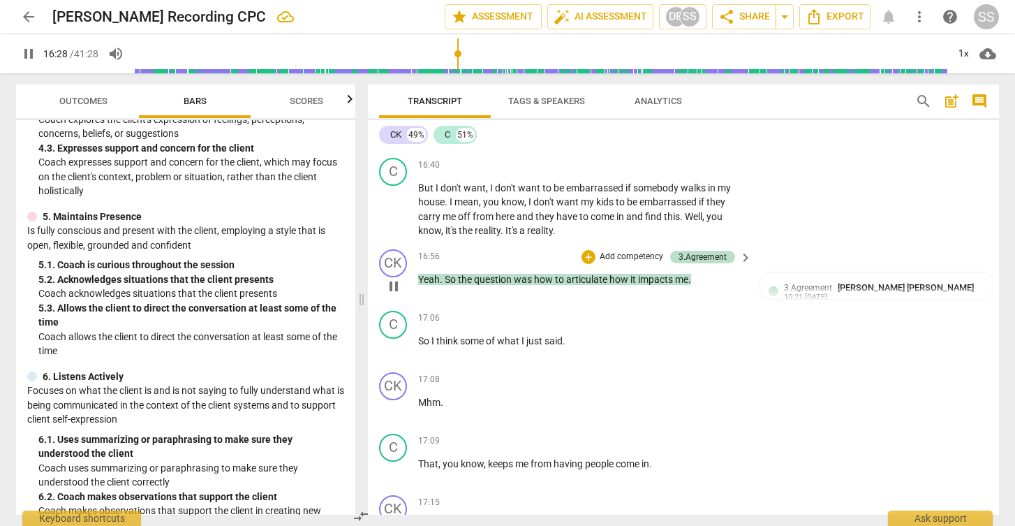
scroll to position [6988, 0]
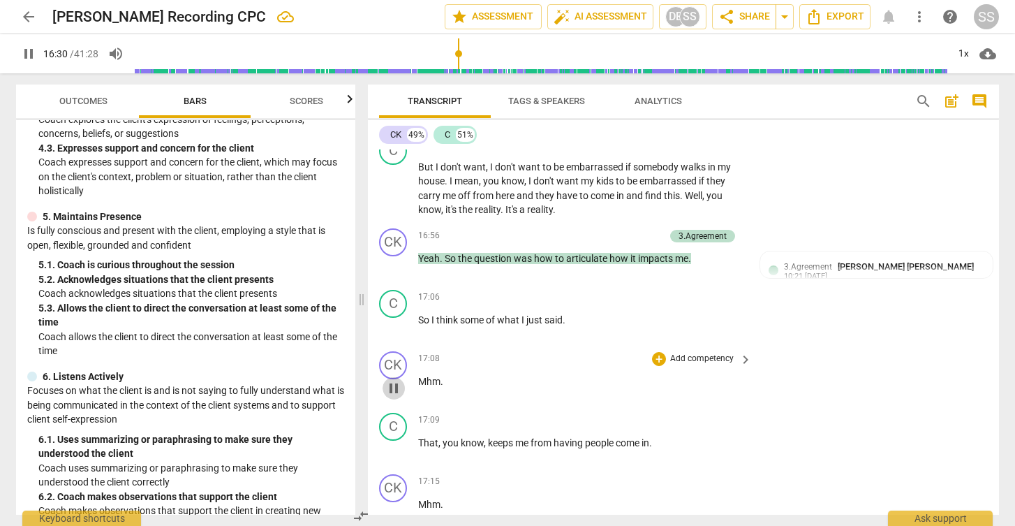
click at [396, 380] on span "pause" at bounding box center [393, 388] width 17 height 17
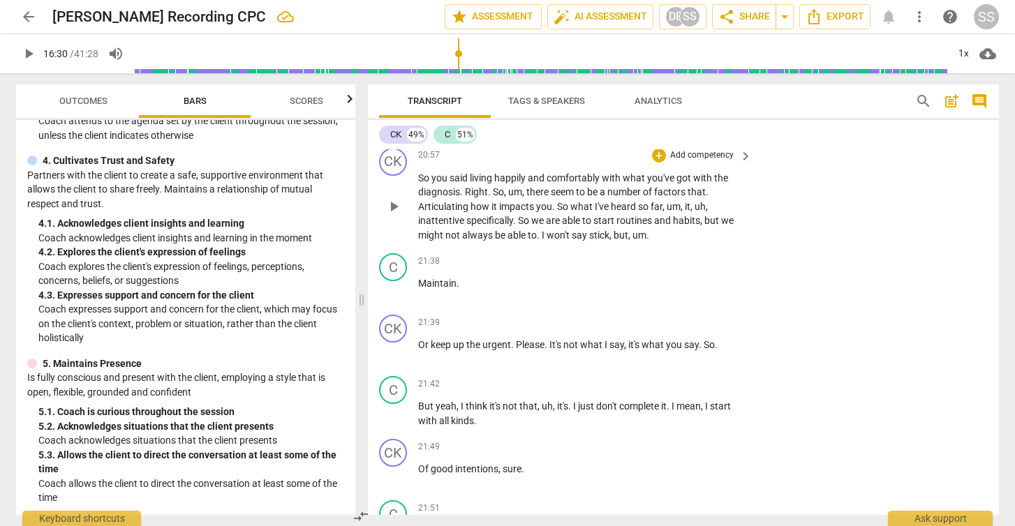
scroll to position [9810, 0]
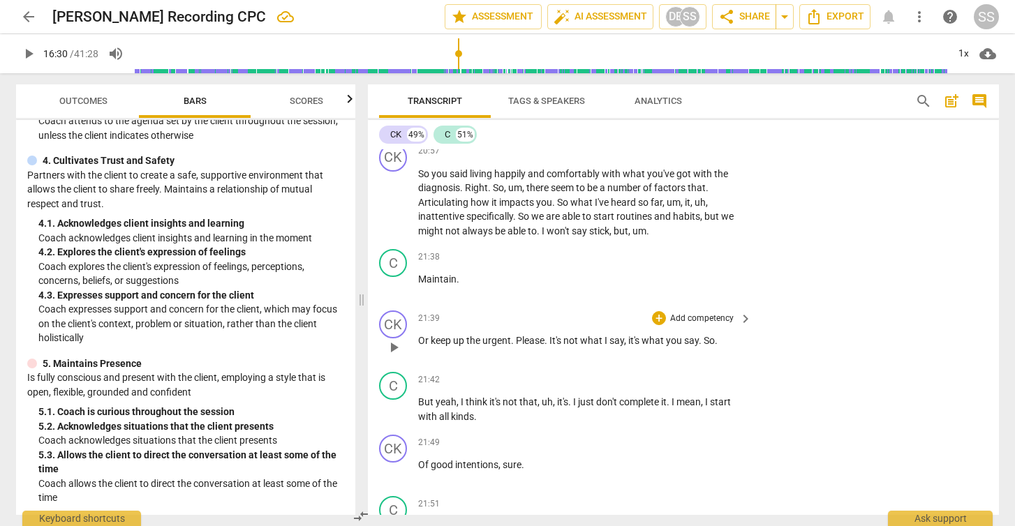
click at [392, 339] on span "play_arrow" at bounding box center [393, 347] width 17 height 17
click at [393, 339] on span "pause" at bounding box center [393, 347] width 17 height 17
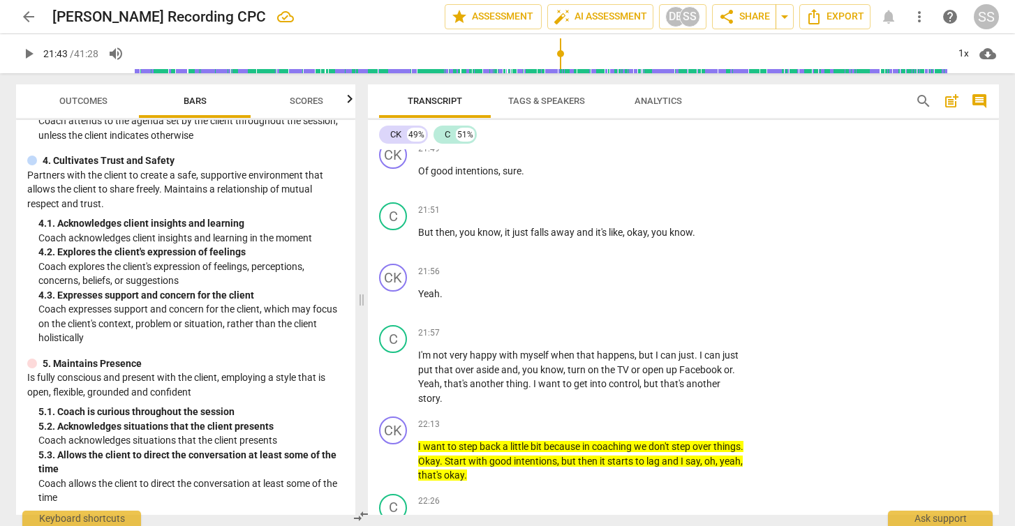
scroll to position [10107, 0]
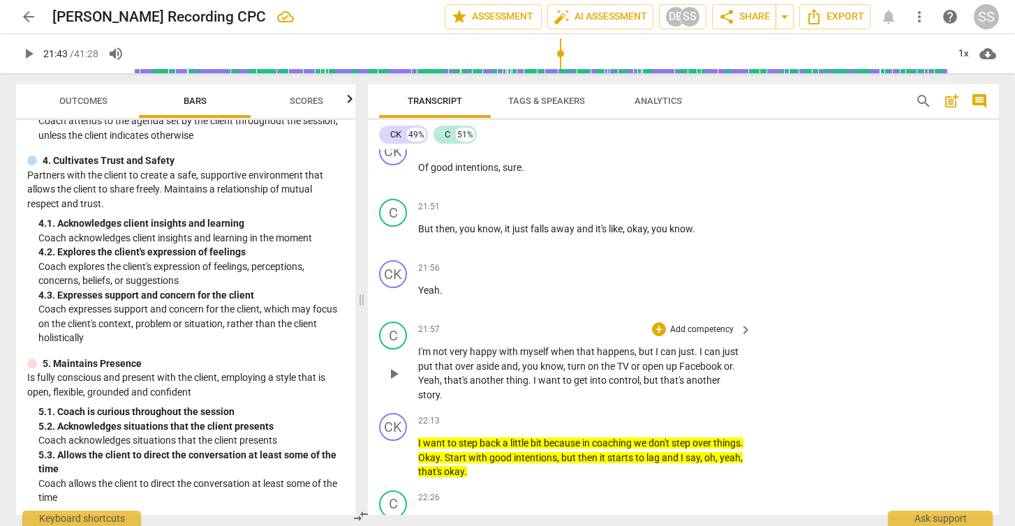
click at [396, 366] on span "play_arrow" at bounding box center [393, 374] width 17 height 17
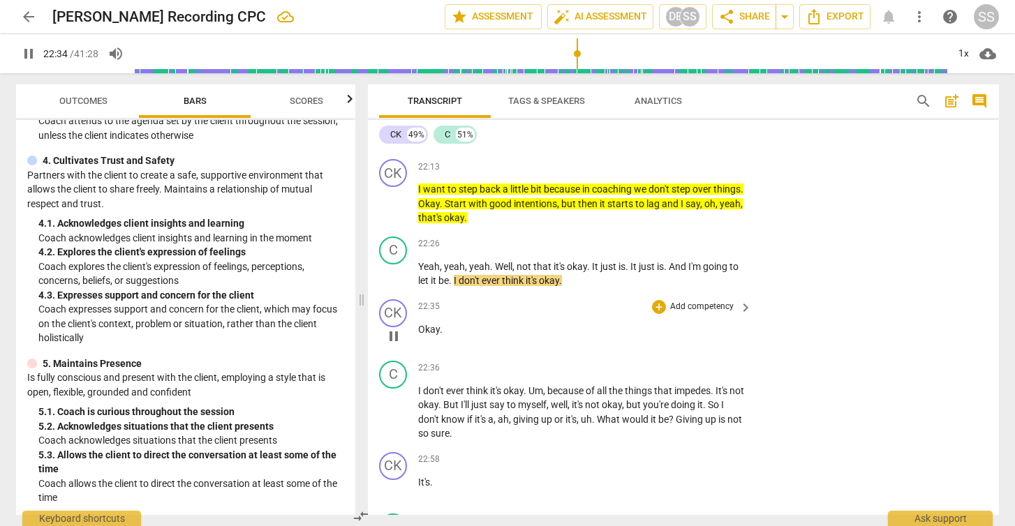
scroll to position [10396, 0]
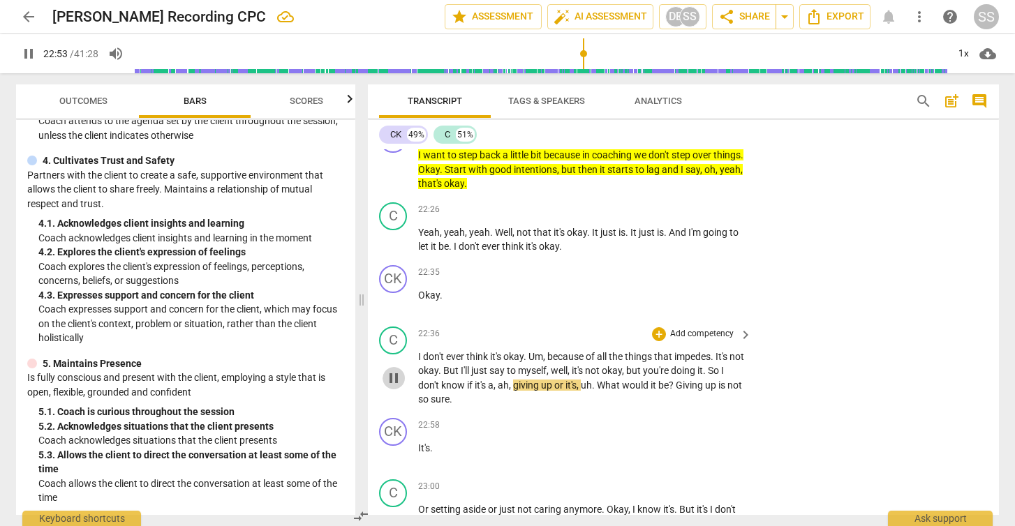
click at [394, 370] on span "pause" at bounding box center [393, 378] width 17 height 17
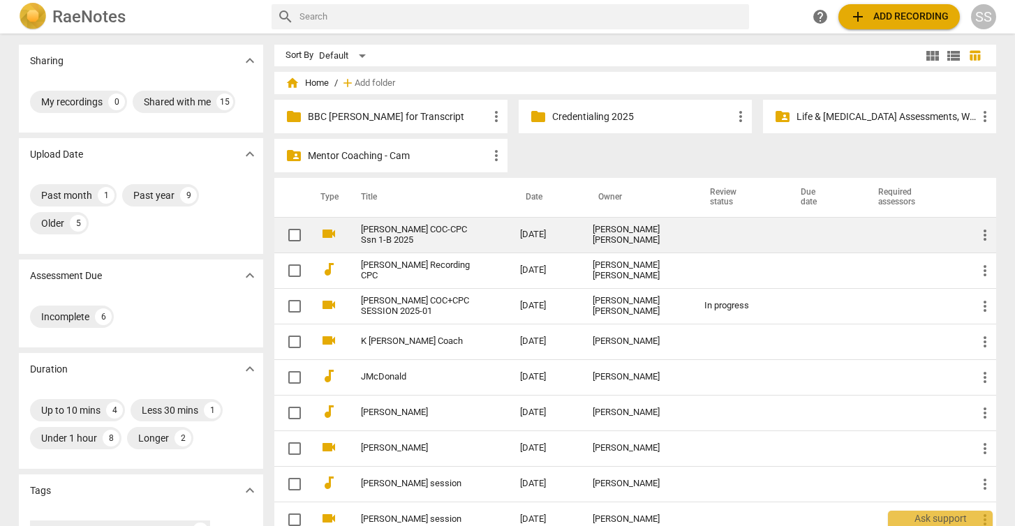
click at [413, 230] on link "[PERSON_NAME] COC-CPC Ssn 1-B 2025" at bounding box center [415, 235] width 109 height 21
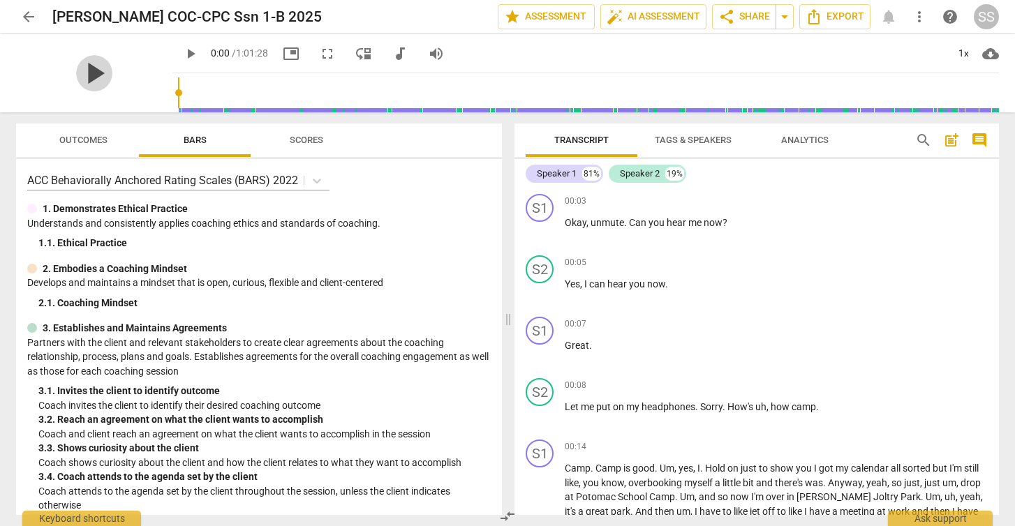
click at [112, 73] on span "play_arrow" at bounding box center [94, 73] width 36 height 36
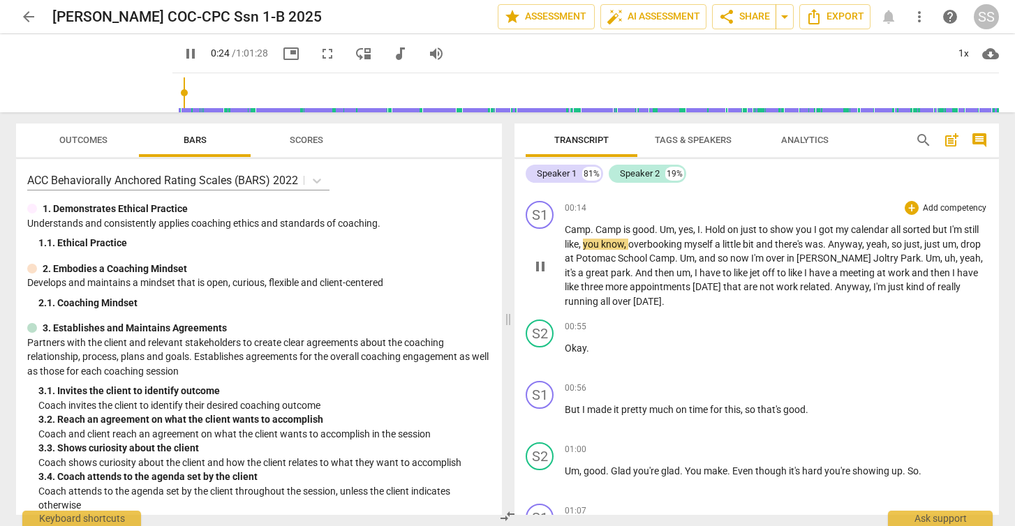
scroll to position [233, 0]
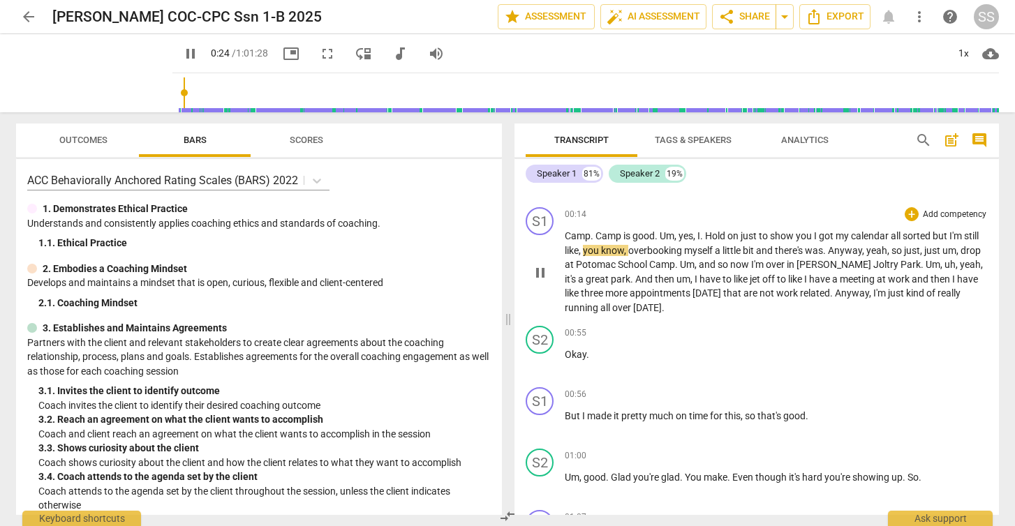
click at [539, 265] on span "pause" at bounding box center [540, 273] width 17 height 17
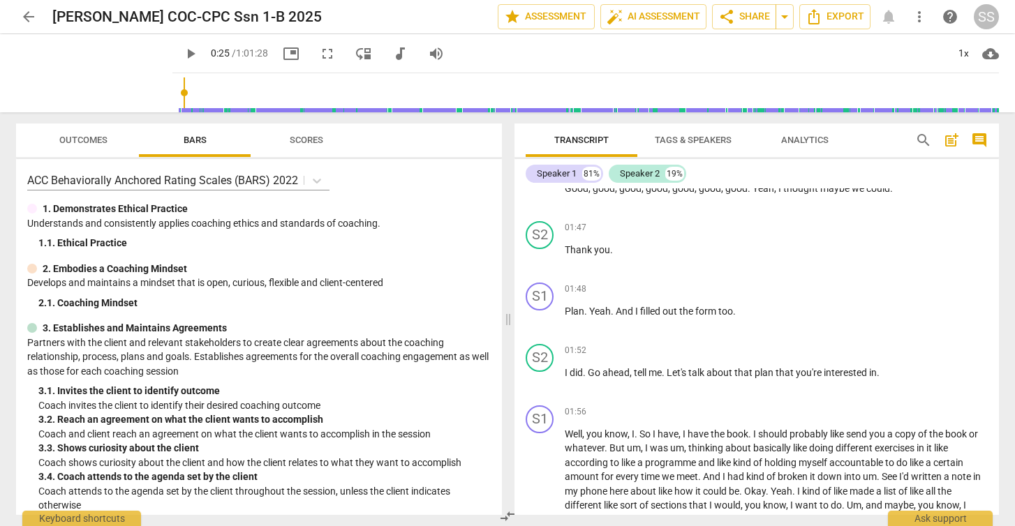
scroll to position [850, 0]
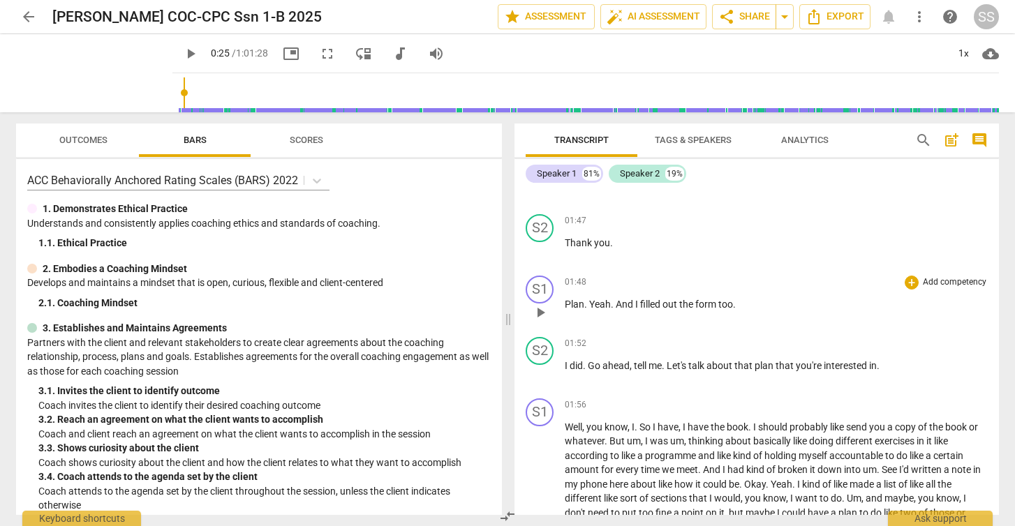
click at [544, 311] on span "play_arrow" at bounding box center [540, 312] width 17 height 17
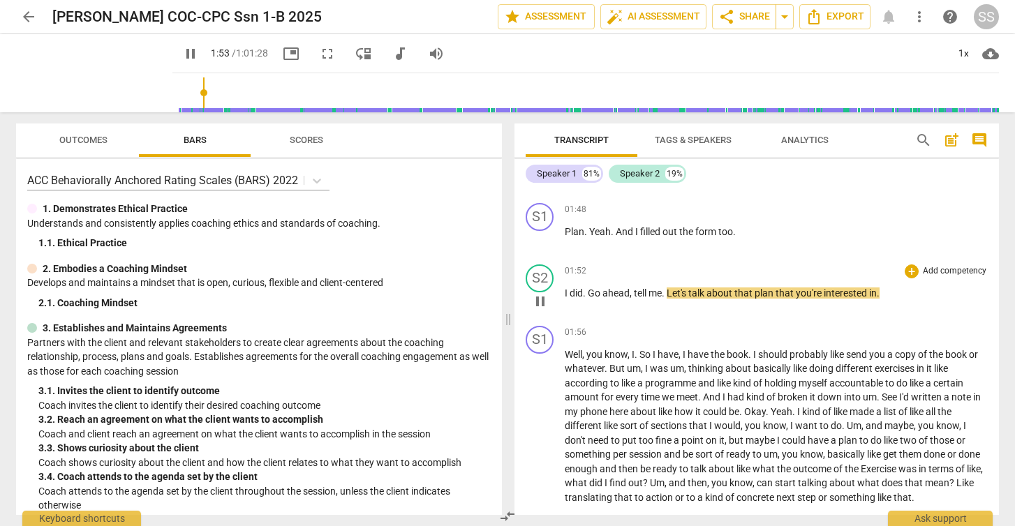
scroll to position [956, 0]
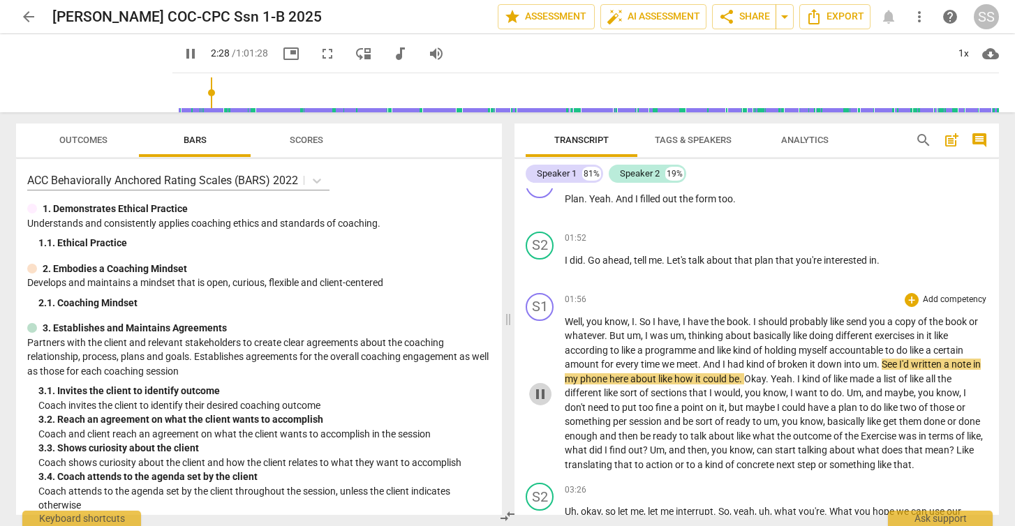
click at [543, 390] on span "pause" at bounding box center [540, 394] width 17 height 17
type input "149"
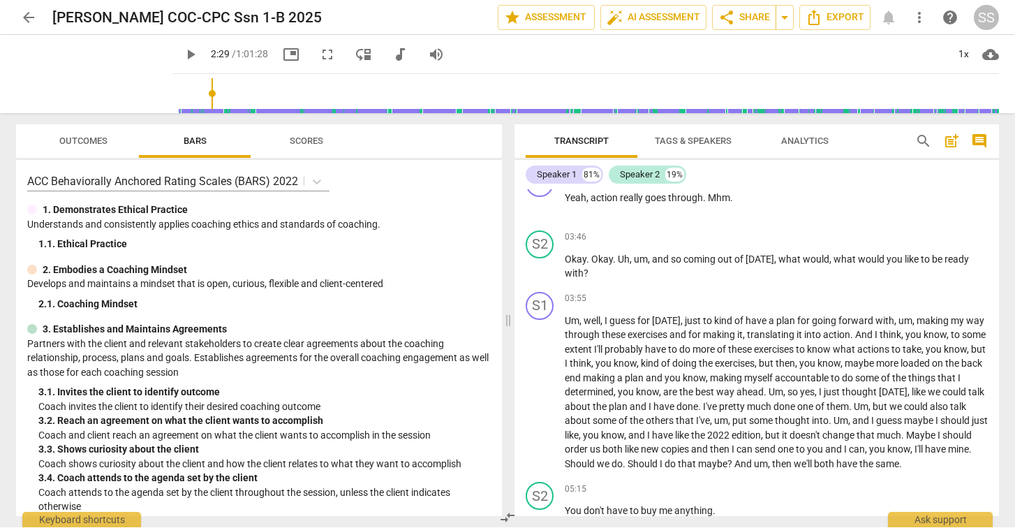
scroll to position [1350, 0]
